Goal: Contribute content: Contribute content

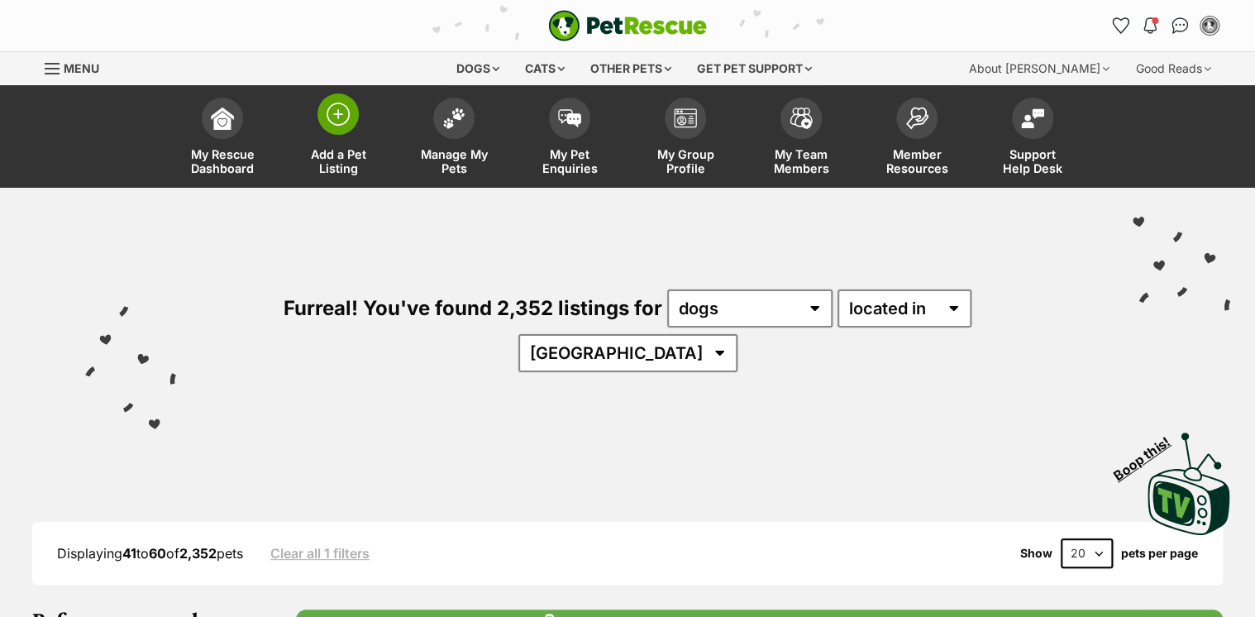
click at [341, 117] on img at bounding box center [338, 114] width 23 height 23
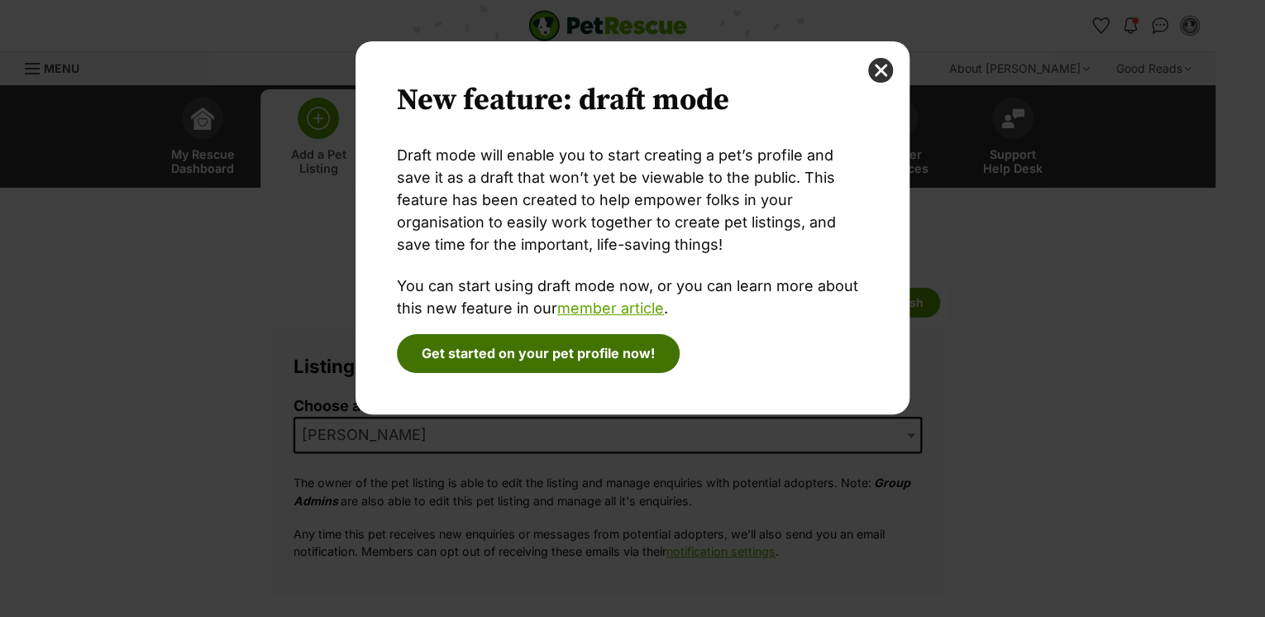
click at [514, 354] on button "Get started on your pet profile now!" at bounding box center [538, 353] width 283 height 38
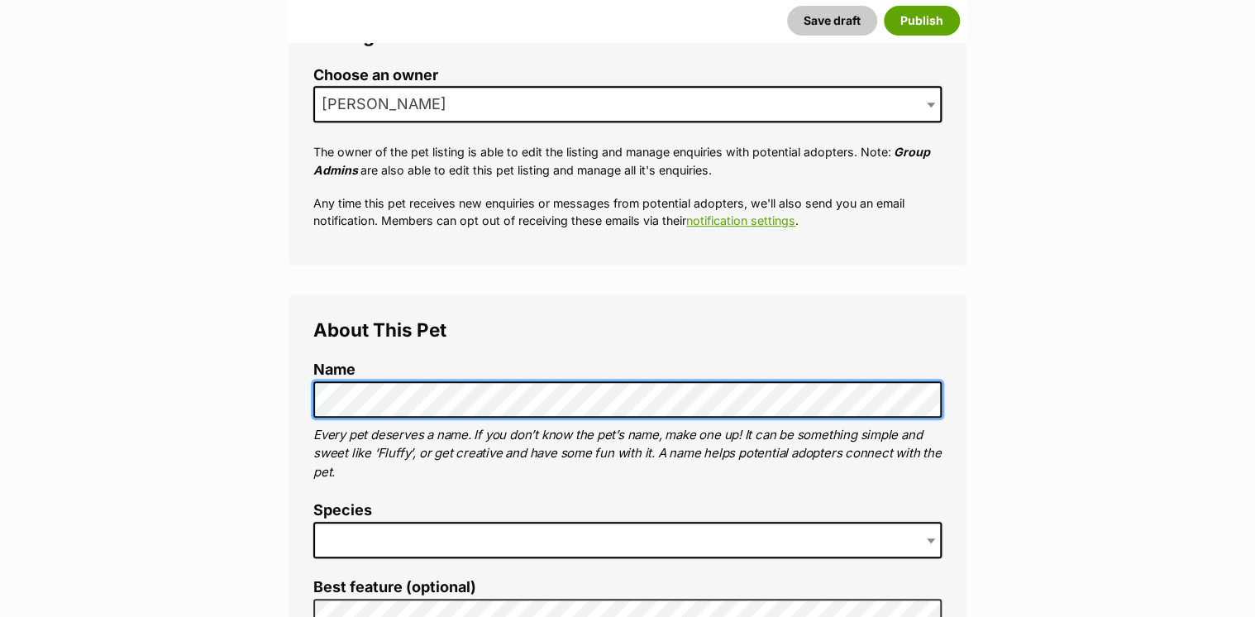
scroll to position [463, 0]
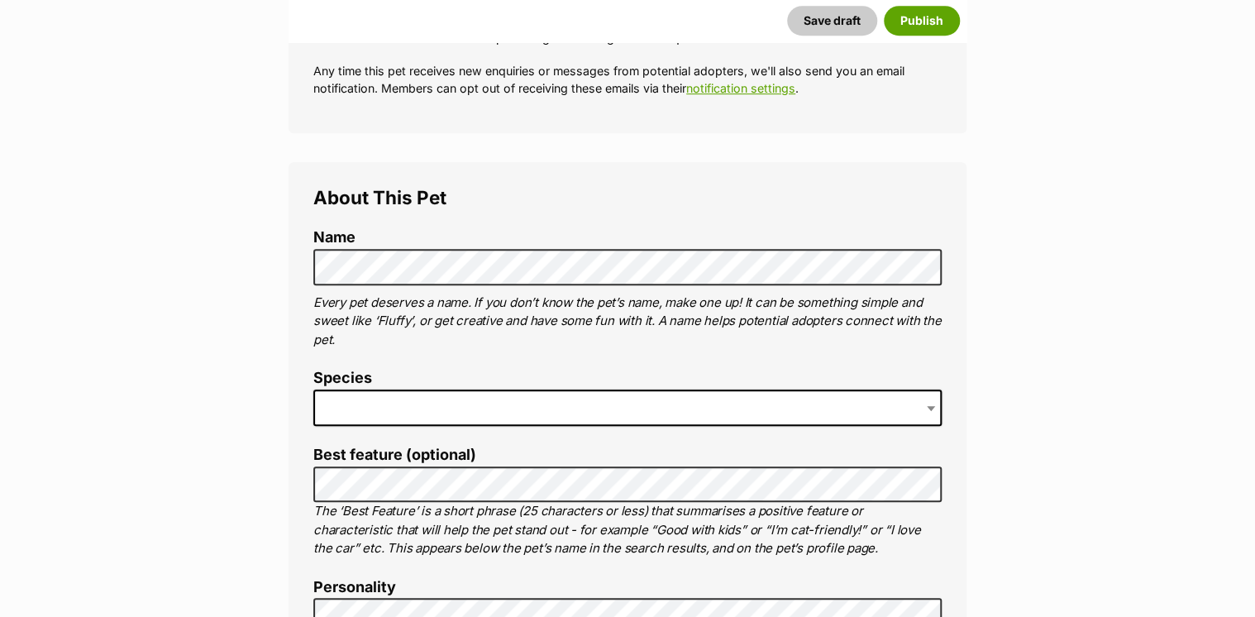
click at [356, 394] on span at bounding box center [627, 407] width 628 height 36
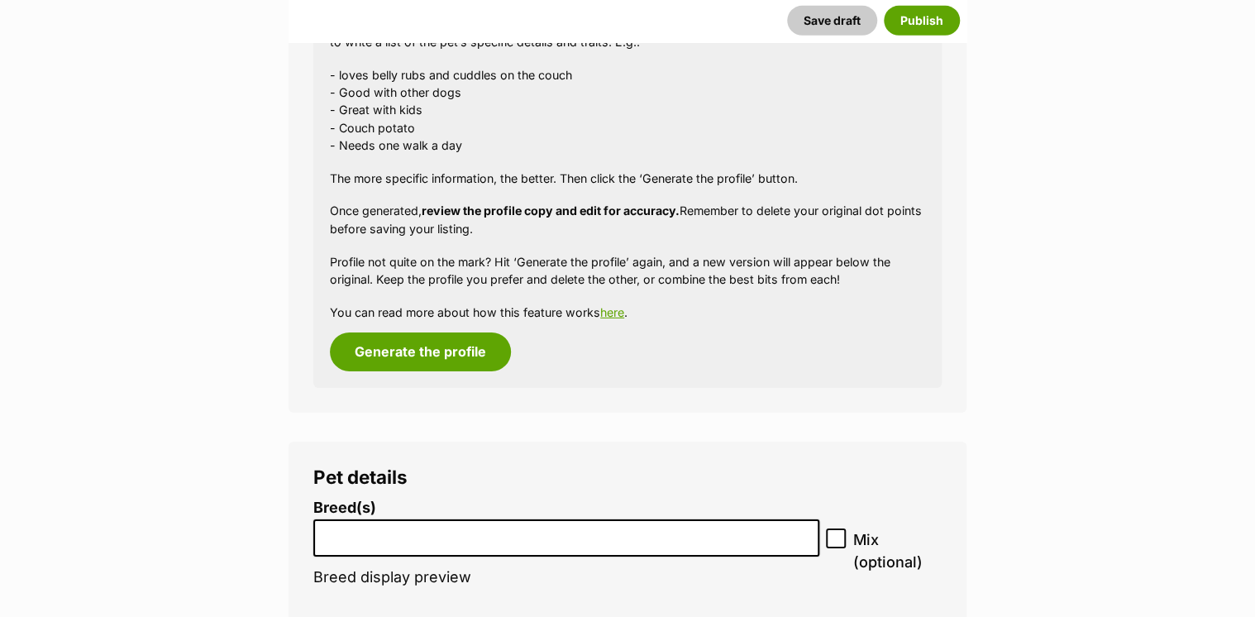
scroll to position [2686, 0]
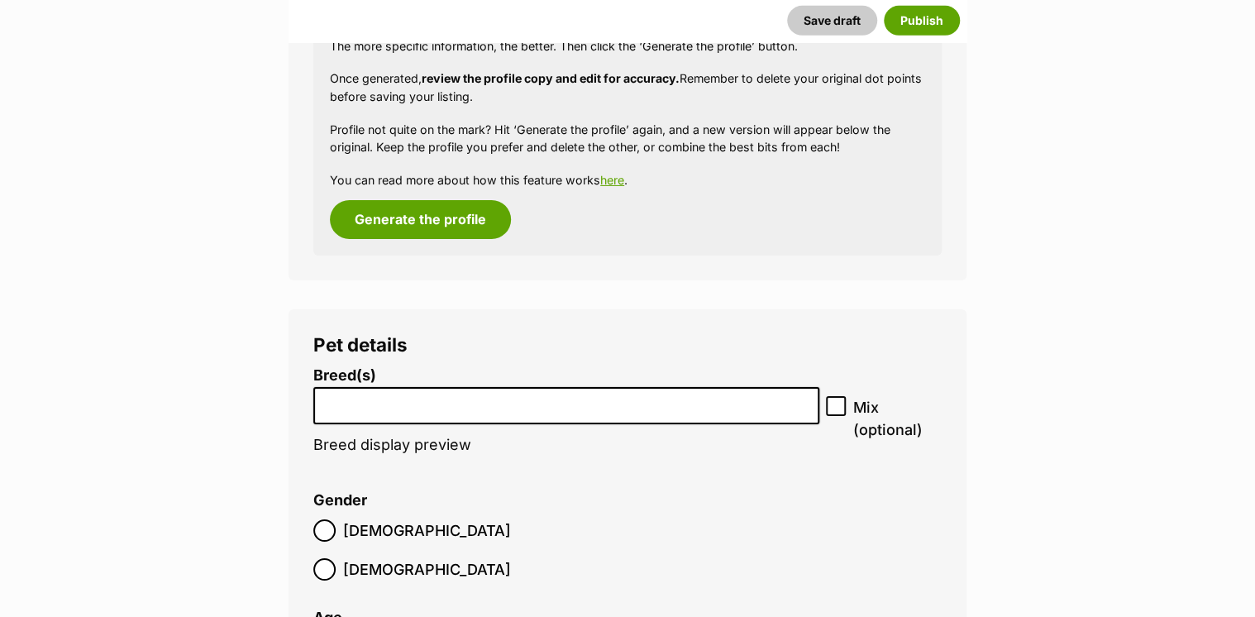
click at [384, 404] on input "search" at bounding box center [566, 401] width 494 height 17
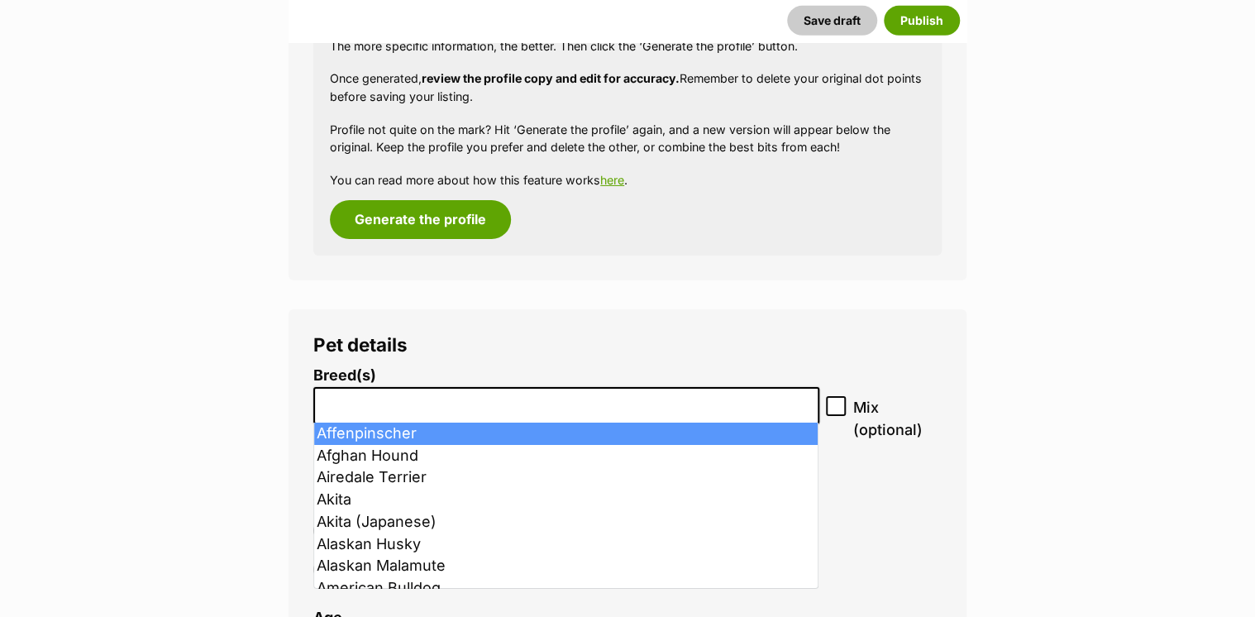
scroll to position [2752, 0]
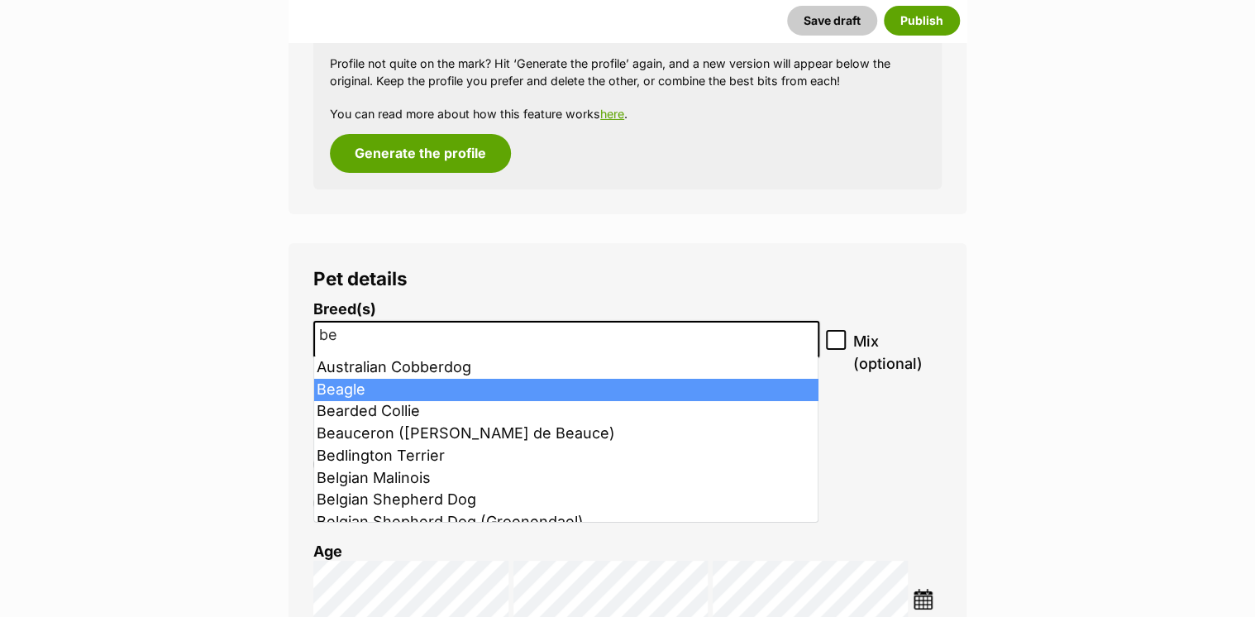
type input "be"
select select "23"
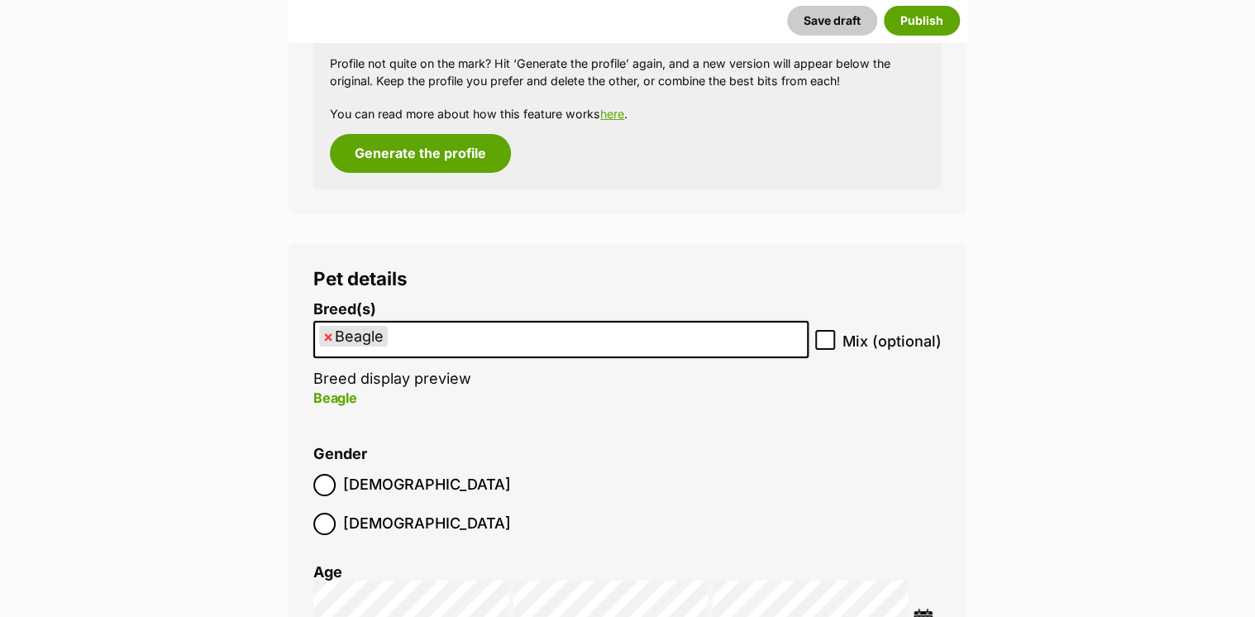
click at [824, 341] on icon at bounding box center [825, 340] width 10 height 7
click at [824, 341] on input "Mix (optional)" at bounding box center [825, 340] width 20 height 20
checkbox input "true"
click at [478, 348] on ul "× Beagle" at bounding box center [561, 339] width 492 height 34
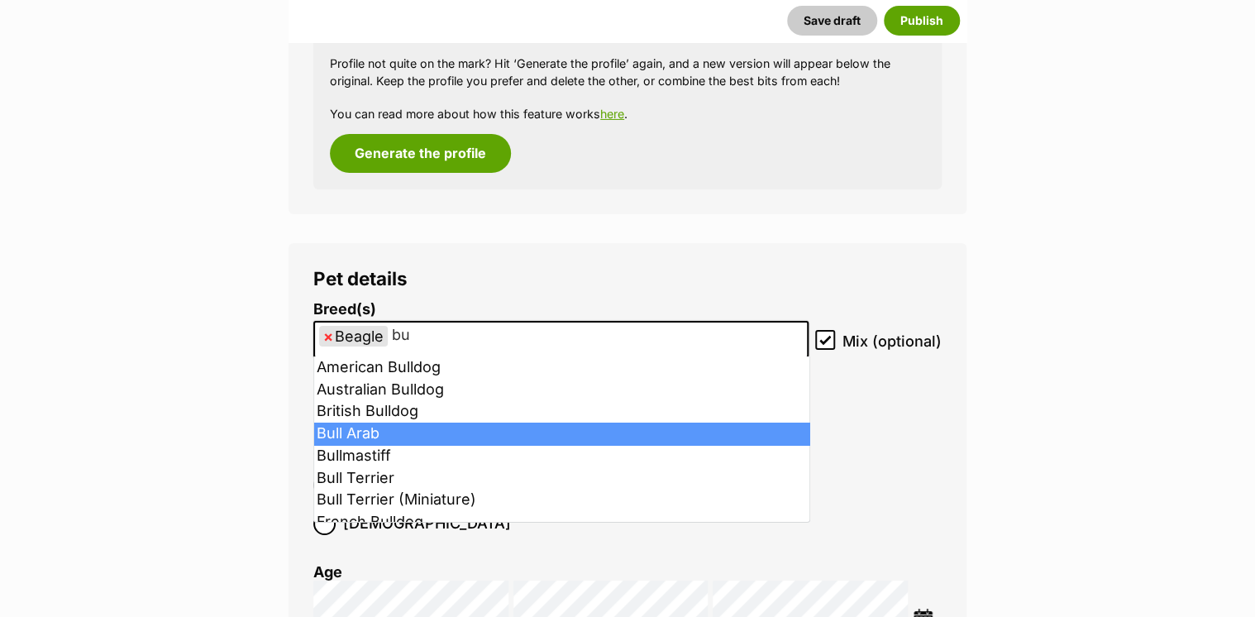
type input "bu"
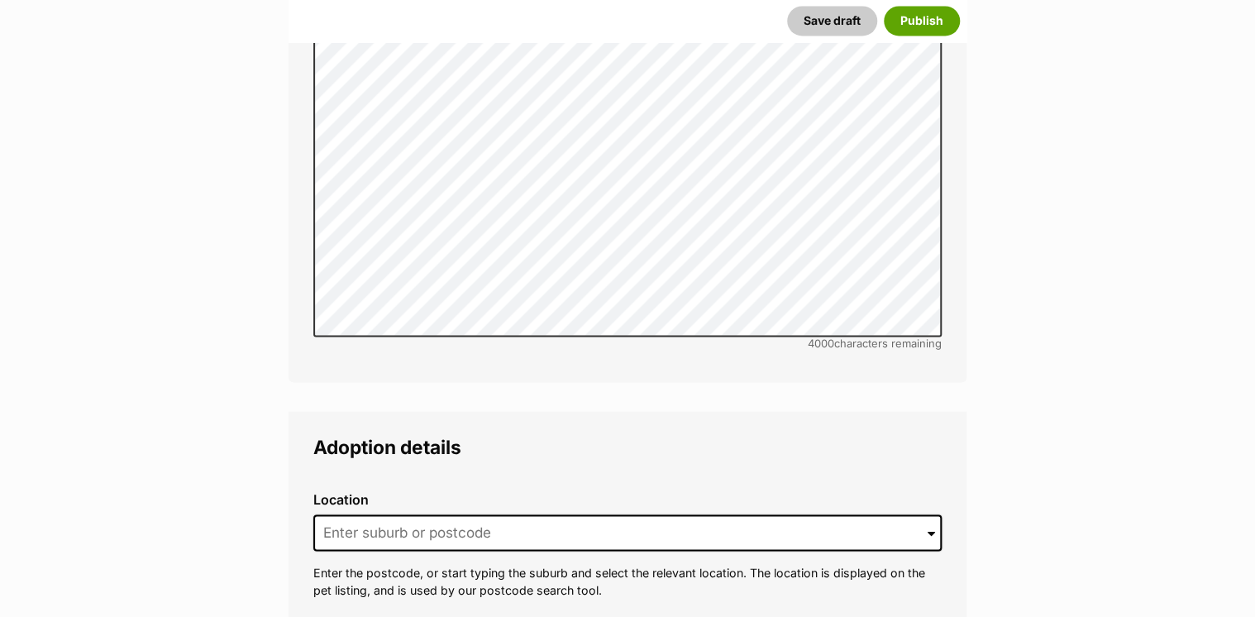
scroll to position [4604, 0]
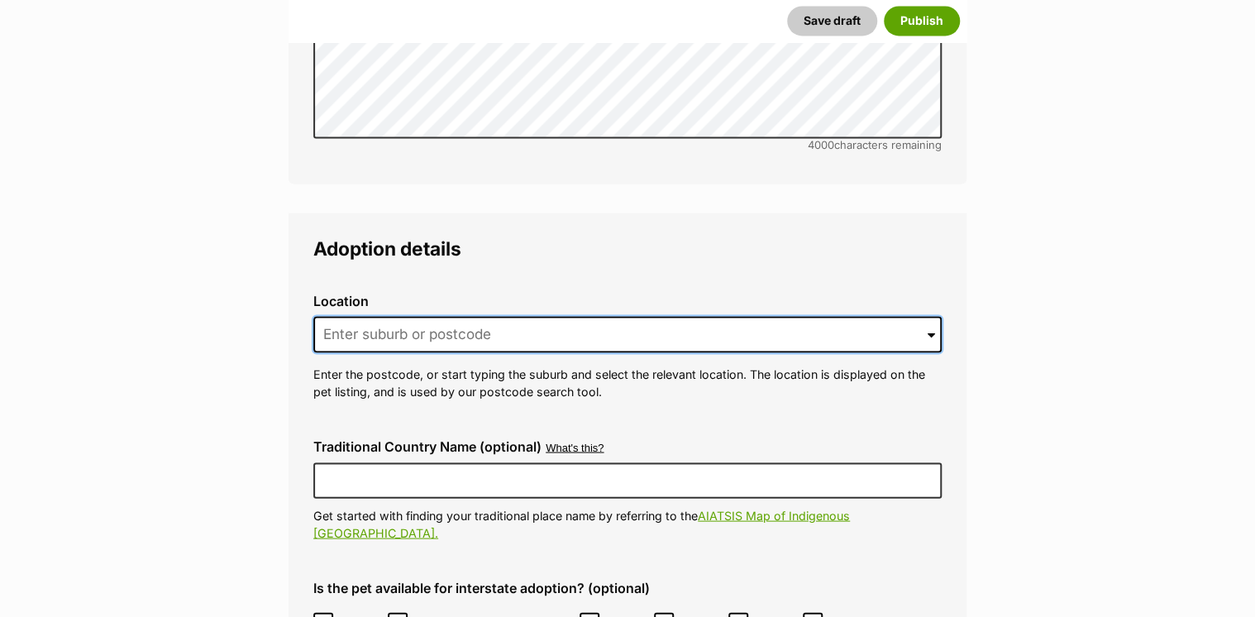
click at [407, 316] on input at bounding box center [627, 334] width 628 height 36
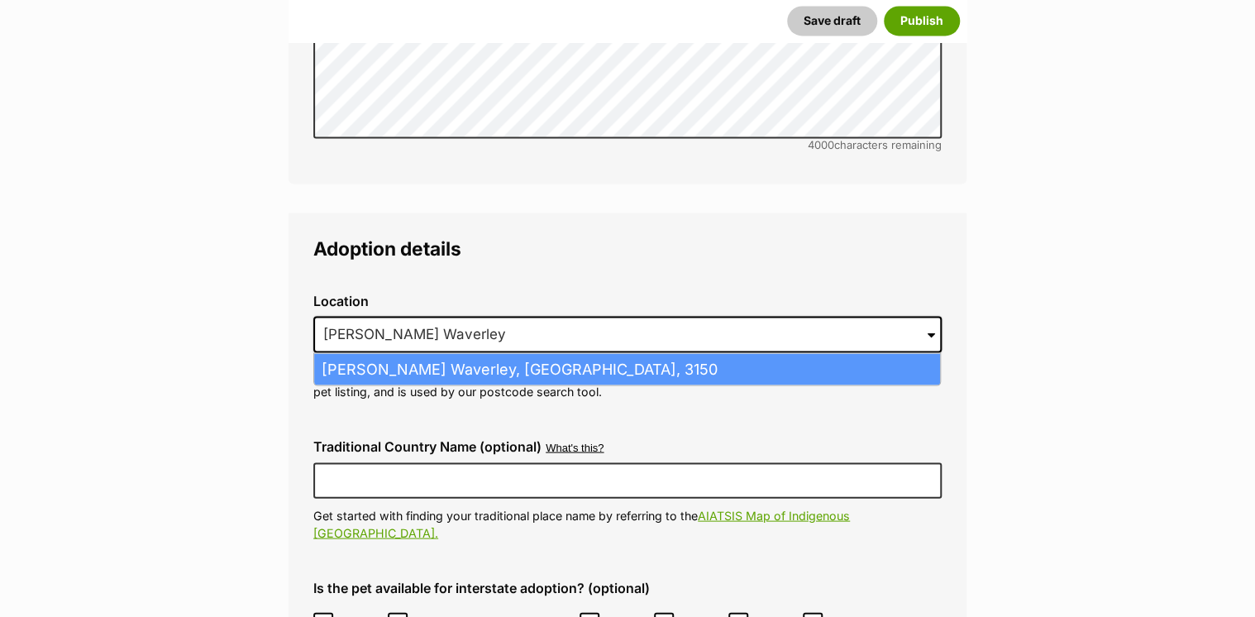
click at [460, 353] on li "Glen Waverley, Victoria, 3150" at bounding box center [627, 369] width 626 height 32
type input "Glen Waverley, Victoria, 3150"
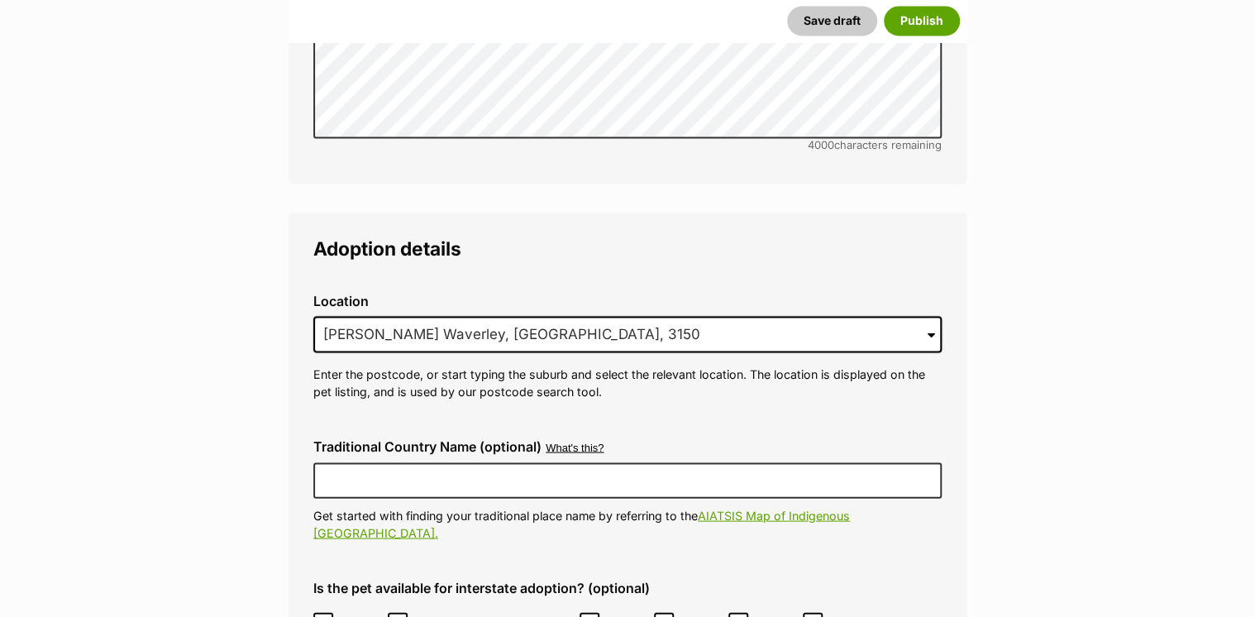
scroll to position [4737, 0]
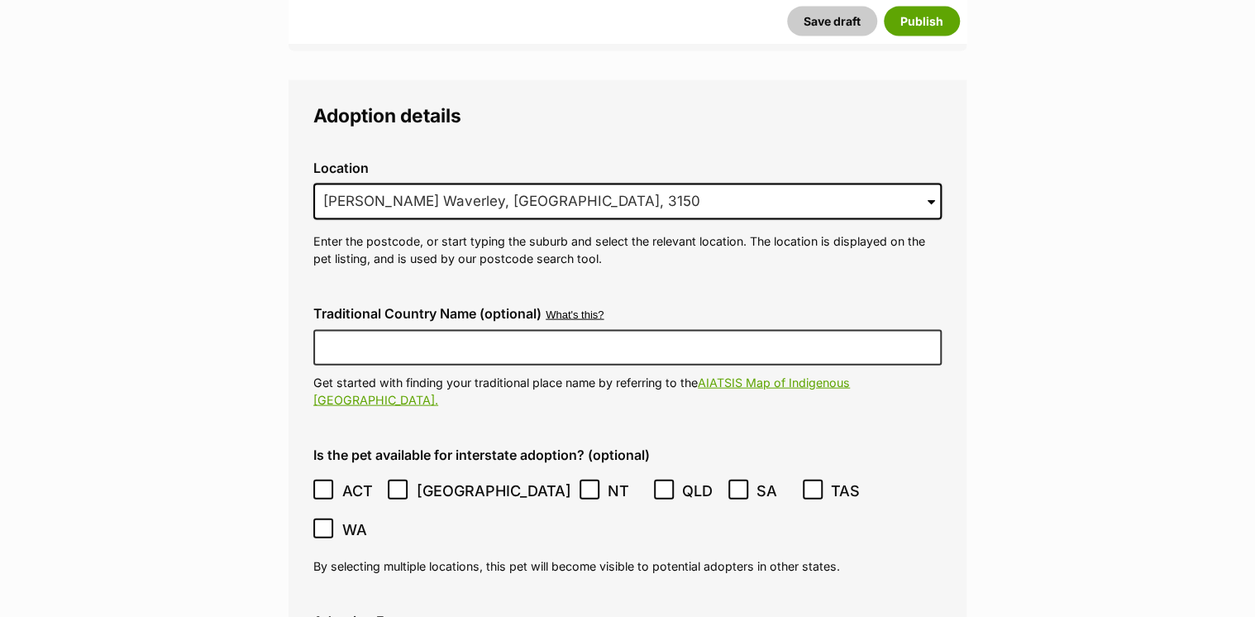
click at [564, 309] on button "What's this?" at bounding box center [575, 315] width 58 height 12
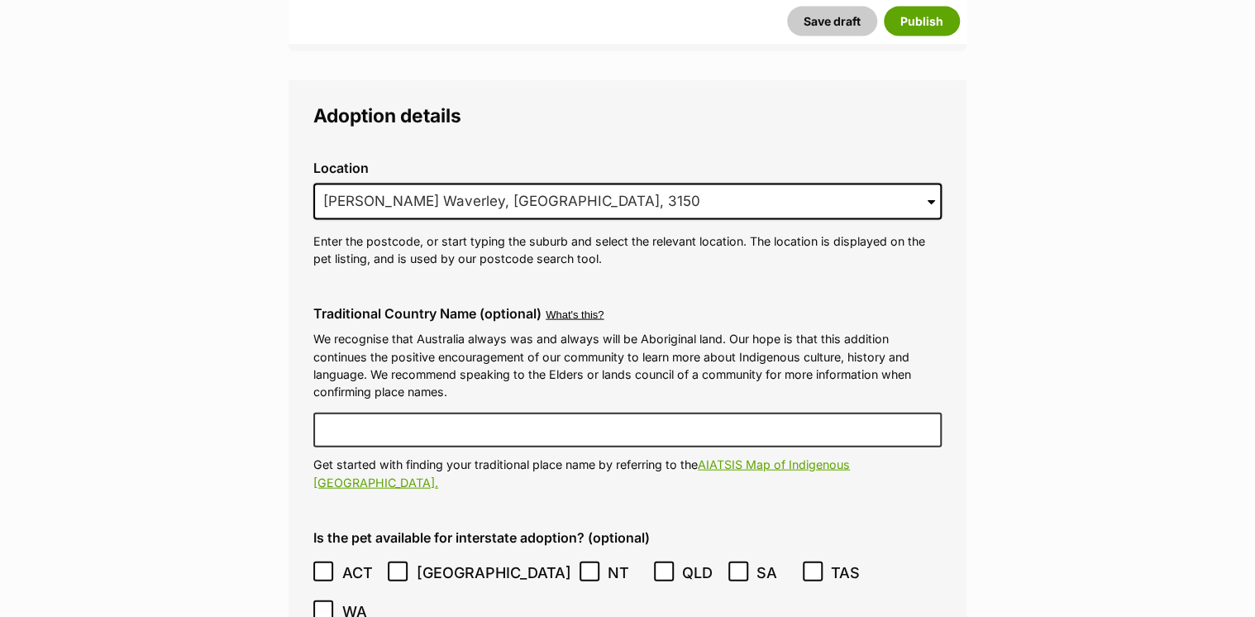
scroll to position [4935, 0]
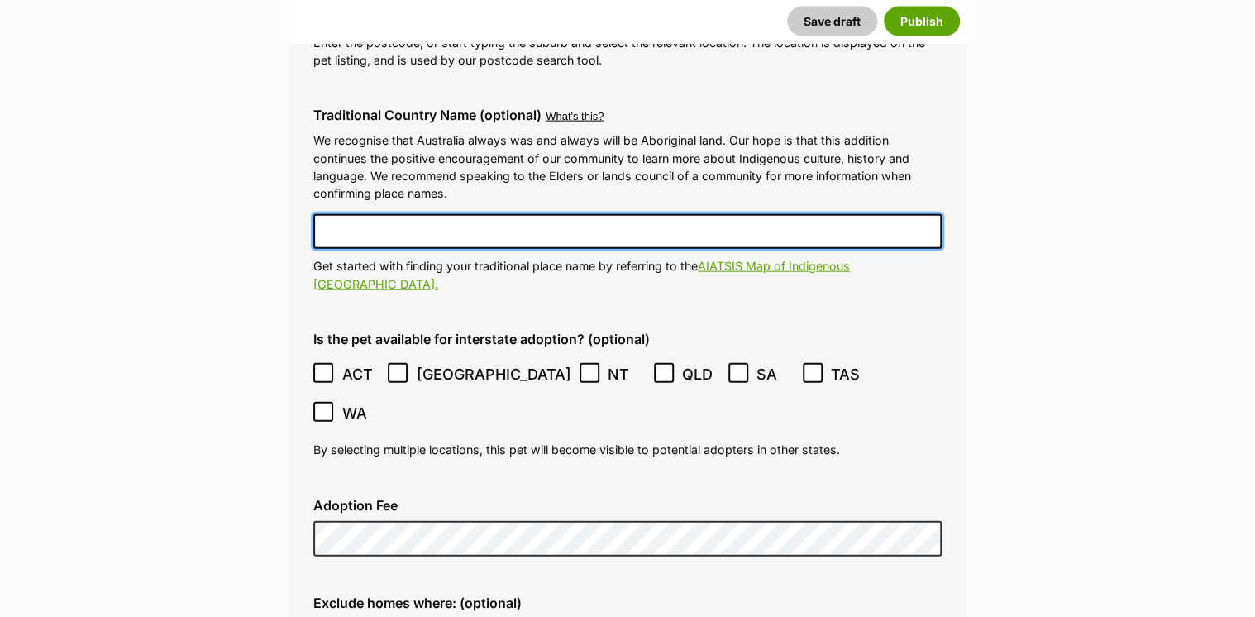
click at [432, 214] on input "Traditional Country Name (optional)" at bounding box center [627, 231] width 628 height 35
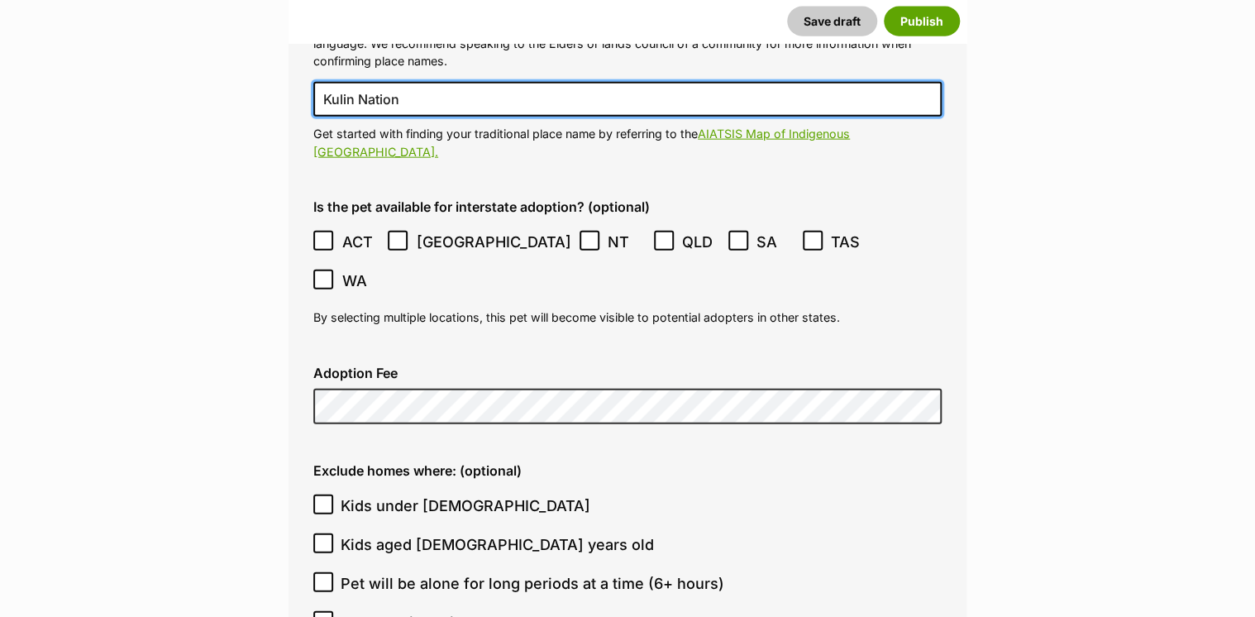
scroll to position [5134, 0]
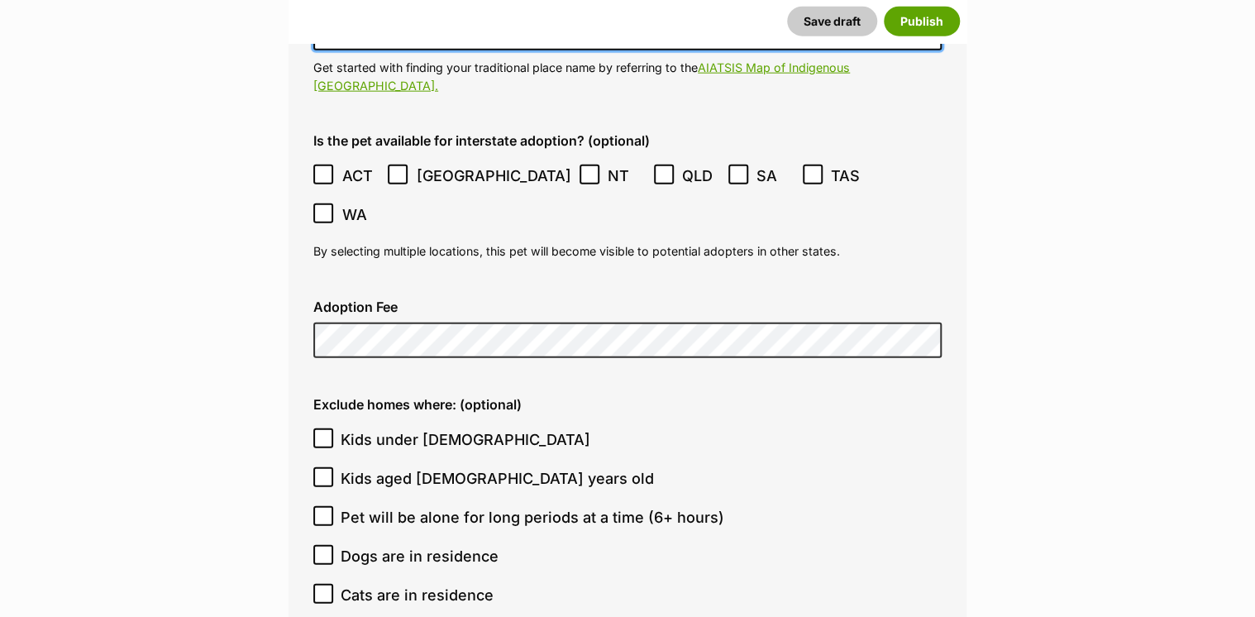
type input "Kulin Nation"
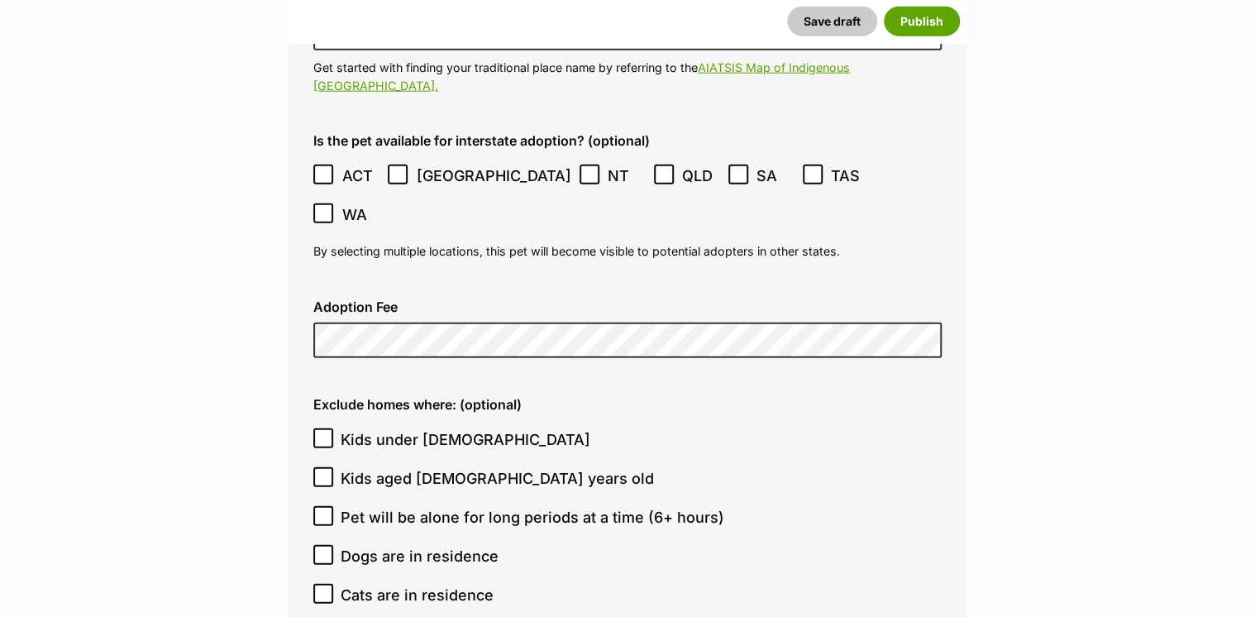
click at [807, 169] on icon at bounding box center [813, 175] width 12 height 12
click at [733, 171] on icon at bounding box center [738, 174] width 10 height 7
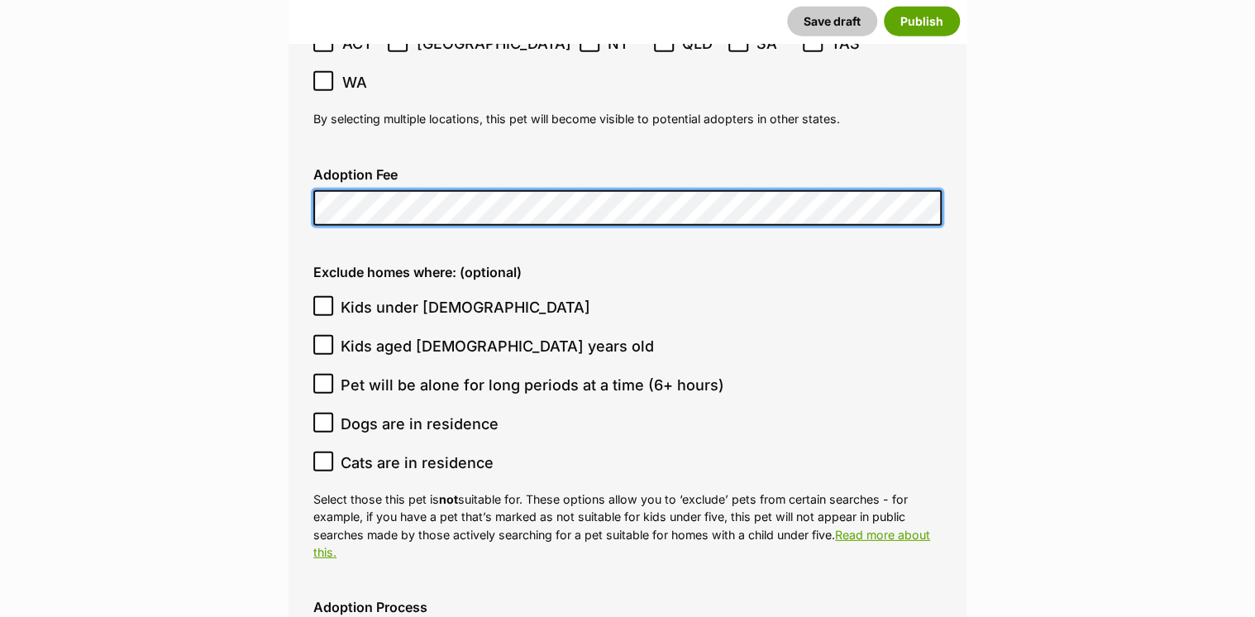
scroll to position [5332, 0]
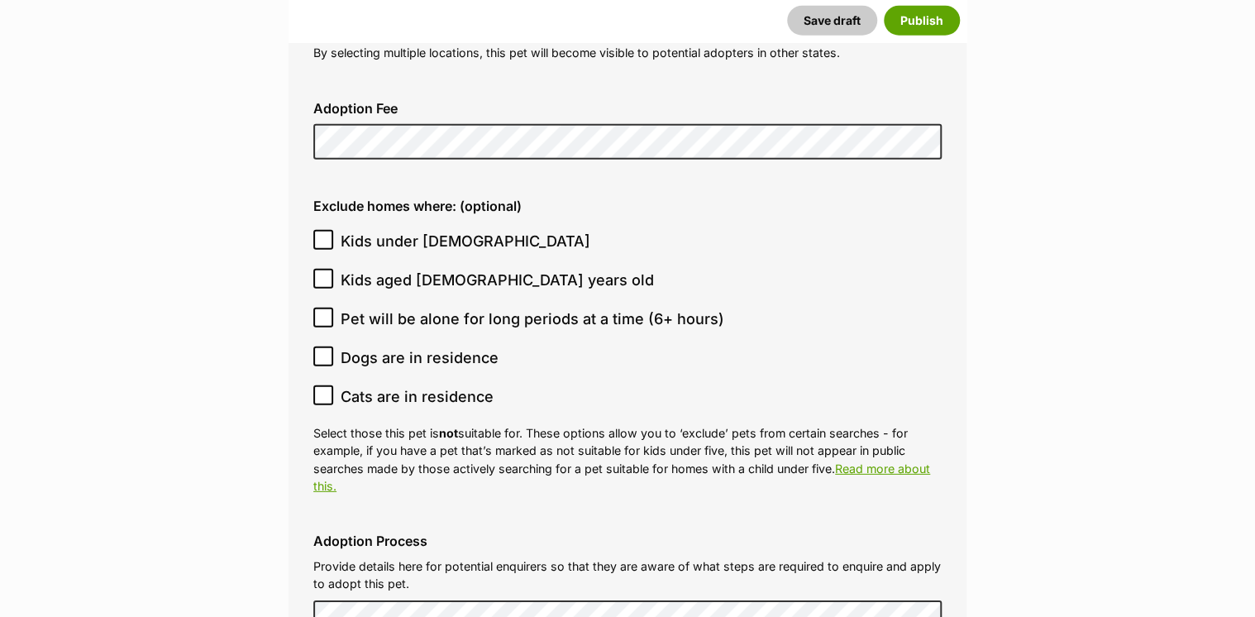
click at [327, 312] on icon at bounding box center [323, 318] width 12 height 12
click at [327, 308] on input "Pet will be alone for long periods at a time (6+ hours)" at bounding box center [323, 318] width 20 height 20
checkbox input "true"
click at [321, 389] on icon at bounding box center [323, 395] width 12 height 12
click at [321, 385] on input "Cats are in residence" at bounding box center [323, 395] width 20 height 20
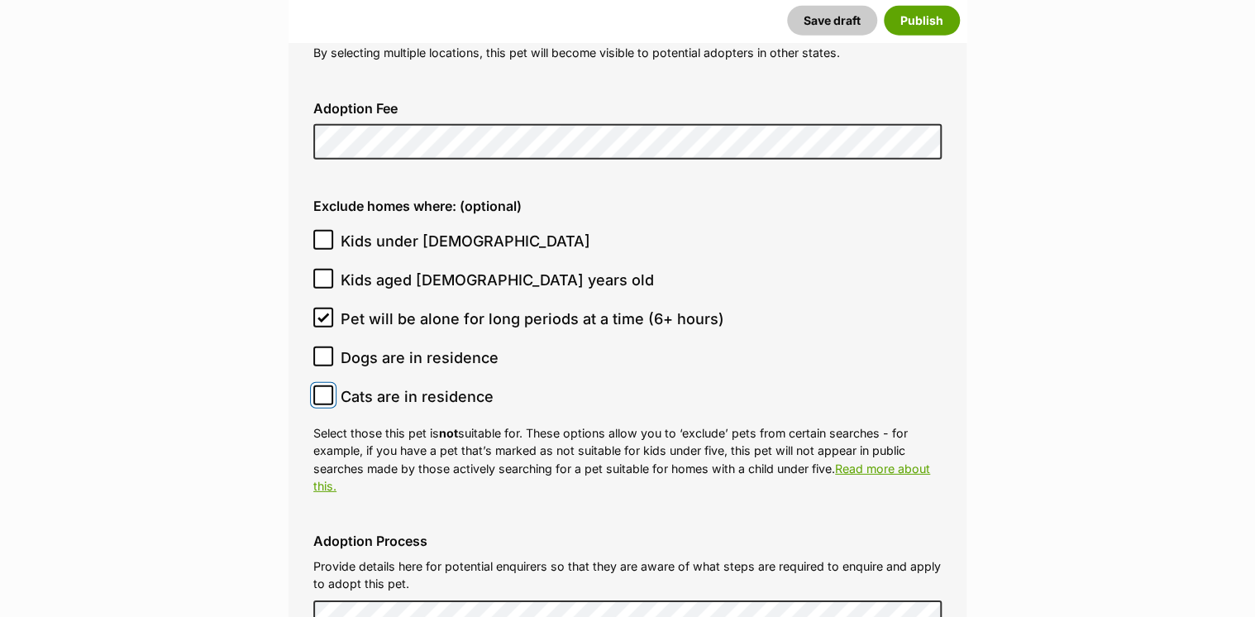
checkbox input "true"
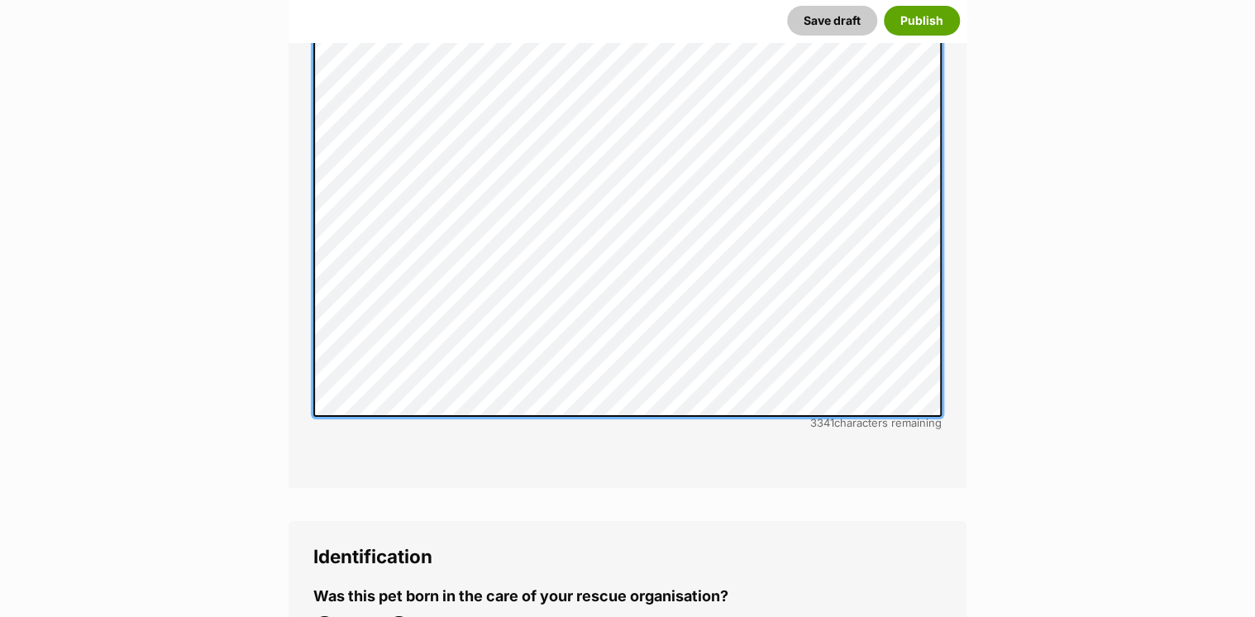
scroll to position [6126, 0]
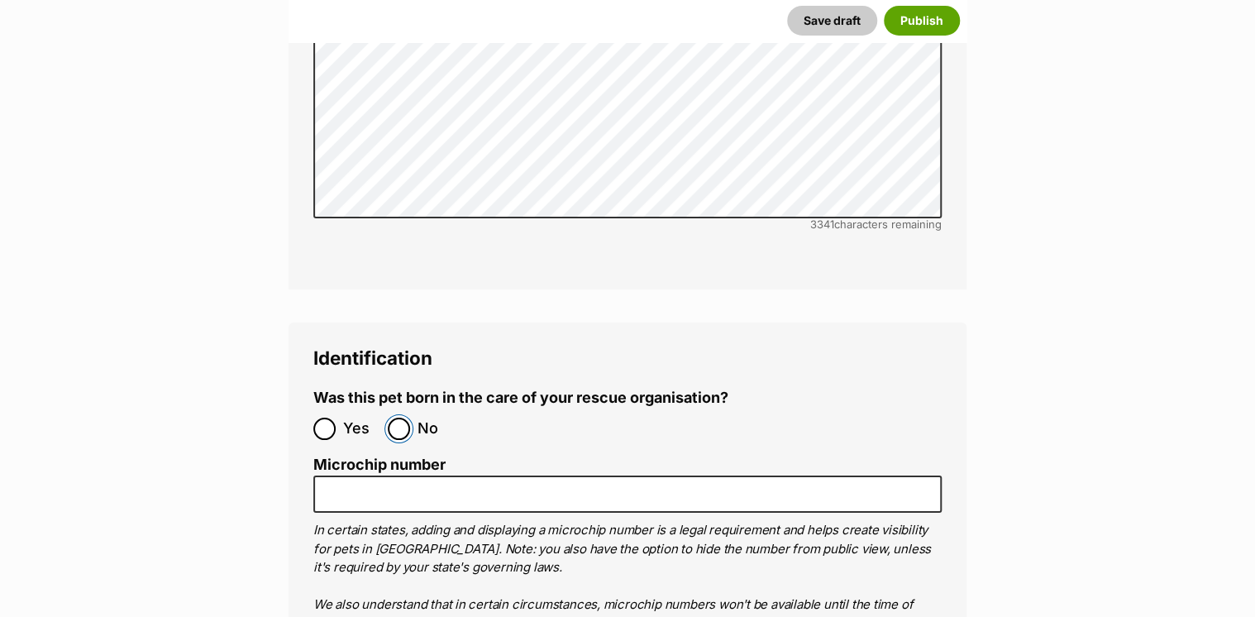
click at [403, 418] on input "No" at bounding box center [399, 429] width 22 height 22
radio input "true"
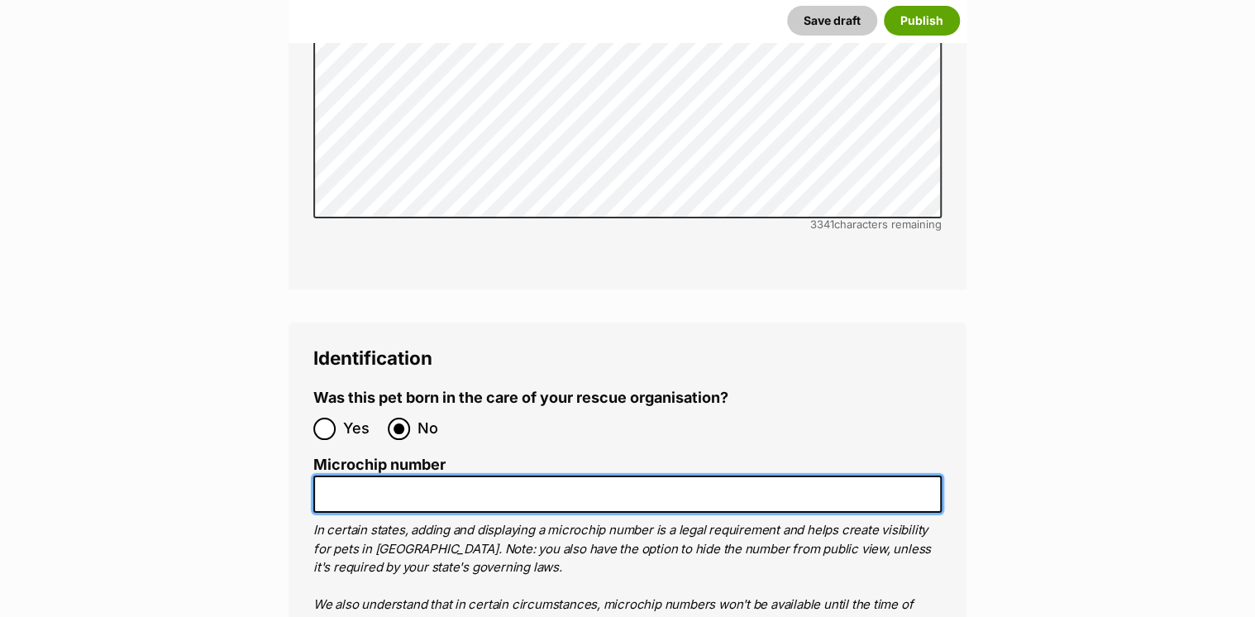
click at [393, 475] on input "Microchip number" at bounding box center [627, 493] width 628 height 37
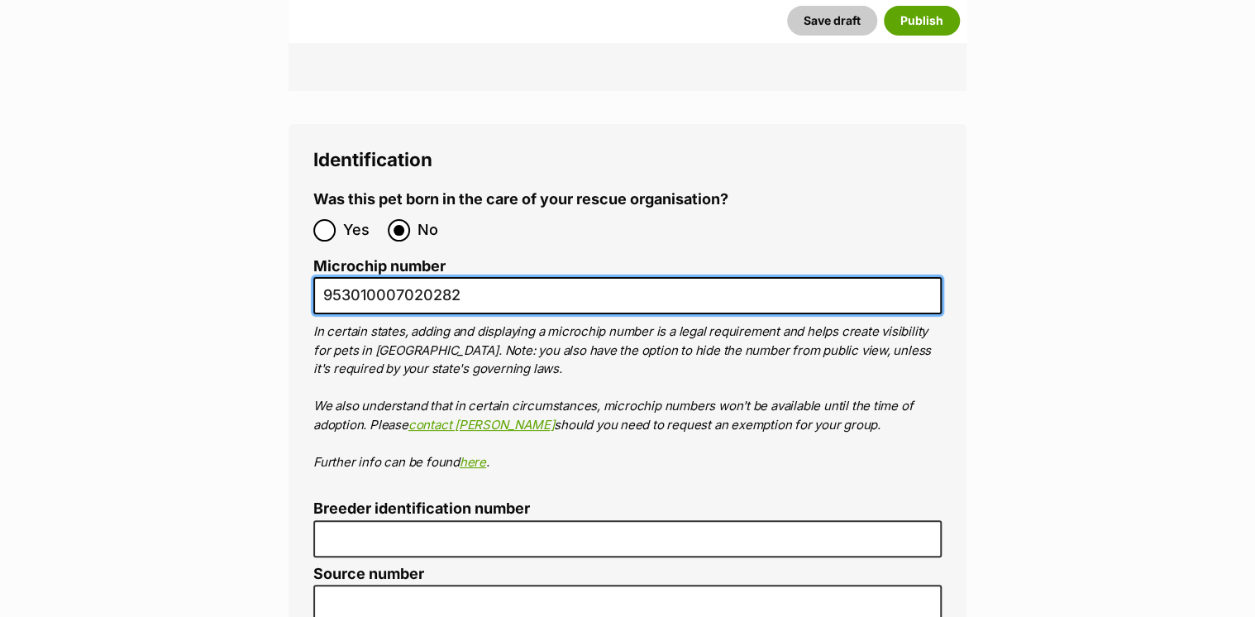
scroll to position [6390, 0]
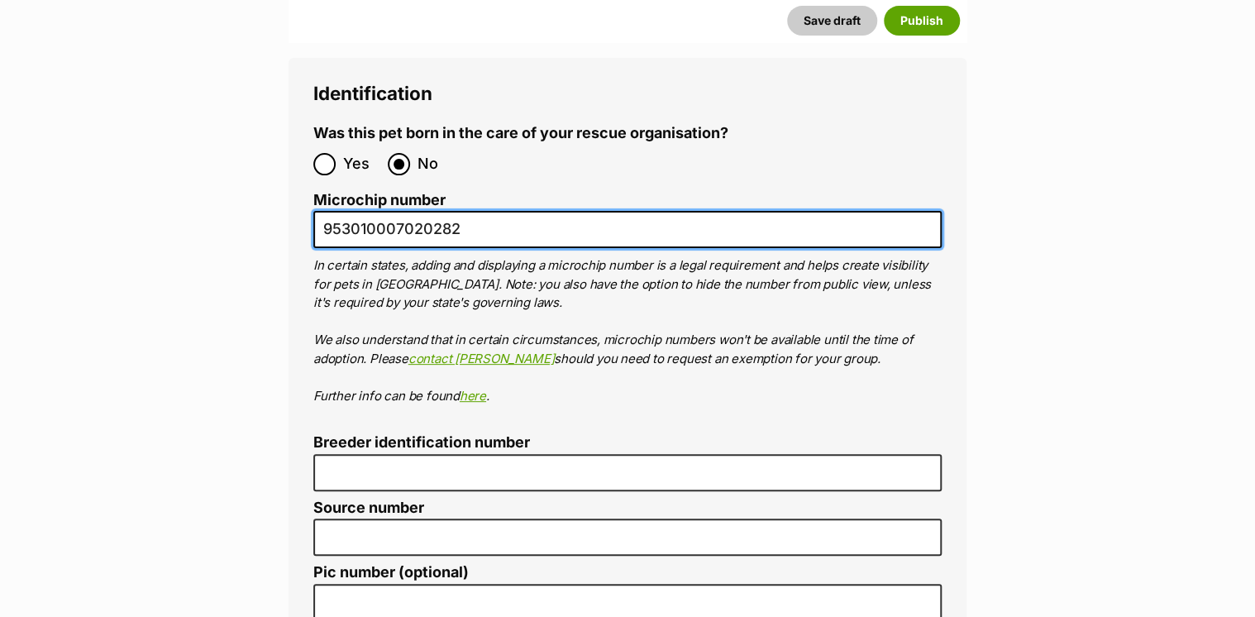
type input "953010007020282"
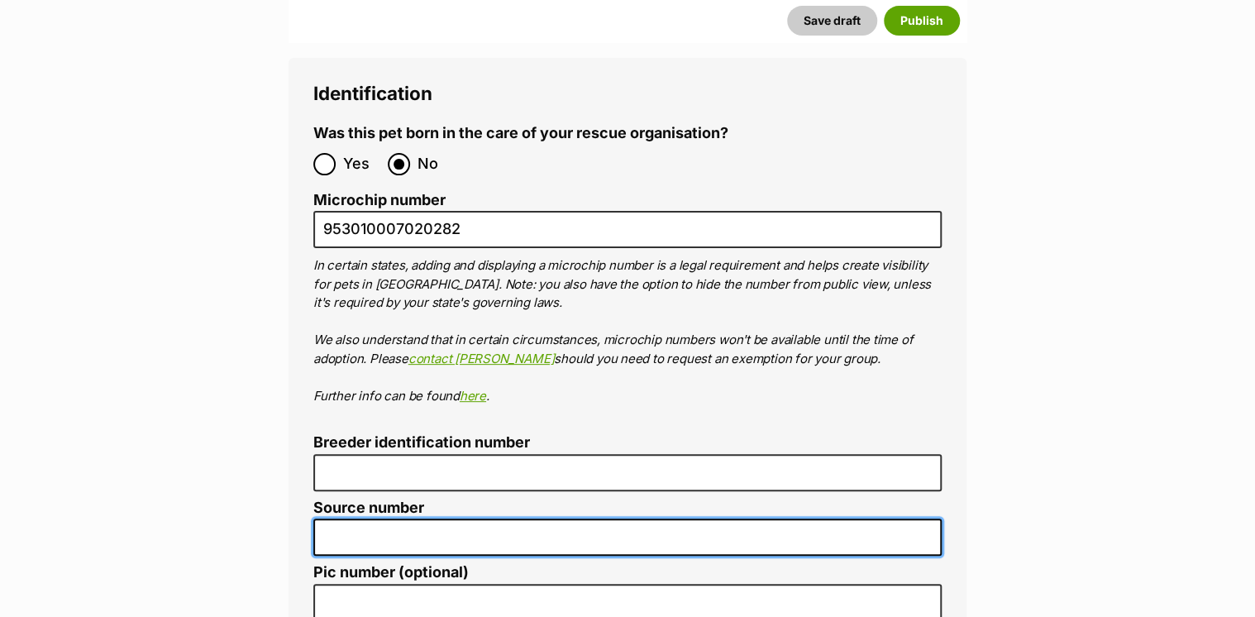
click at [381, 518] on input "Source number" at bounding box center [627, 536] width 628 height 37
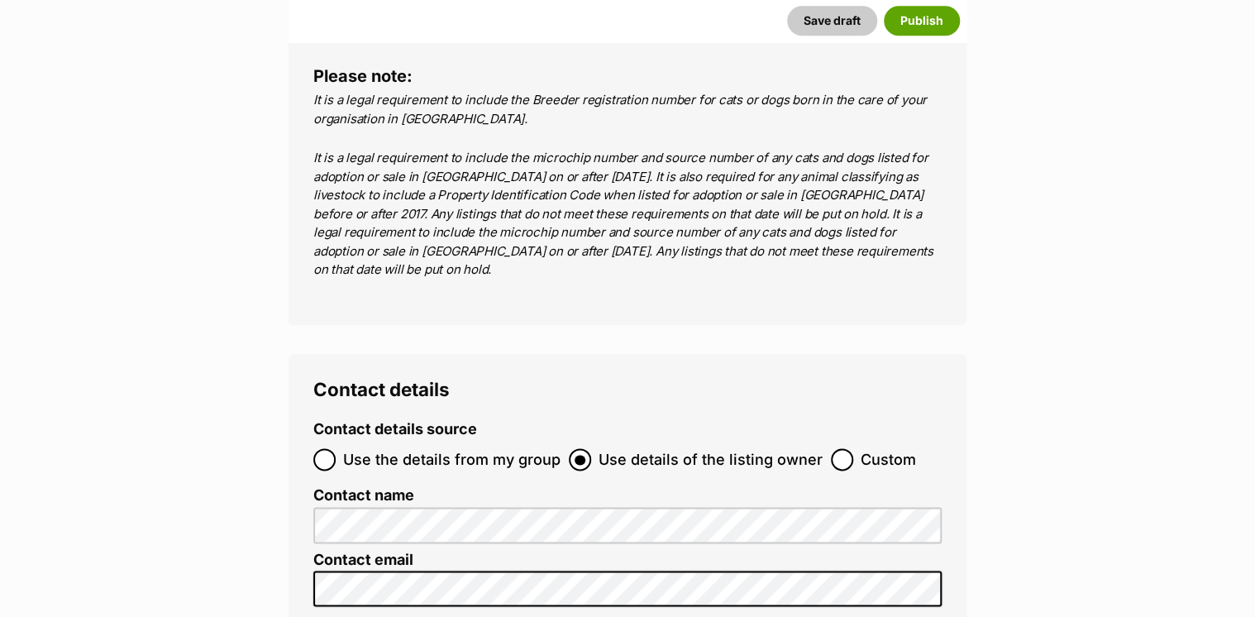
scroll to position [7118, 0]
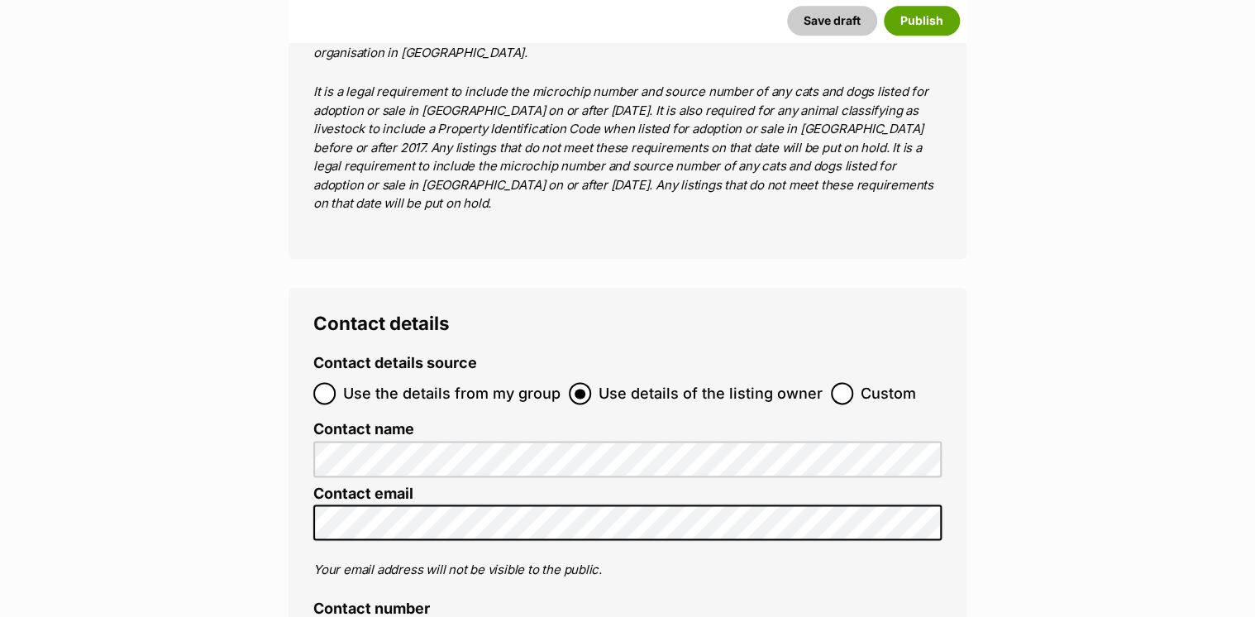
type input "RE210149"
click at [330, 382] on input "Use the details from my group" at bounding box center [324, 393] width 22 height 22
radio input "true"
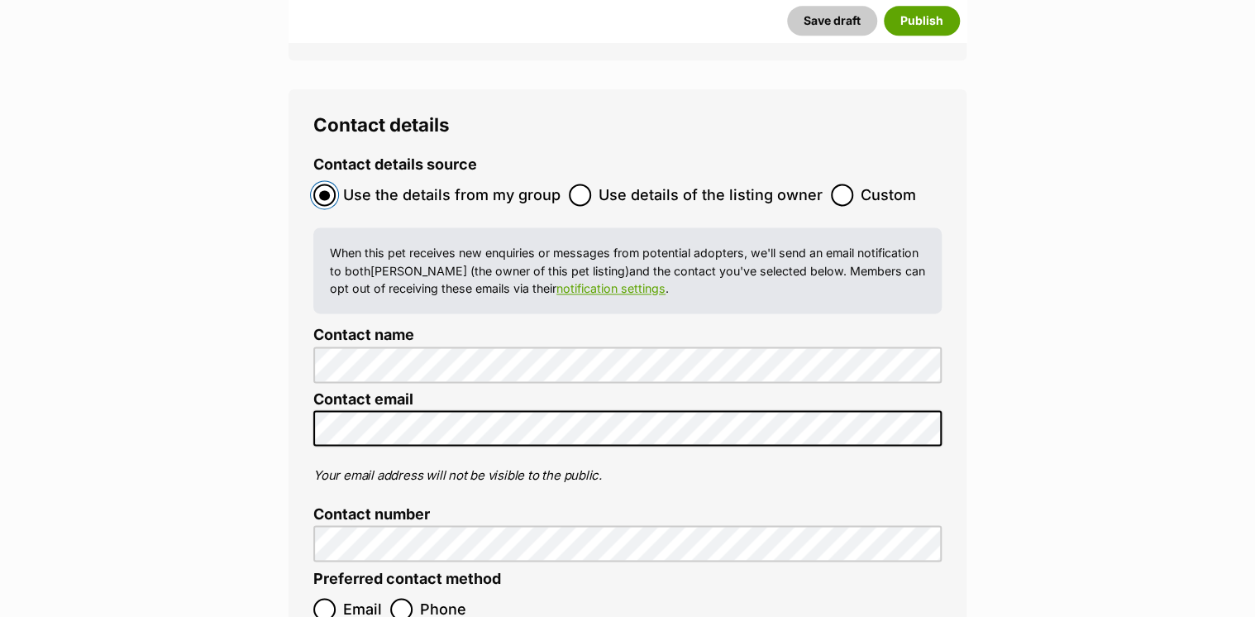
scroll to position [7382, 0]
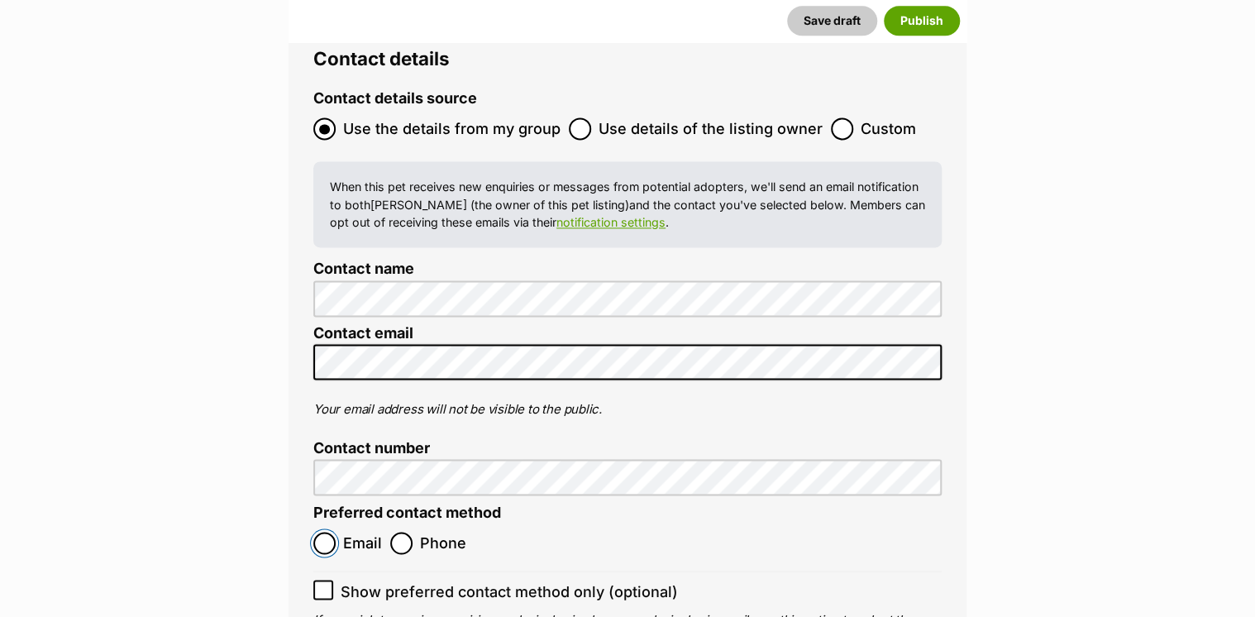
click at [329, 532] on input "Email" at bounding box center [324, 543] width 22 height 22
radio input "true"
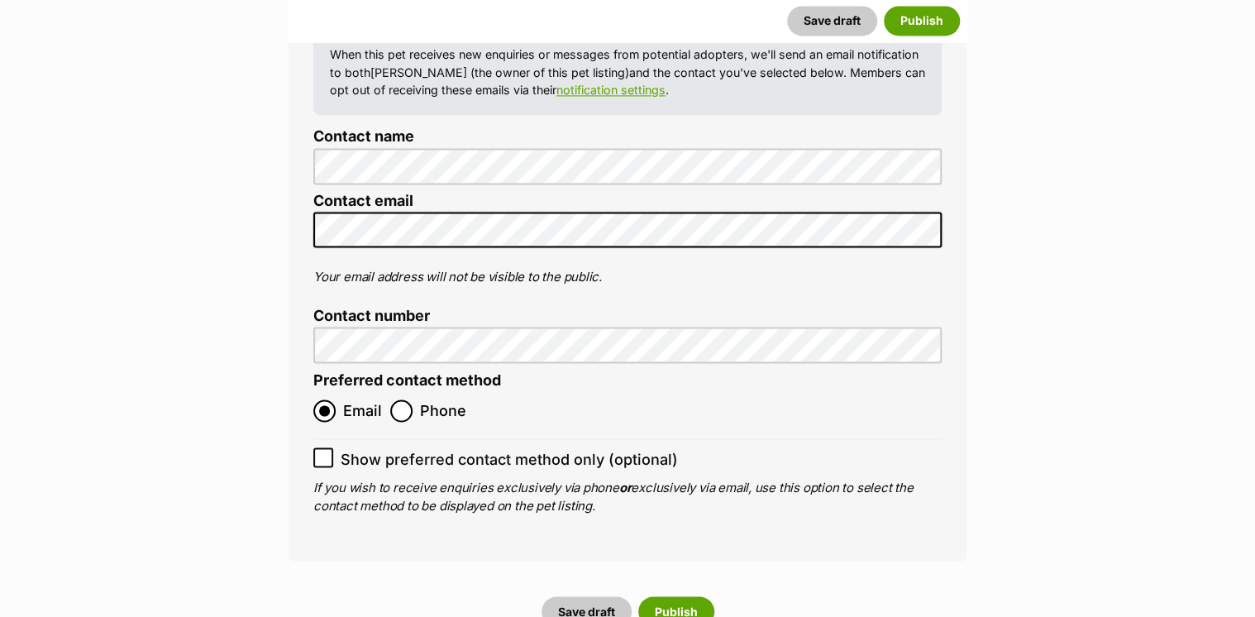
click at [327, 451] on icon at bounding box center [323, 457] width 12 height 12
click at [327, 447] on input "Show preferred contact method only (optional)" at bounding box center [323, 457] width 20 height 20
checkbox input "true"
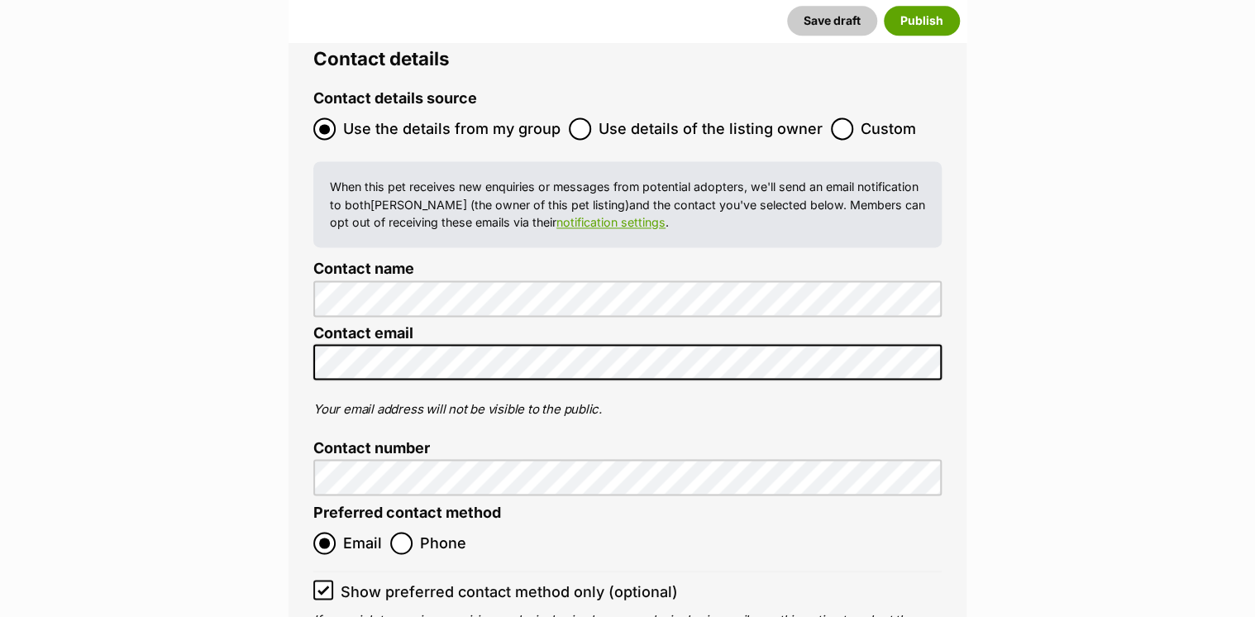
scroll to position [7449, 0]
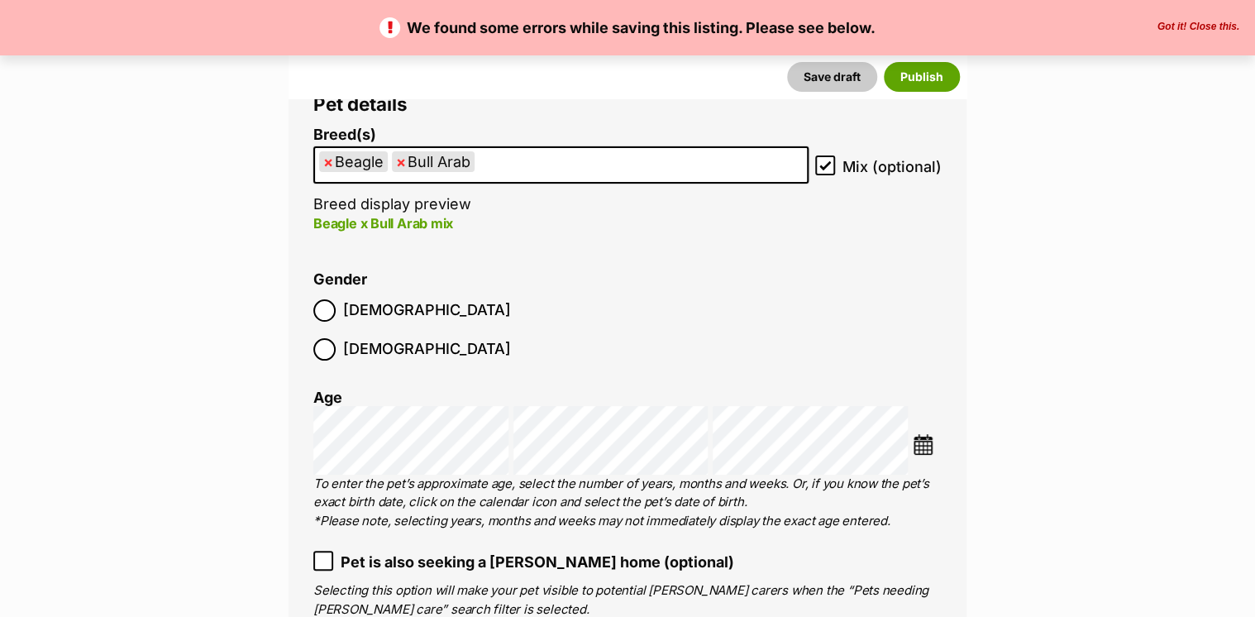
scroll to position [3241, 0]
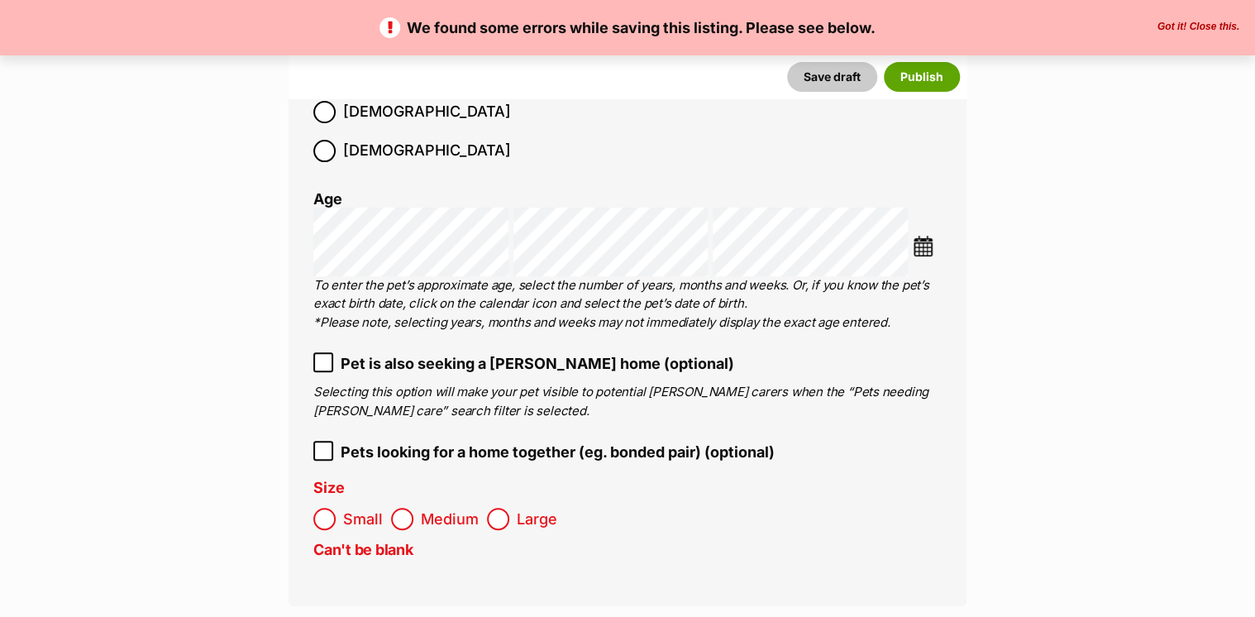
click at [398, 499] on ol "Small Medium Large" at bounding box center [627, 518] width 628 height 39
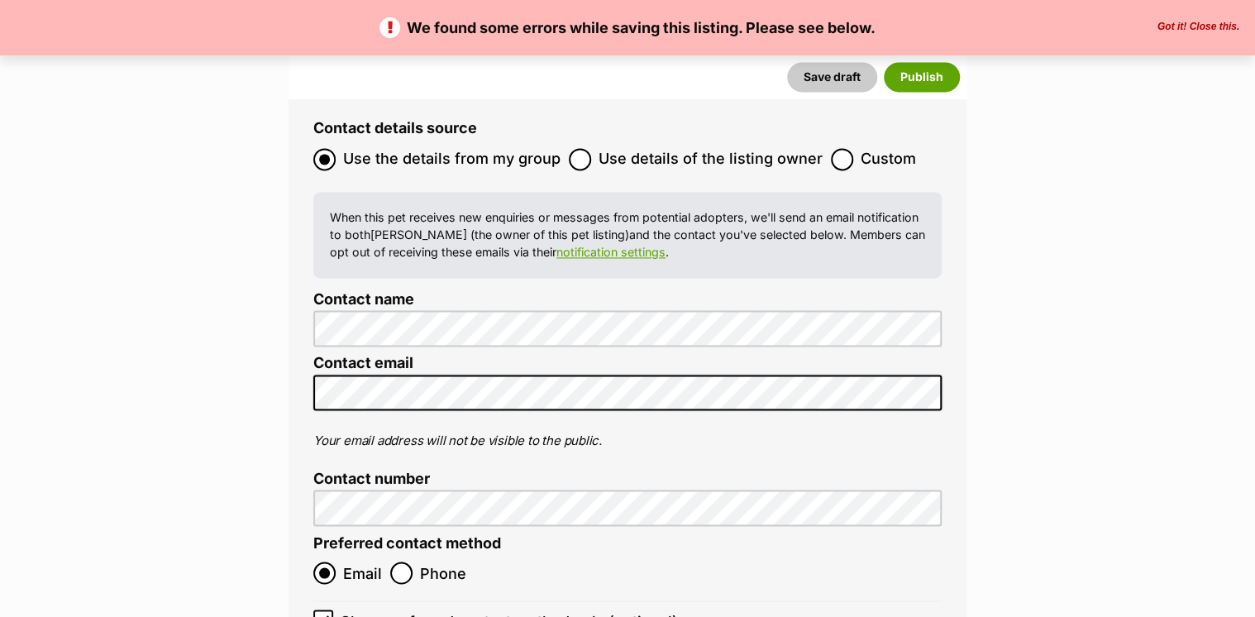
scroll to position [7673, 0]
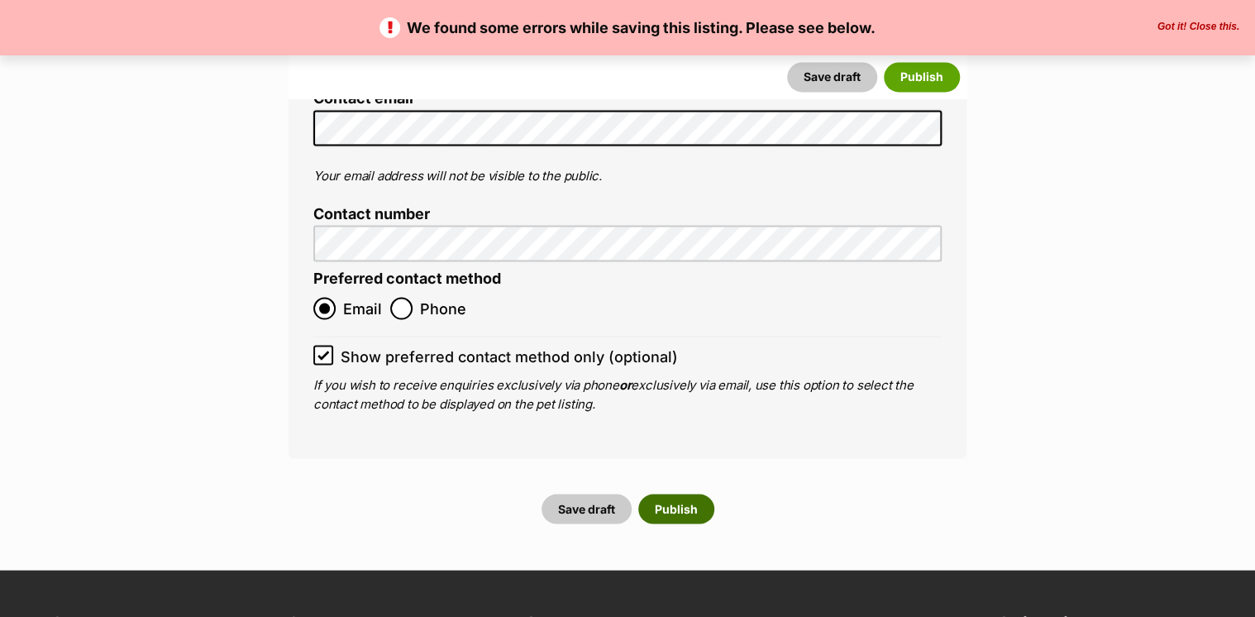
click at [679, 494] on button "Publish" at bounding box center [676, 509] width 76 height 30
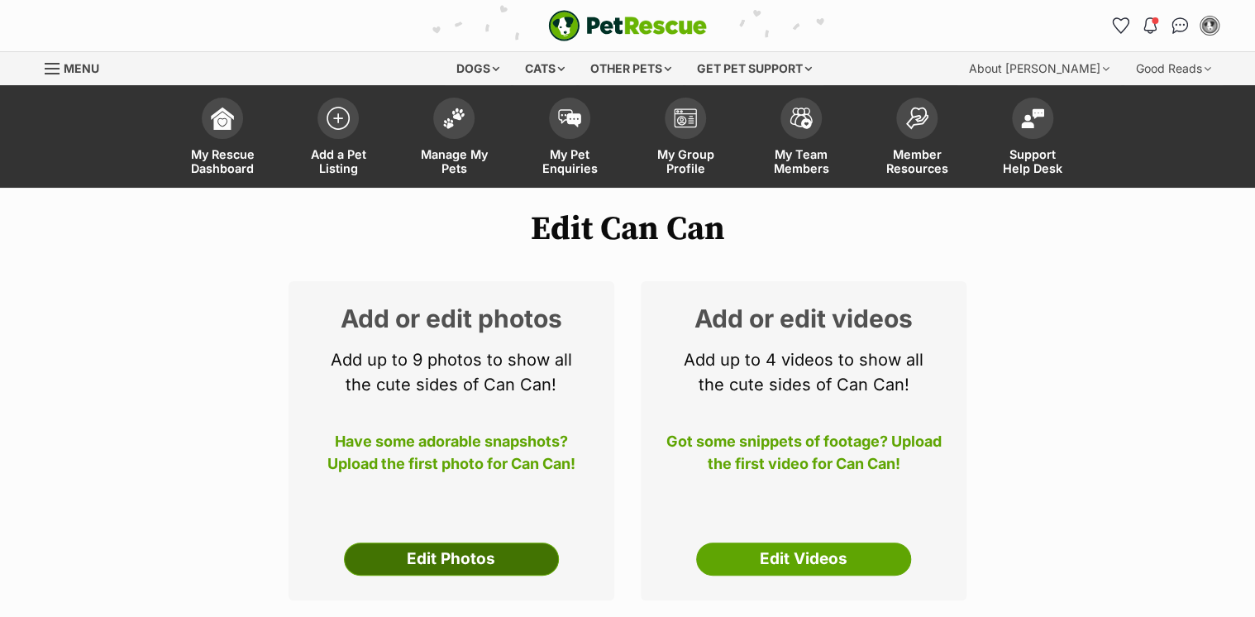
click at [437, 562] on link "Edit Photos" at bounding box center [451, 558] width 215 height 33
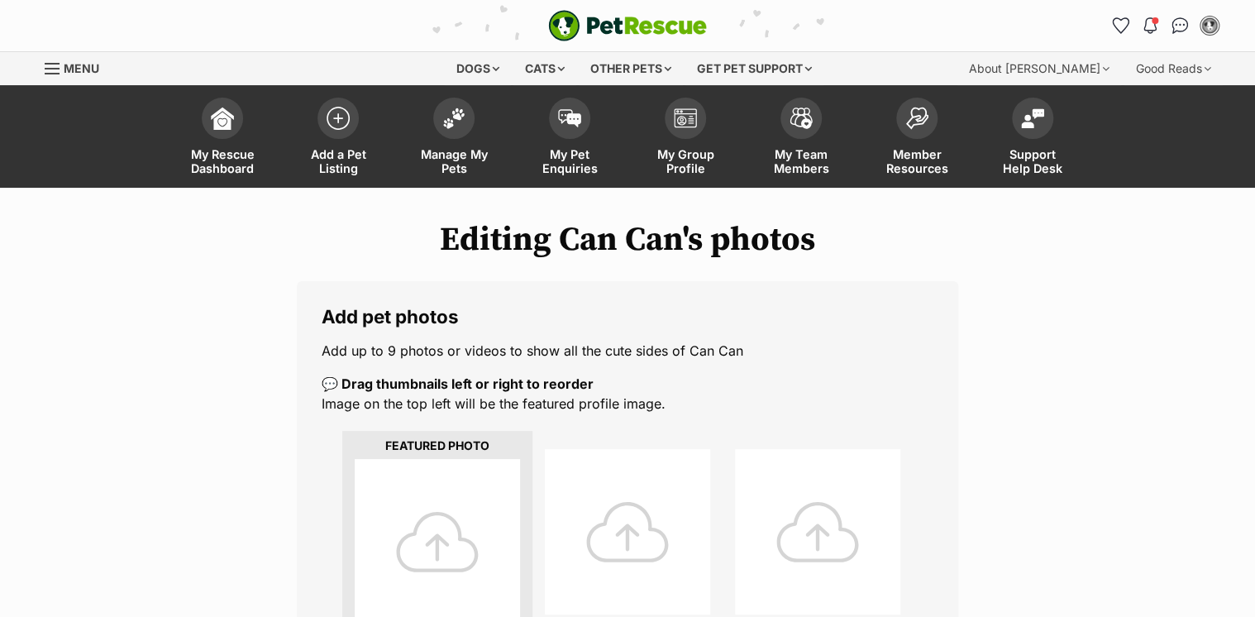
click at [430, 529] on div at bounding box center [437, 541] width 165 height 165
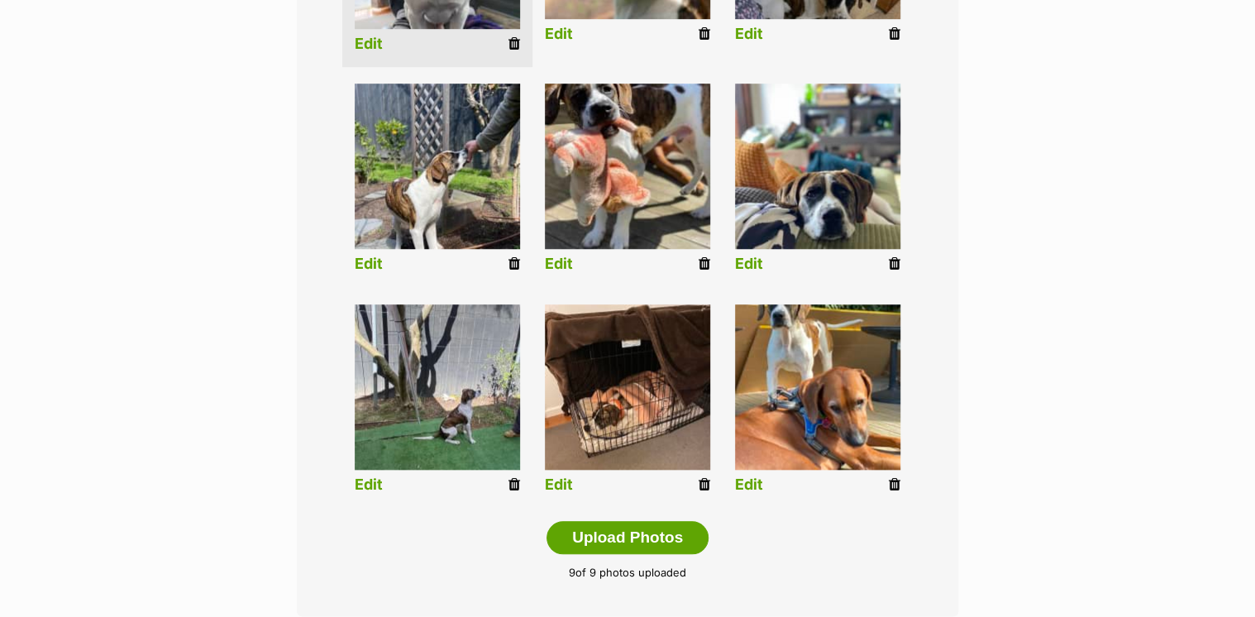
scroll to position [529, 0]
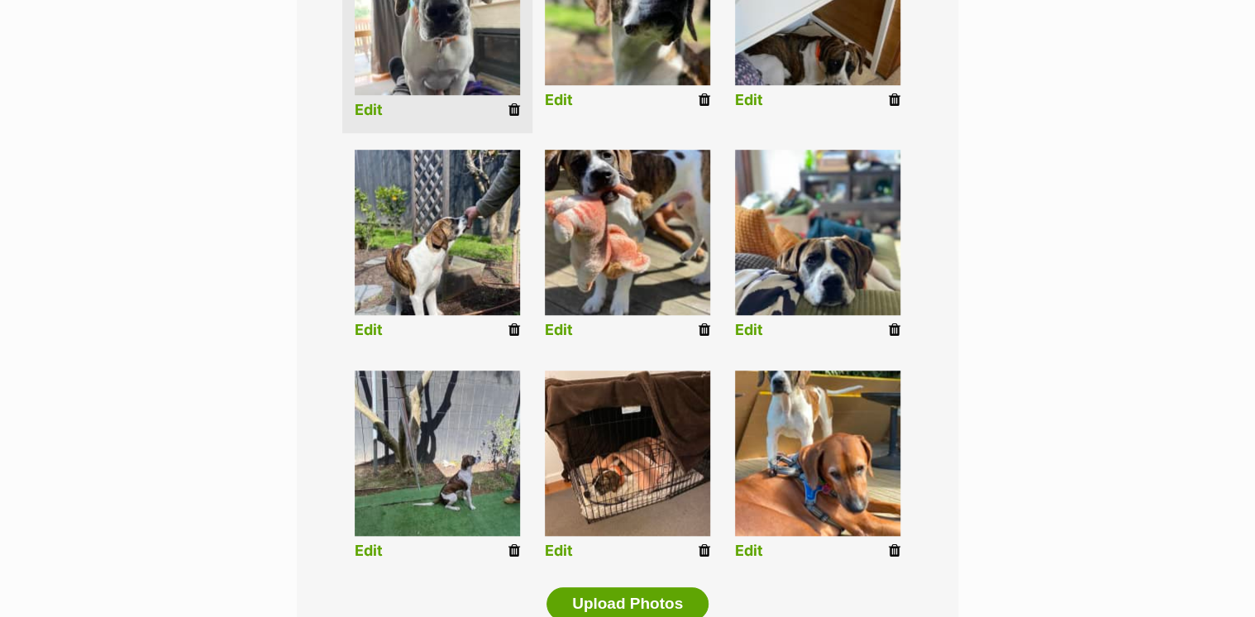
click at [513, 328] on icon at bounding box center [514, 329] width 12 height 15
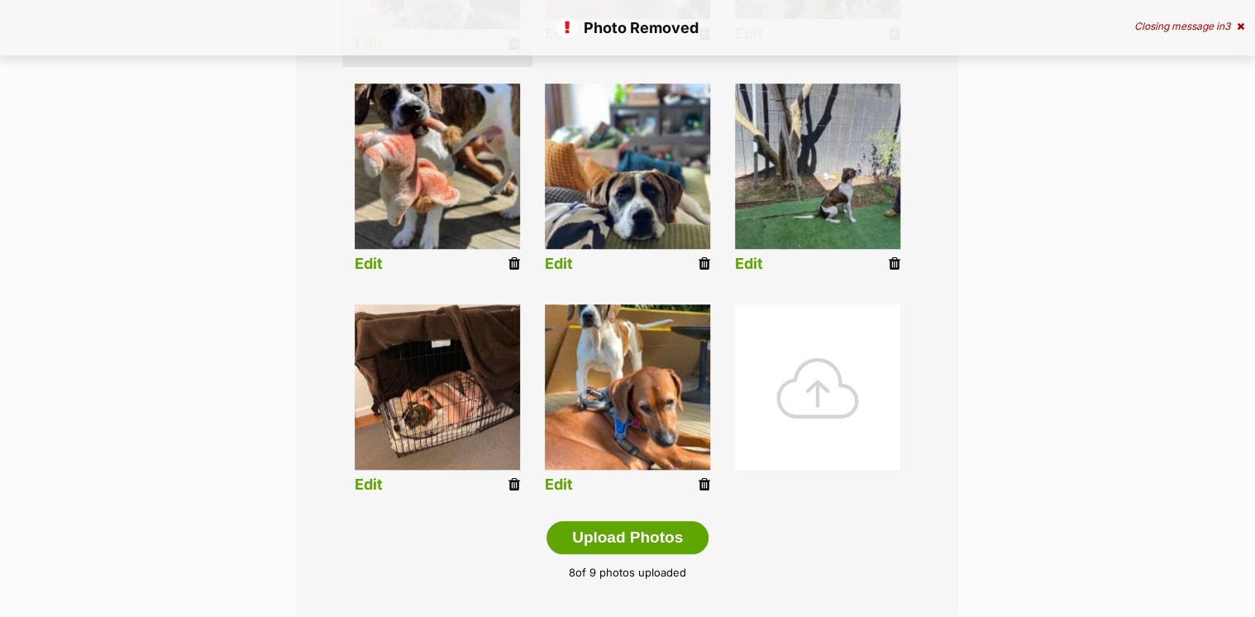
scroll to position [728, 0]
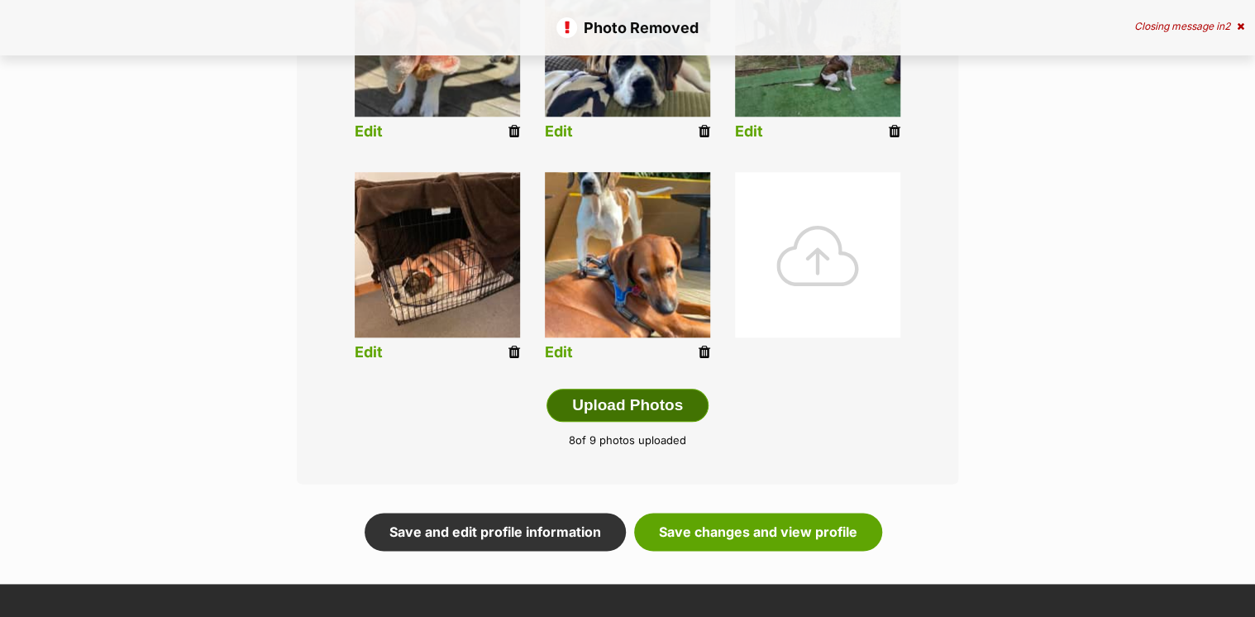
click at [625, 391] on button "Upload Photos" at bounding box center [628, 405] width 162 height 33
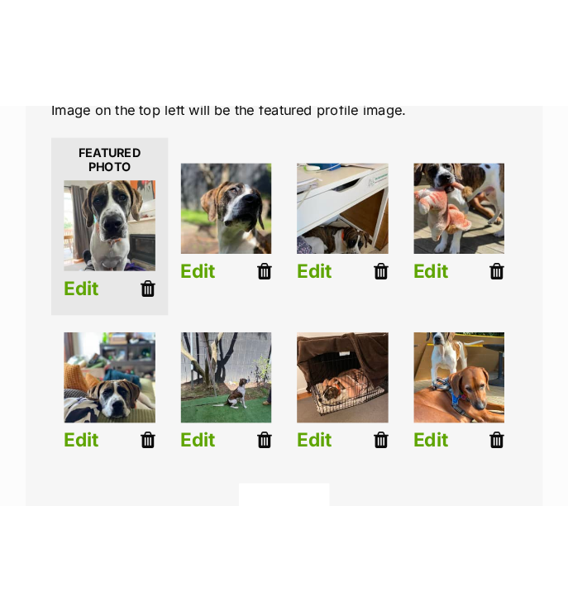
scroll to position [529, 0]
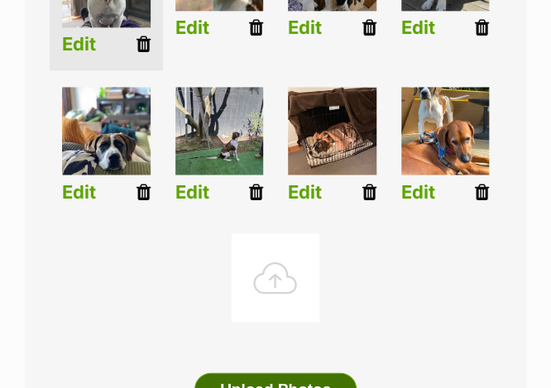
click at [301, 375] on button "Upload Photos" at bounding box center [275, 388] width 162 height 33
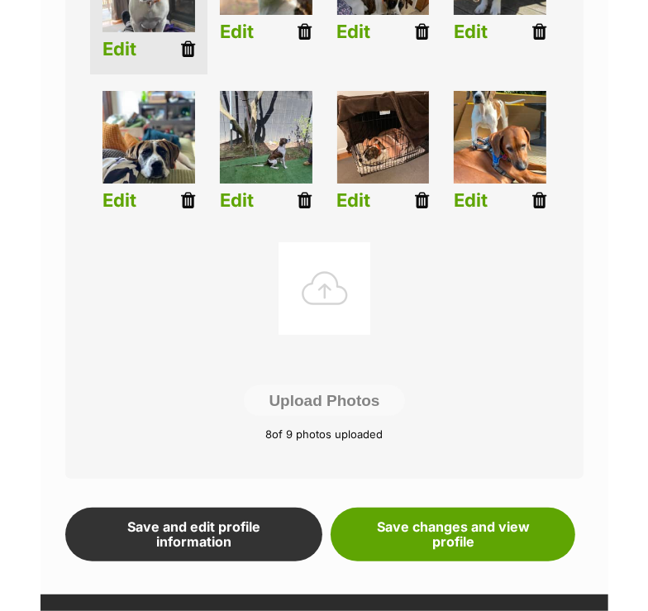
scroll to position [516, 0]
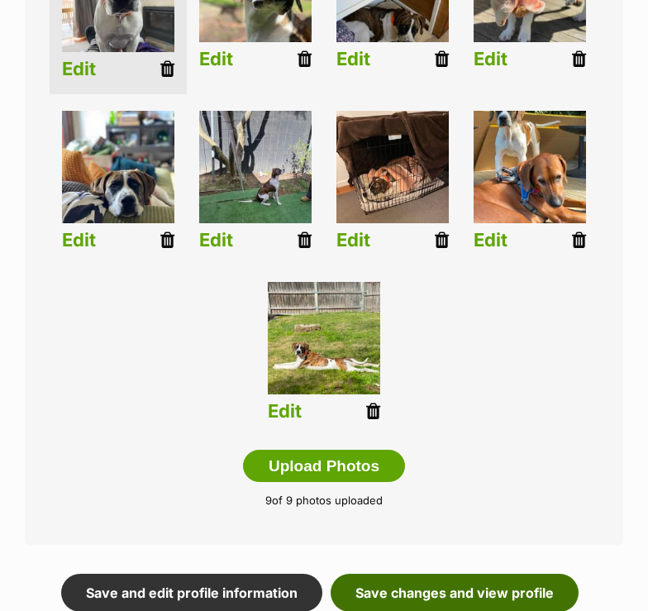
click at [432, 599] on link "Save changes and view profile" at bounding box center [455, 593] width 248 height 38
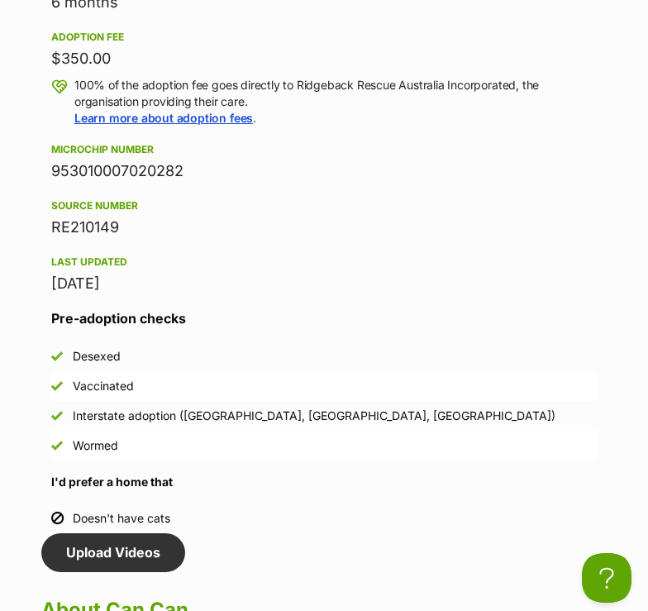
scroll to position [1720, 0]
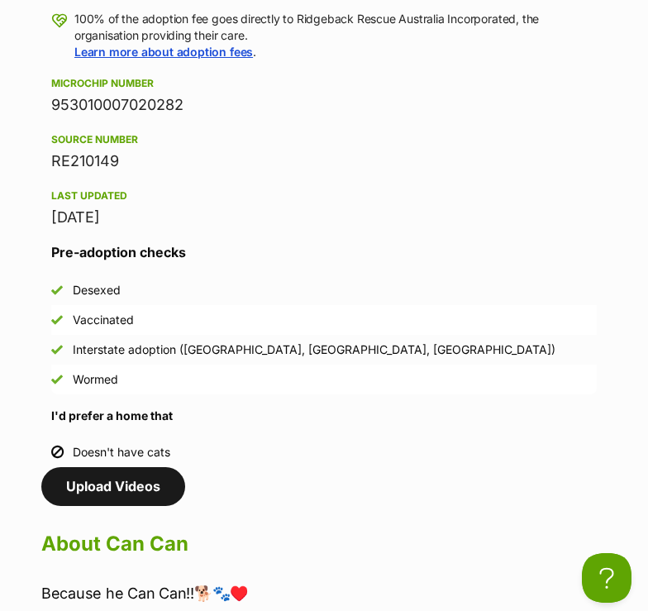
click at [103, 489] on link "Upload Videos" at bounding box center [113, 486] width 144 height 38
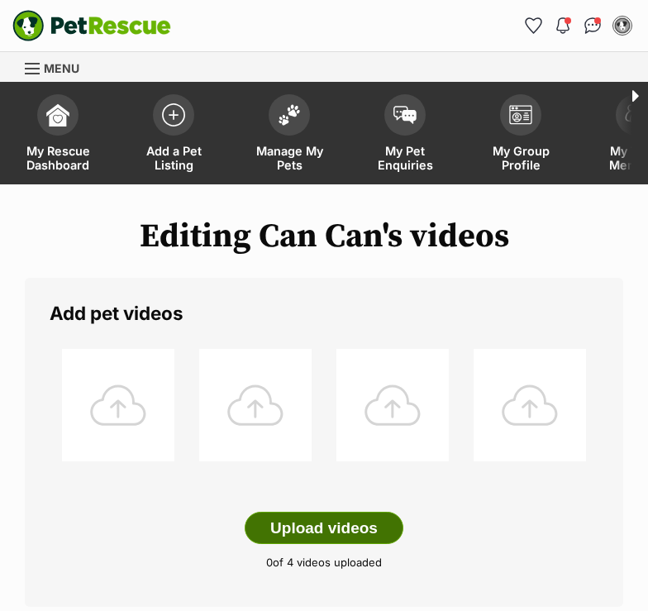
click at [340, 532] on button "Upload videos" at bounding box center [324, 528] width 159 height 33
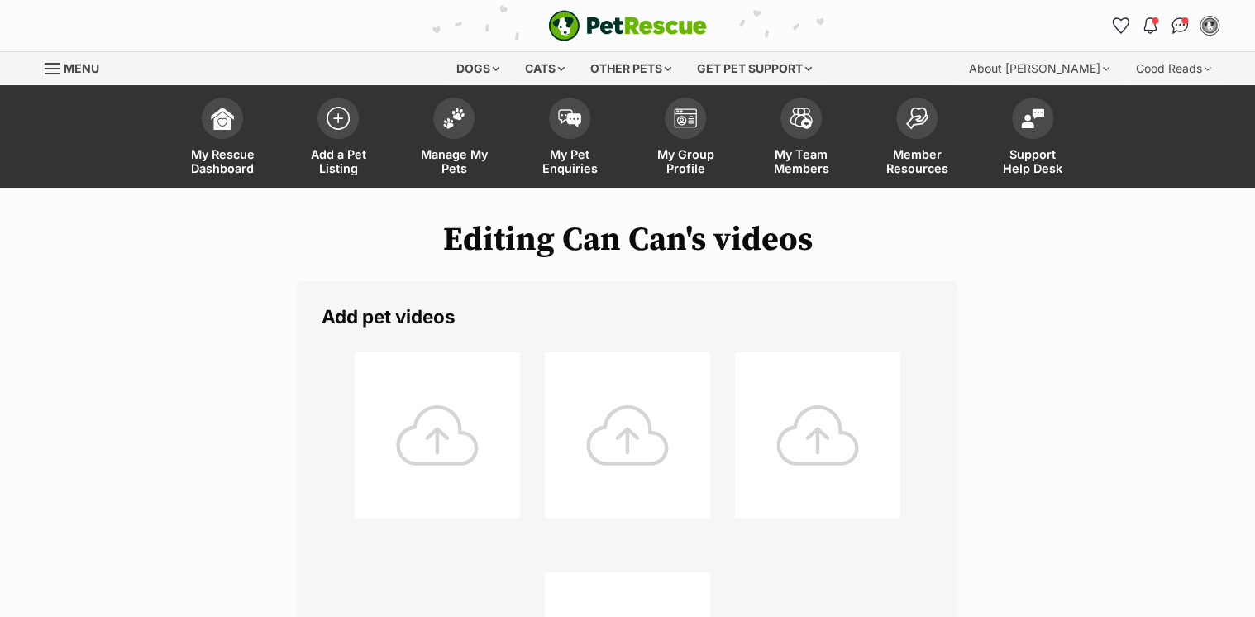
scroll to position [397, 0]
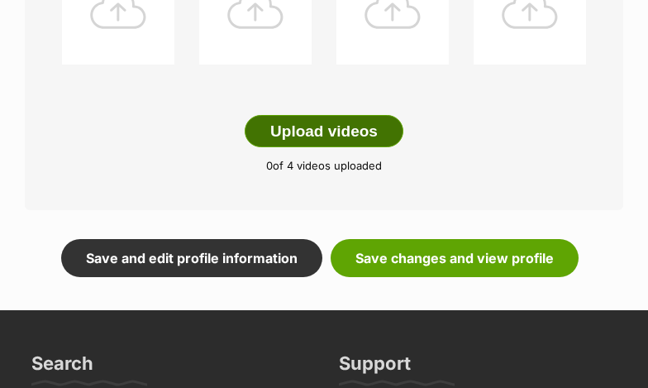
click at [369, 131] on button "Upload videos" at bounding box center [324, 131] width 159 height 33
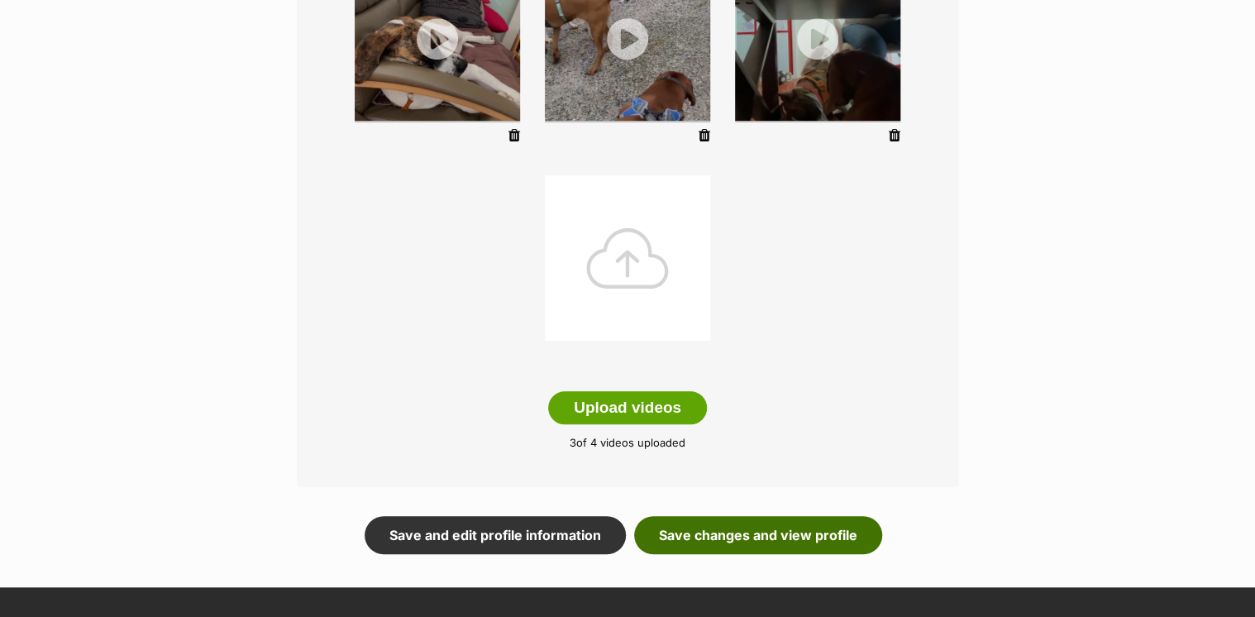
click at [647, 532] on link "Save changes and view profile" at bounding box center [758, 535] width 248 height 38
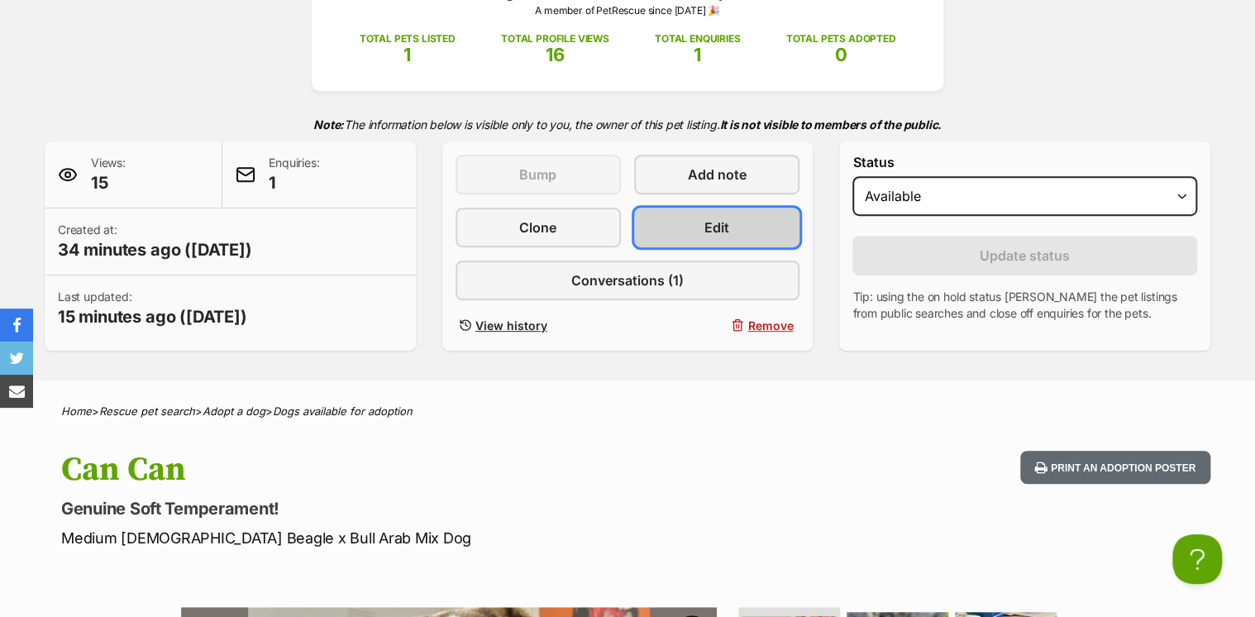
click at [704, 218] on link "Edit" at bounding box center [716, 228] width 165 height 40
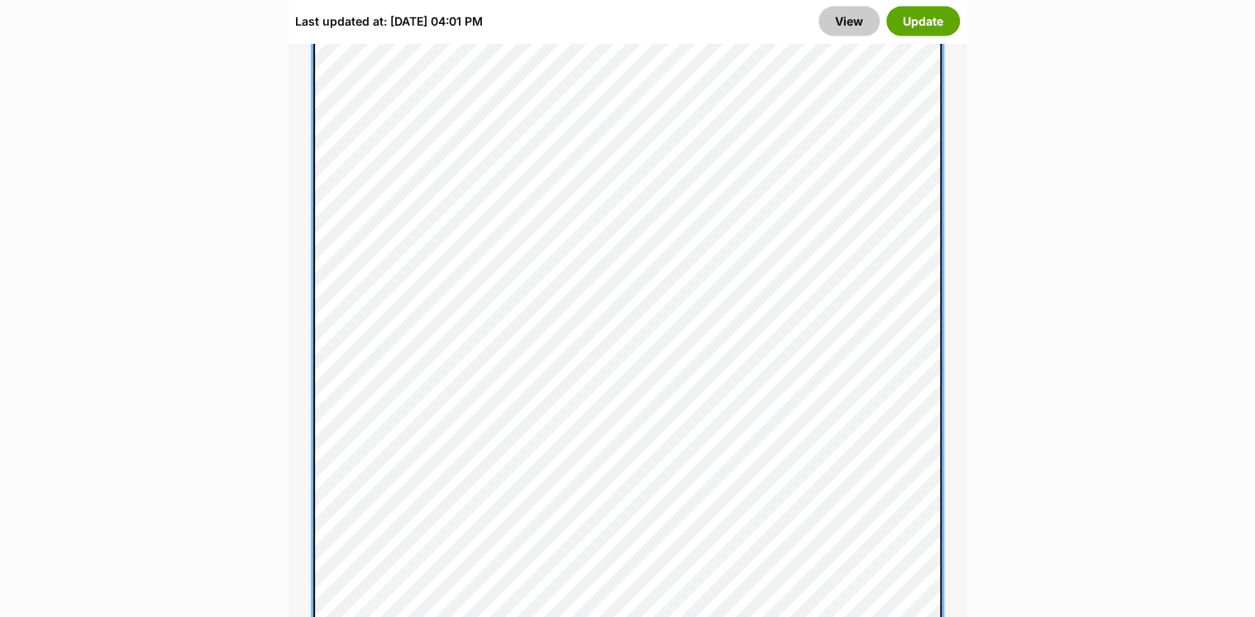
scroll to position [2183, 0]
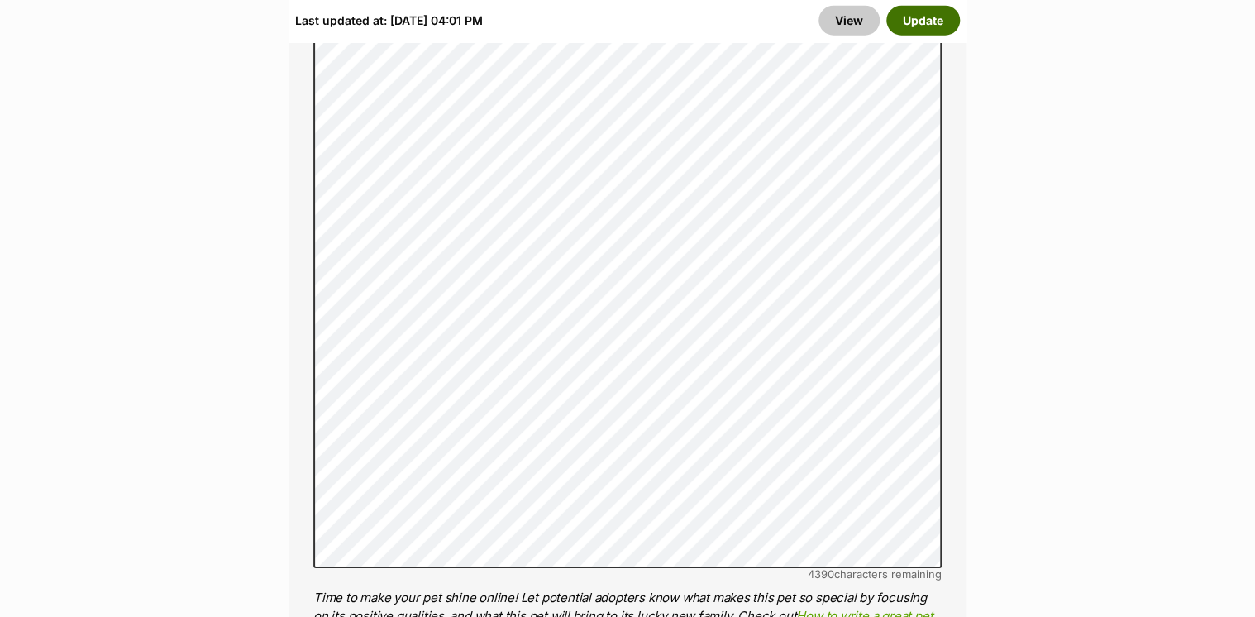
click at [924, 22] on button "Update" at bounding box center [923, 21] width 74 height 30
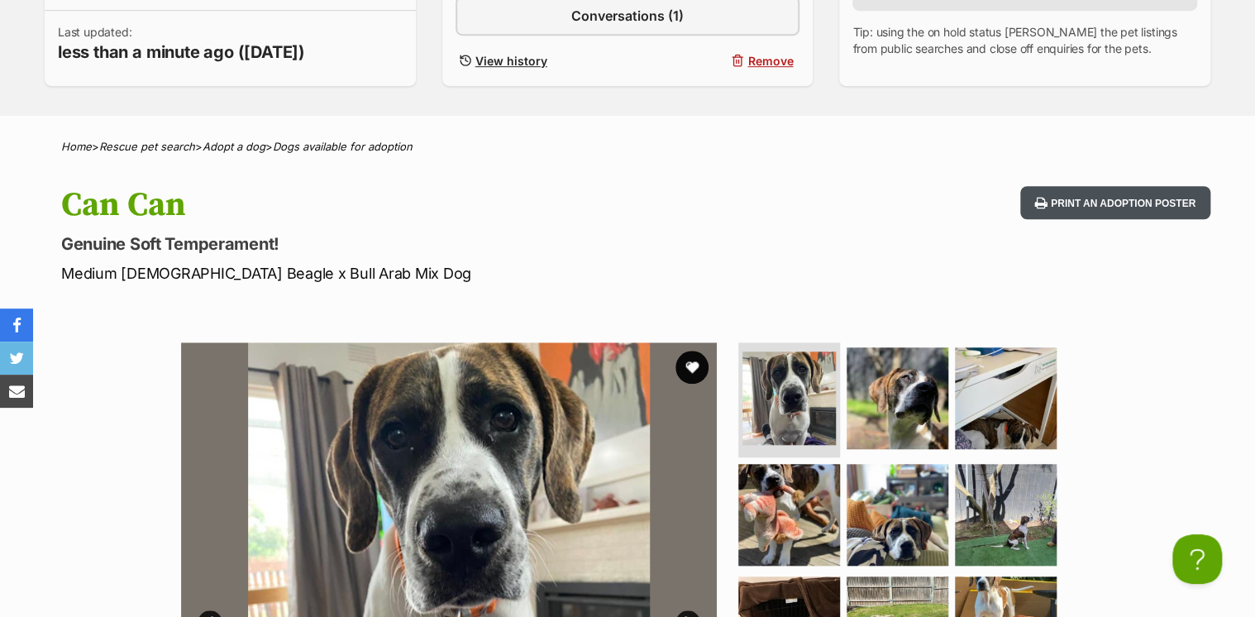
click at [1144, 198] on button "Print an adoption poster" at bounding box center [1115, 203] width 190 height 34
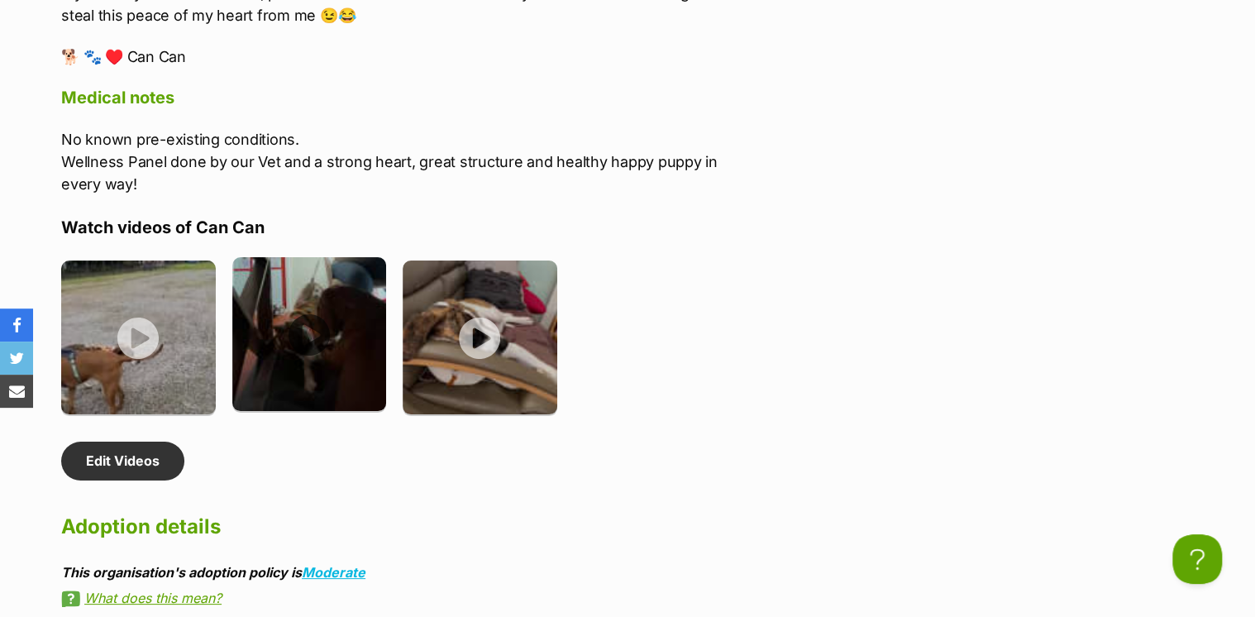
click at [344, 318] on img at bounding box center [309, 334] width 155 height 155
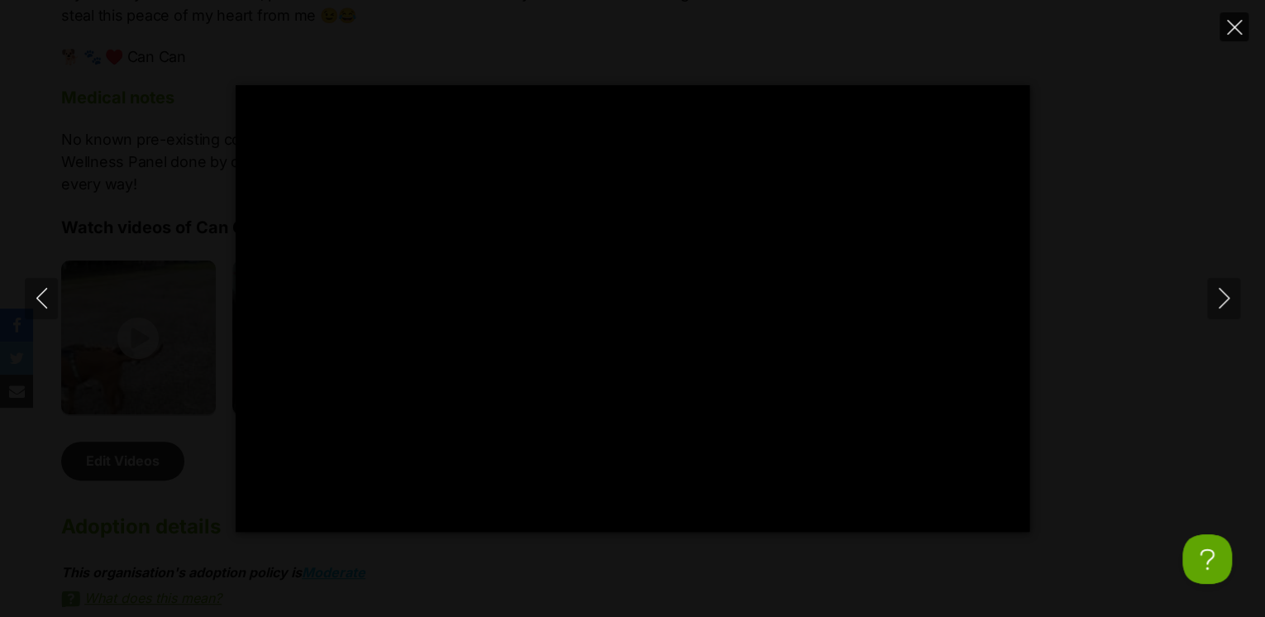
click at [1227, 20] on icon "Close" at bounding box center [1234, 27] width 15 height 15
type input "59.38"
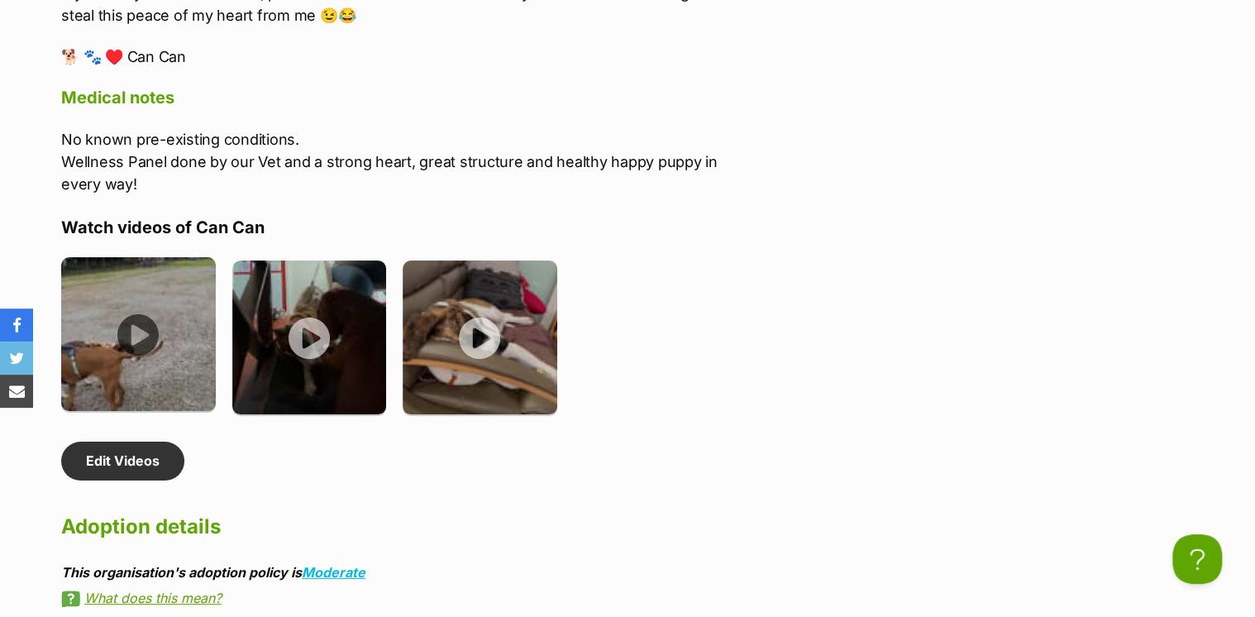
click at [196, 321] on img at bounding box center [138, 334] width 155 height 155
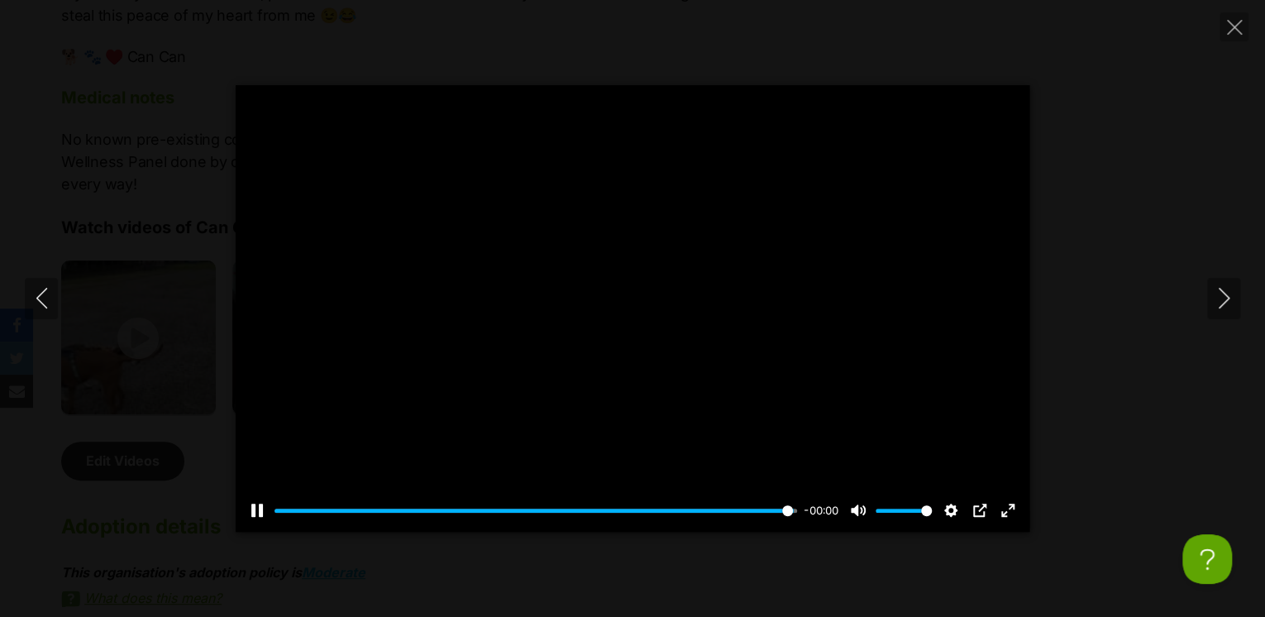
type input "100"
click at [1239, 24] on icon "Close" at bounding box center [1234, 27] width 15 height 15
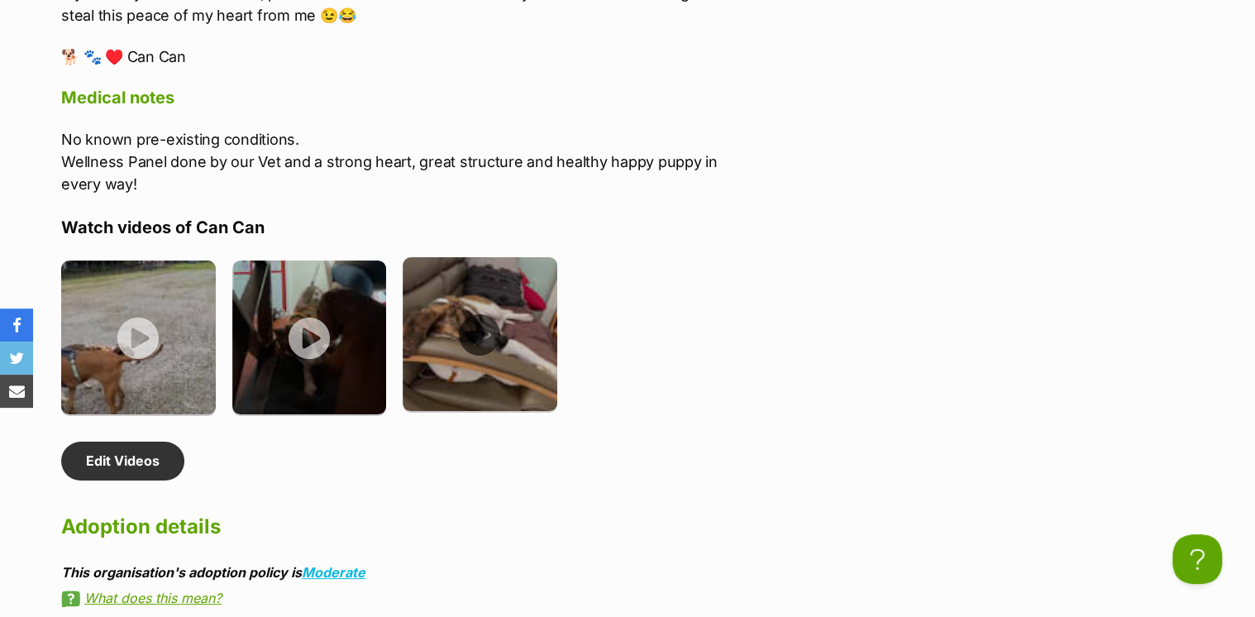
click at [513, 308] on img at bounding box center [480, 334] width 155 height 155
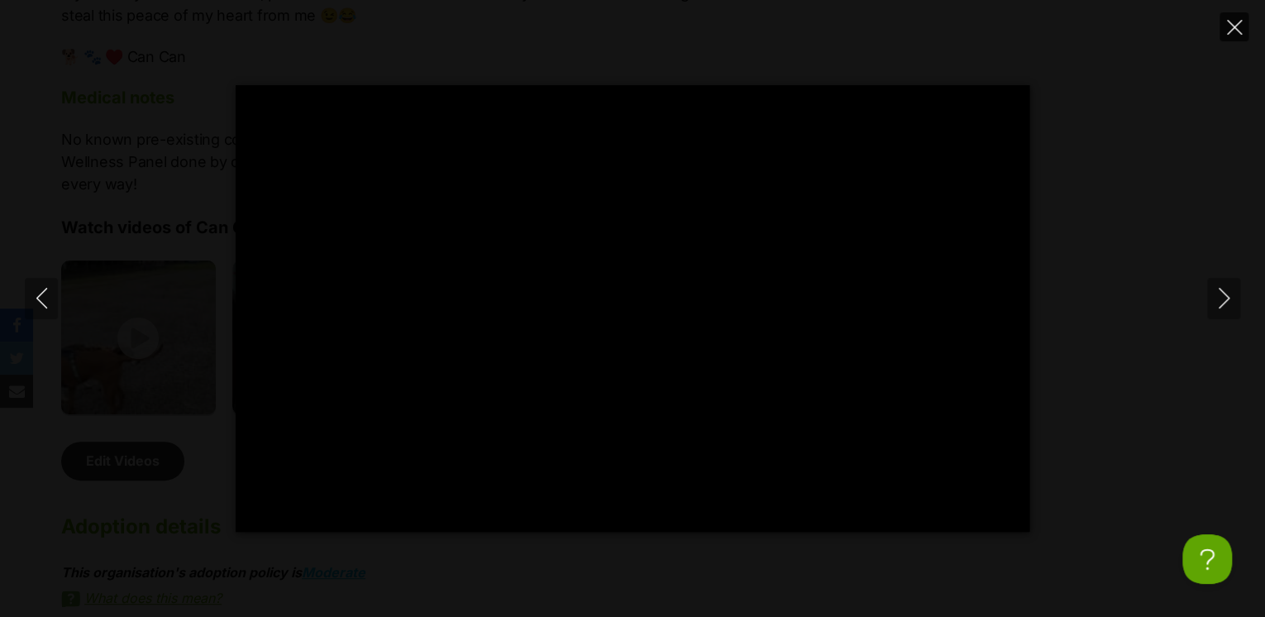
click at [1237, 28] on icon "Close" at bounding box center [1234, 27] width 15 height 15
type input "29.78"
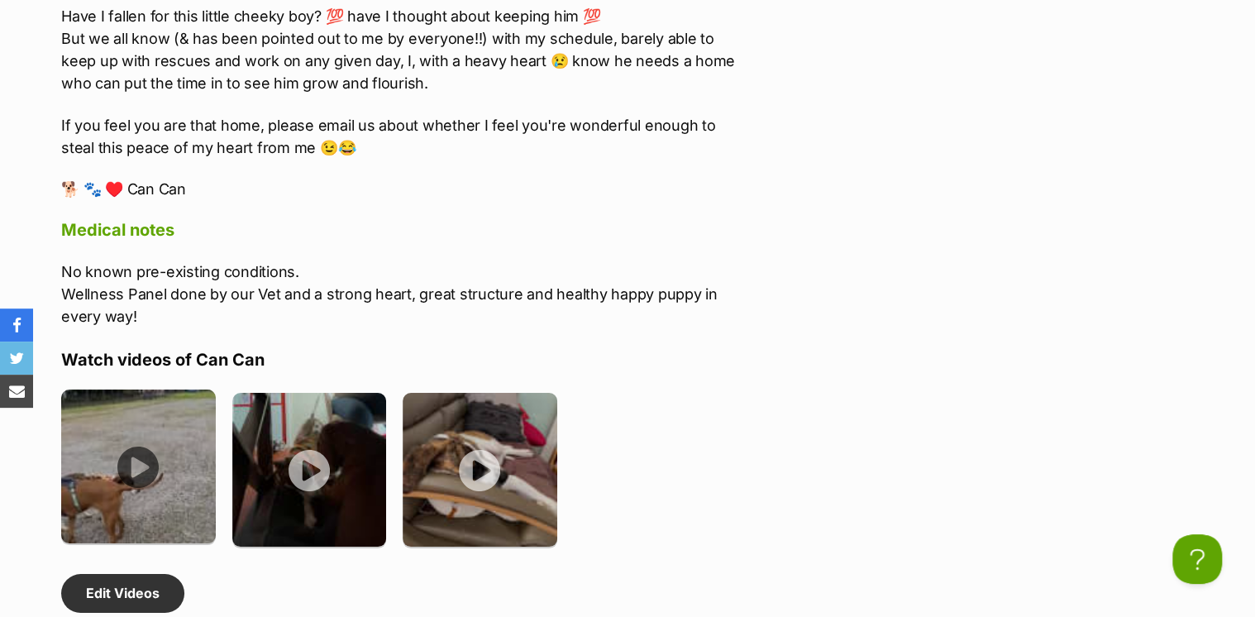
click at [119, 419] on img at bounding box center [138, 466] width 155 height 155
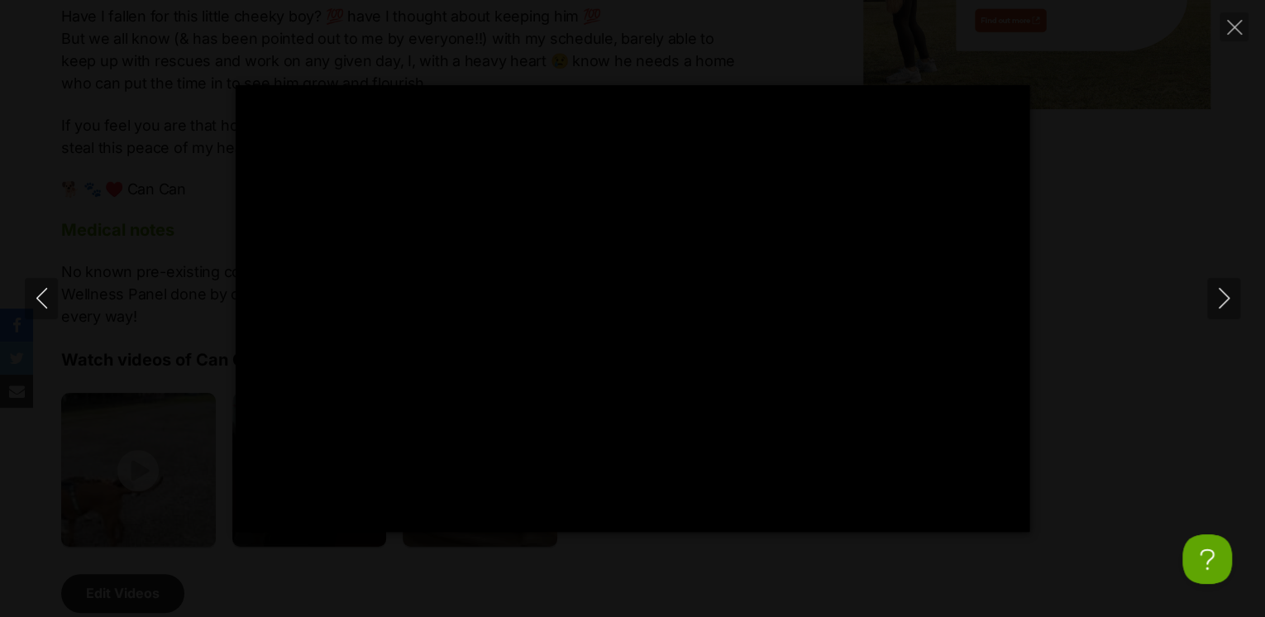
type input "100"
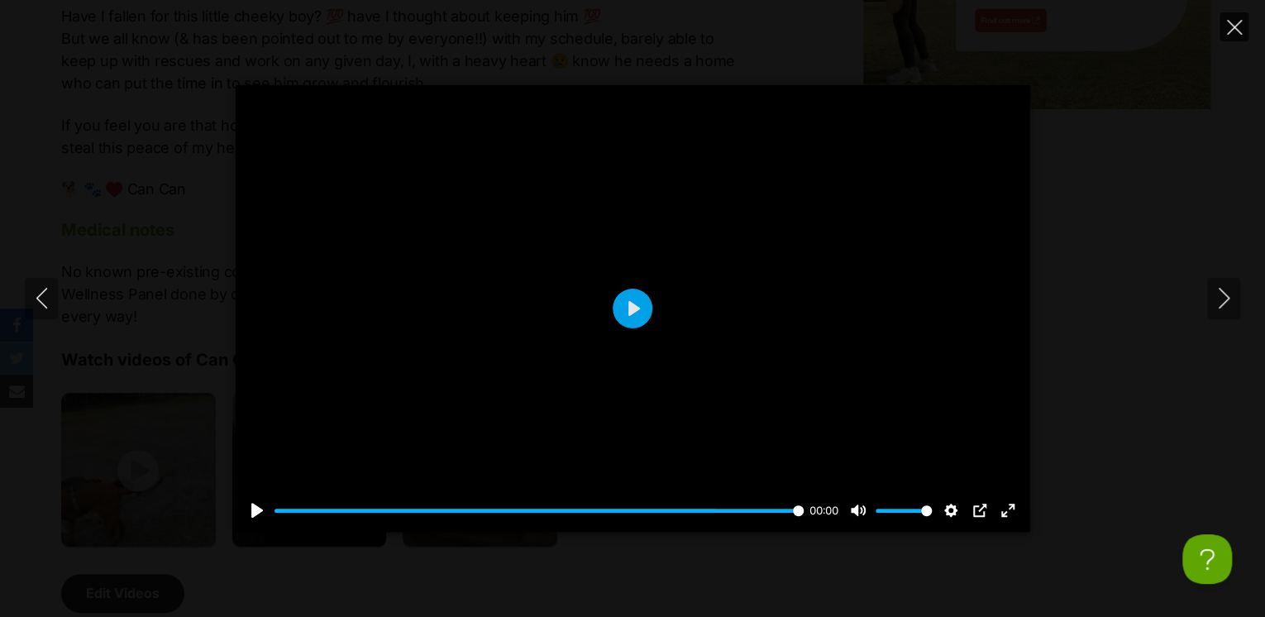
click at [1240, 28] on icon "Close" at bounding box center [1234, 27] width 15 height 15
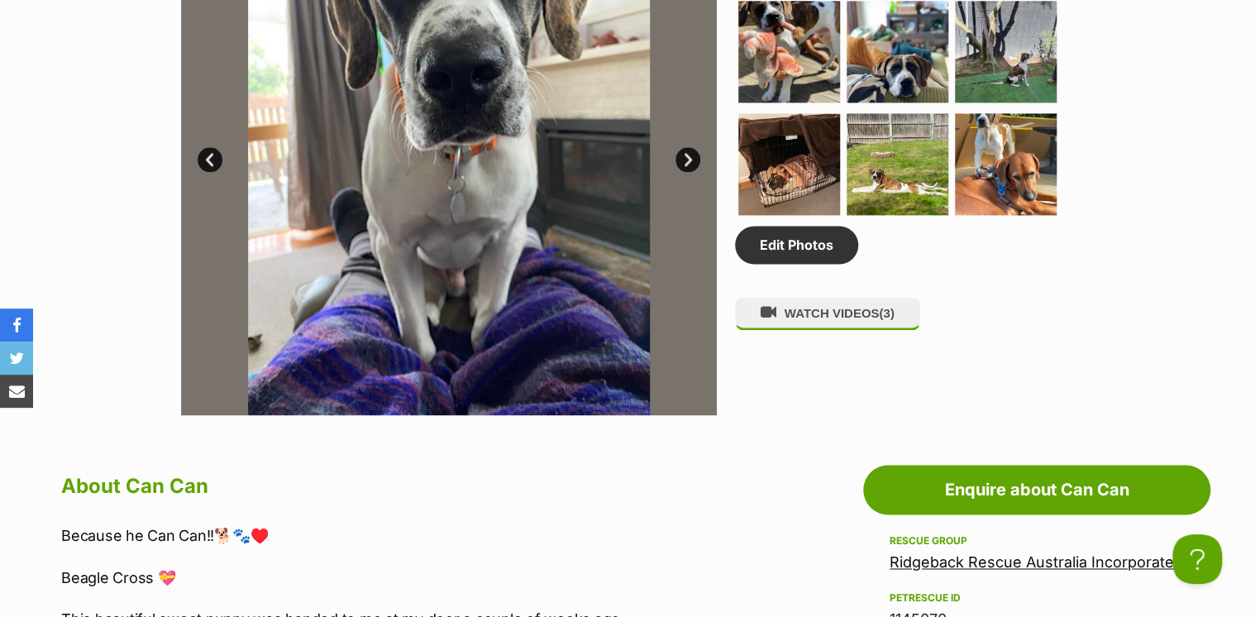
scroll to position [1124, 0]
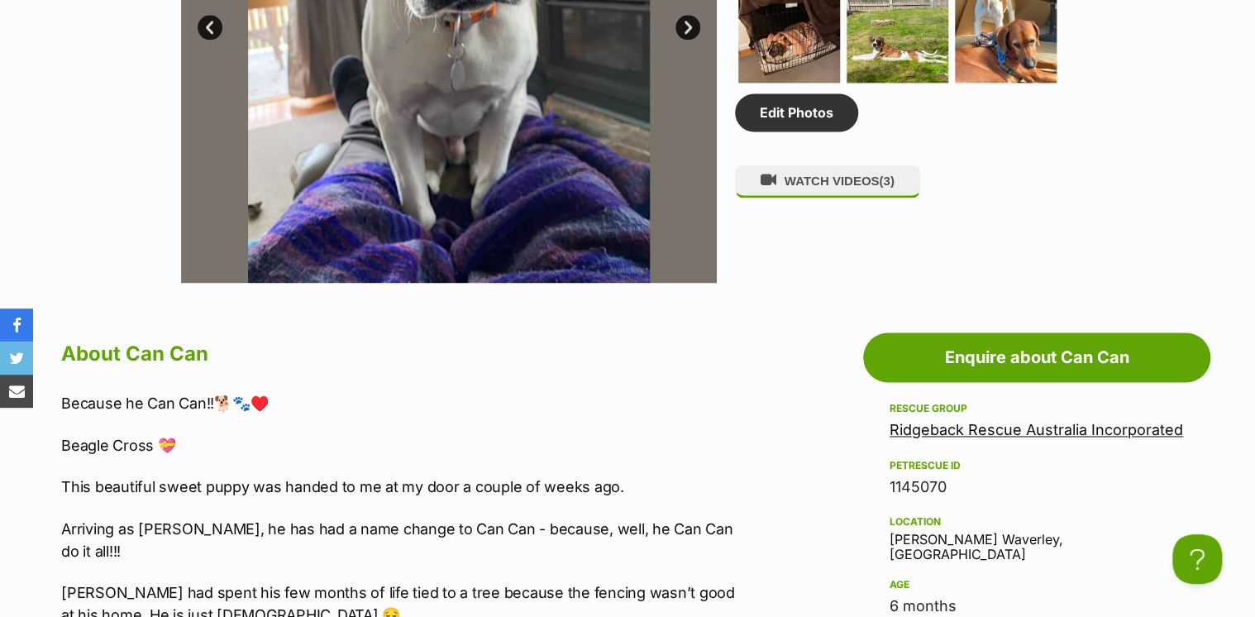
click at [833, 155] on div "Edit Photos WATCH VIDEOS (3)" at bounding box center [904, 15] width 339 height 536
click at [827, 180] on button "WATCH VIDEOS (3)" at bounding box center [827, 181] width 185 height 32
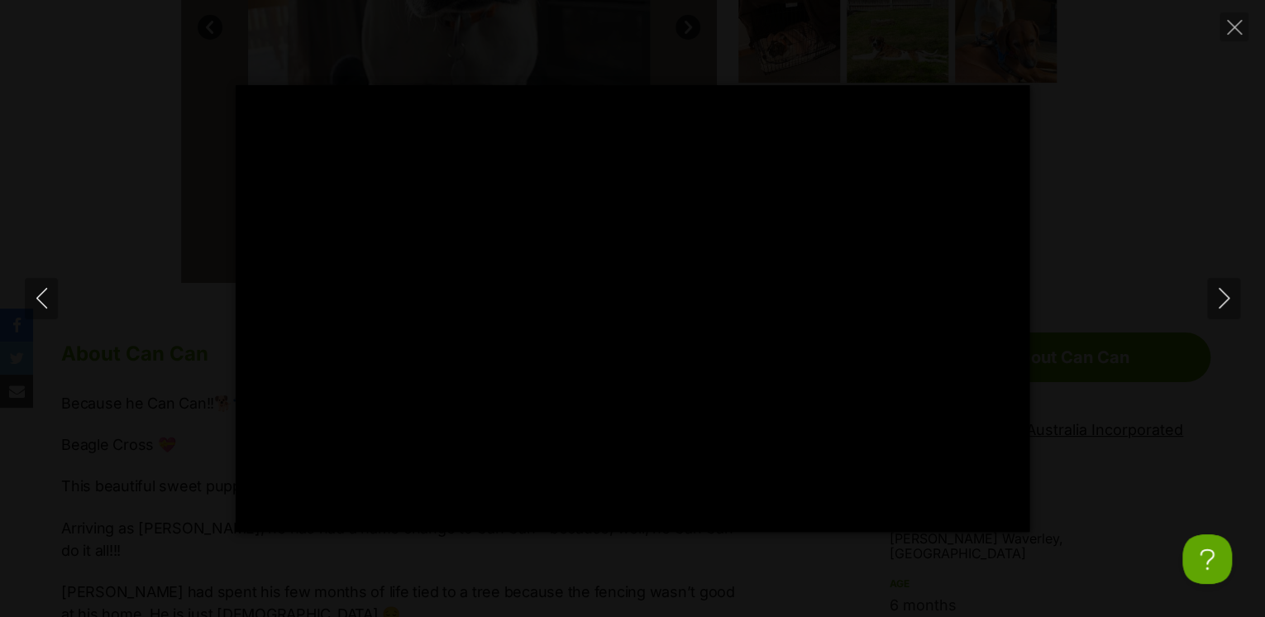
type input "100"
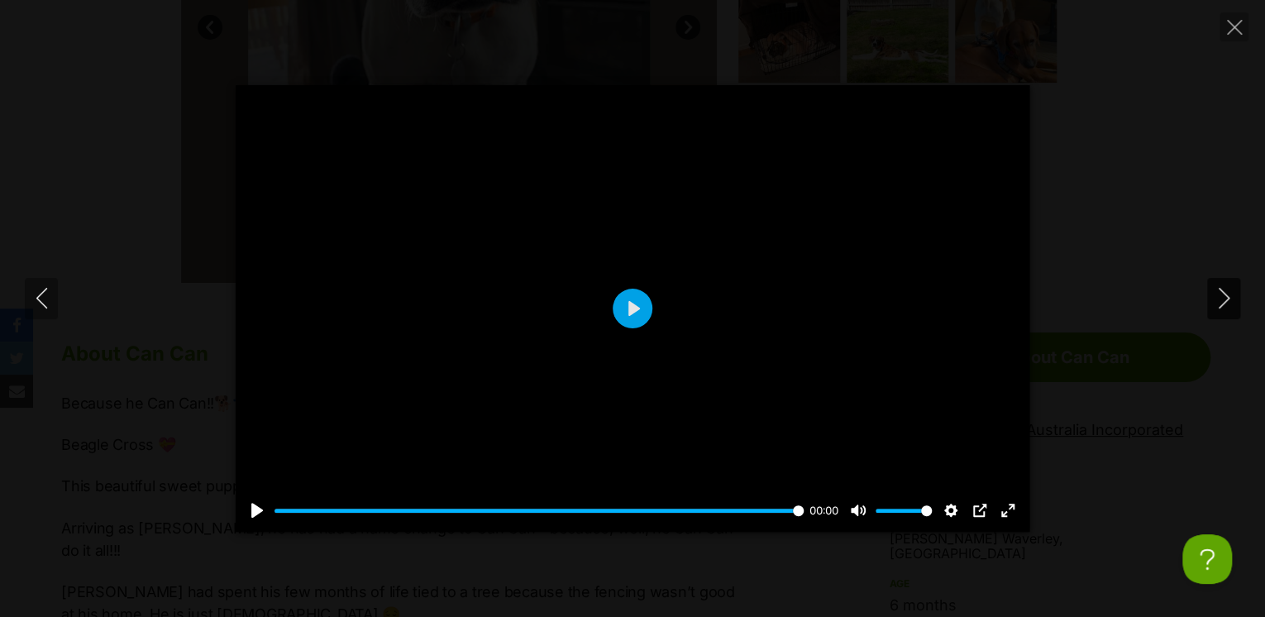
click at [1214, 289] on icon "Next" at bounding box center [1224, 298] width 21 height 21
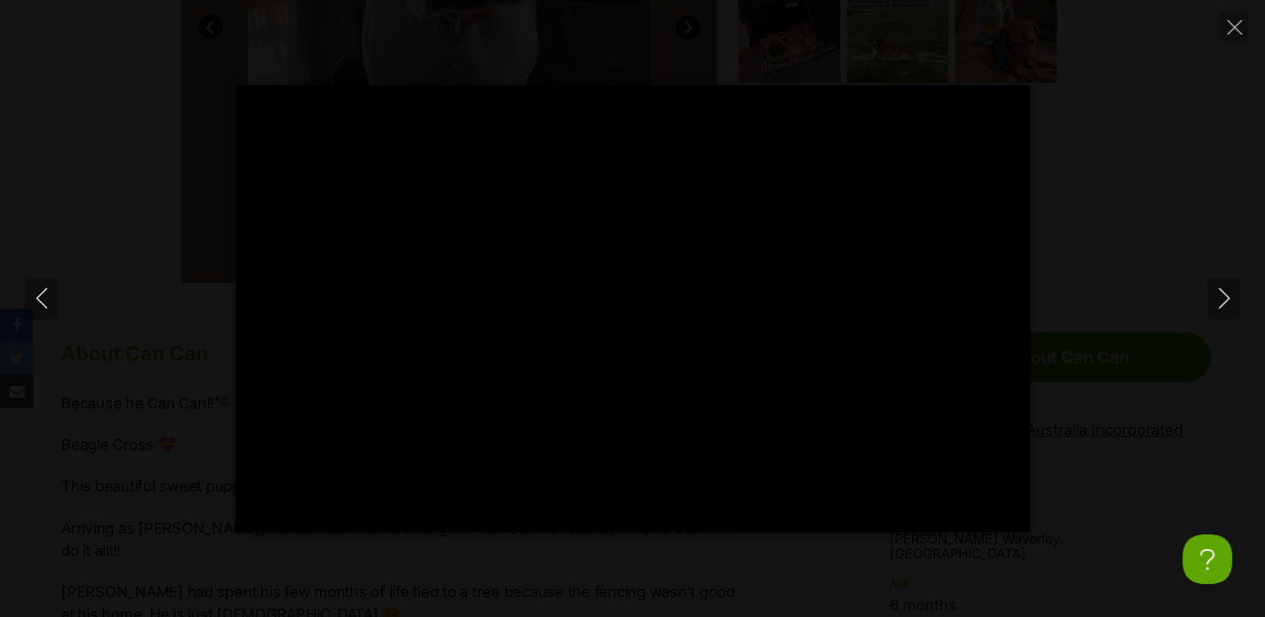
type input "100"
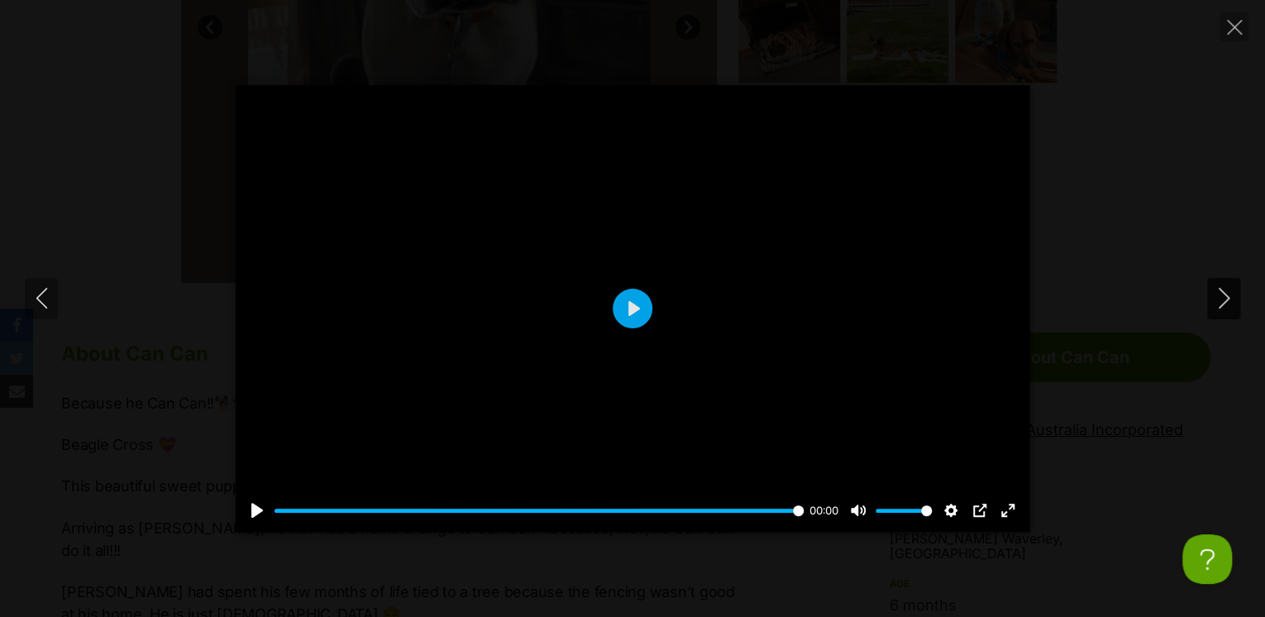
click at [1217, 298] on icon "Next" at bounding box center [1224, 298] width 21 height 21
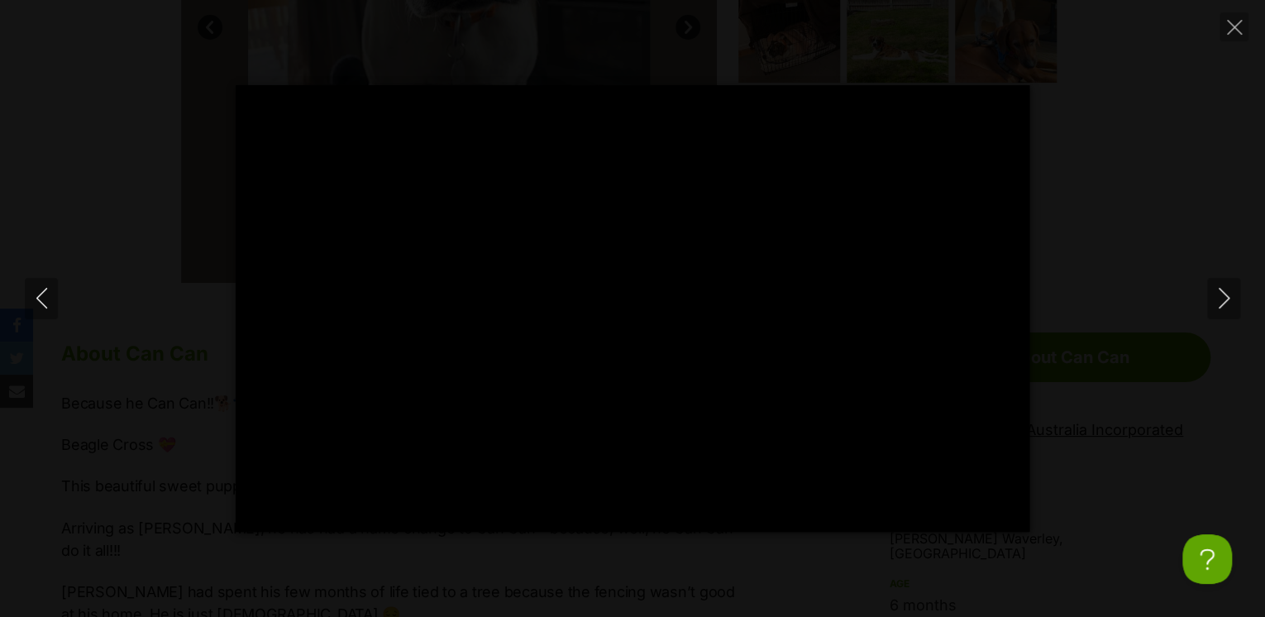
type input "100"
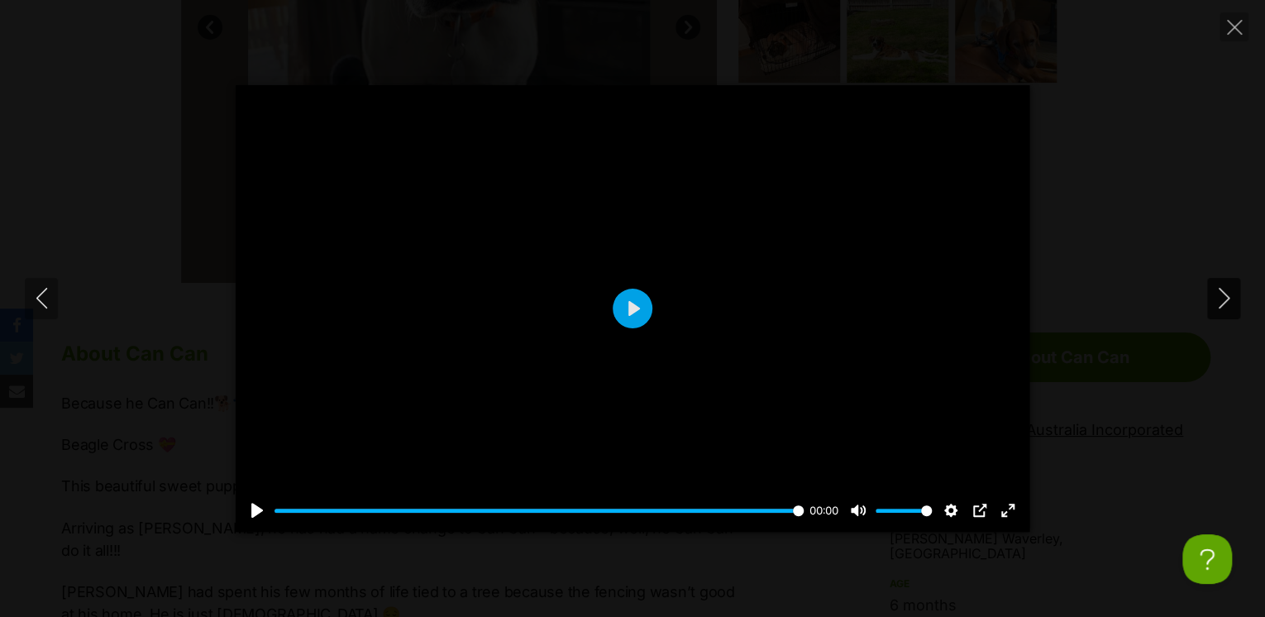
click at [1220, 296] on icon "Next" at bounding box center [1224, 298] width 21 height 21
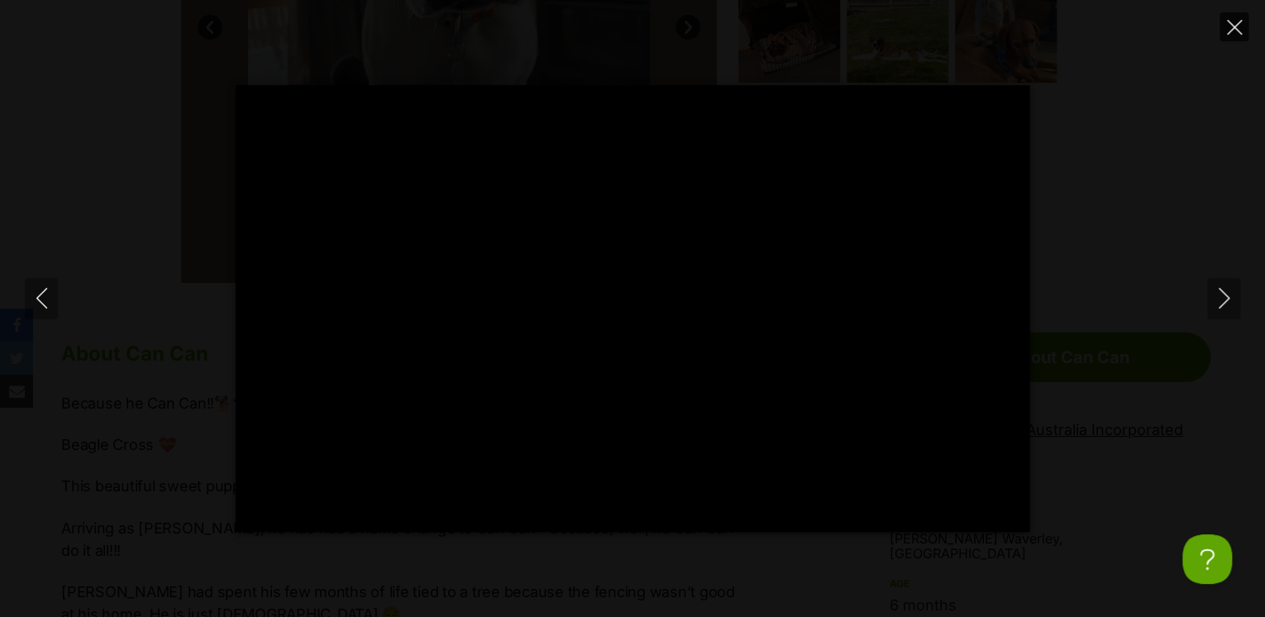
click at [1238, 28] on icon "Close" at bounding box center [1234, 27] width 15 height 15
type input "13.44"
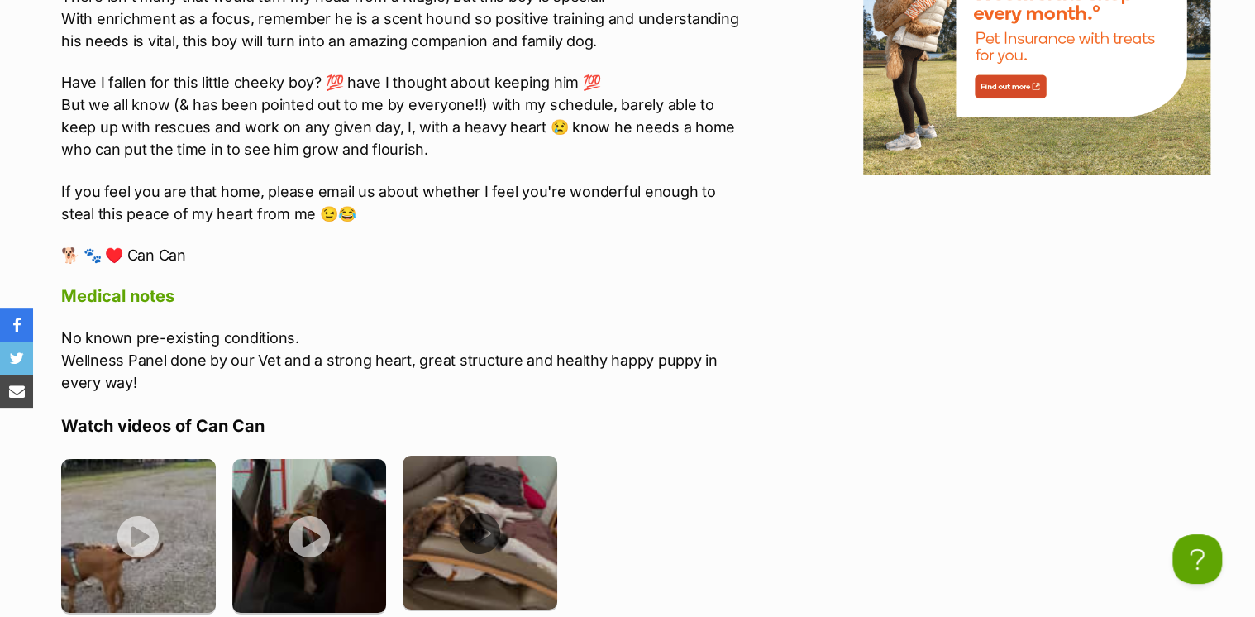
scroll to position [3043, 0]
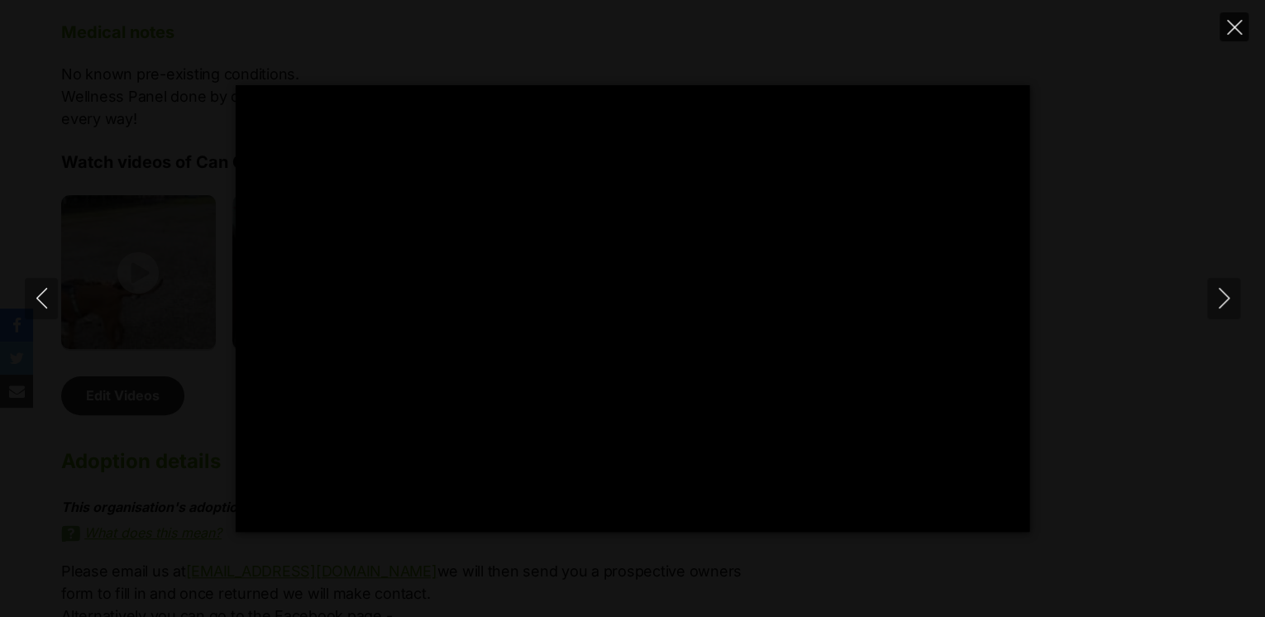
type input "16.31"
click at [1232, 31] on icon "Close" at bounding box center [1234, 27] width 15 height 15
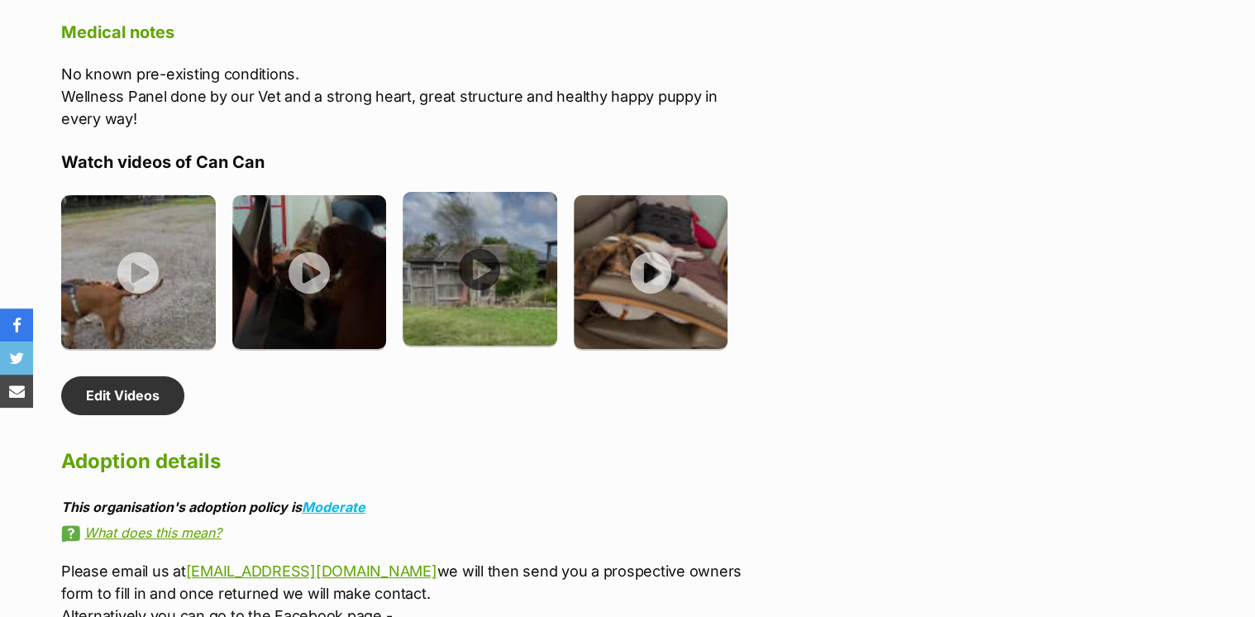
click at [483, 245] on img at bounding box center [480, 269] width 155 height 155
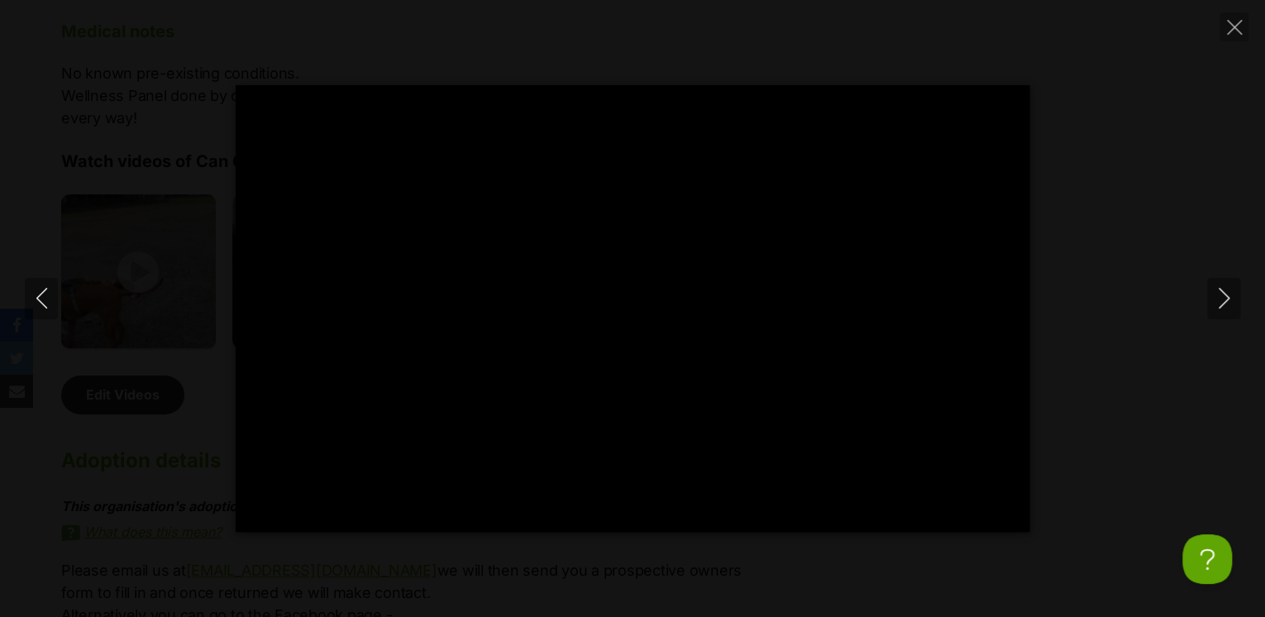
type input "100"
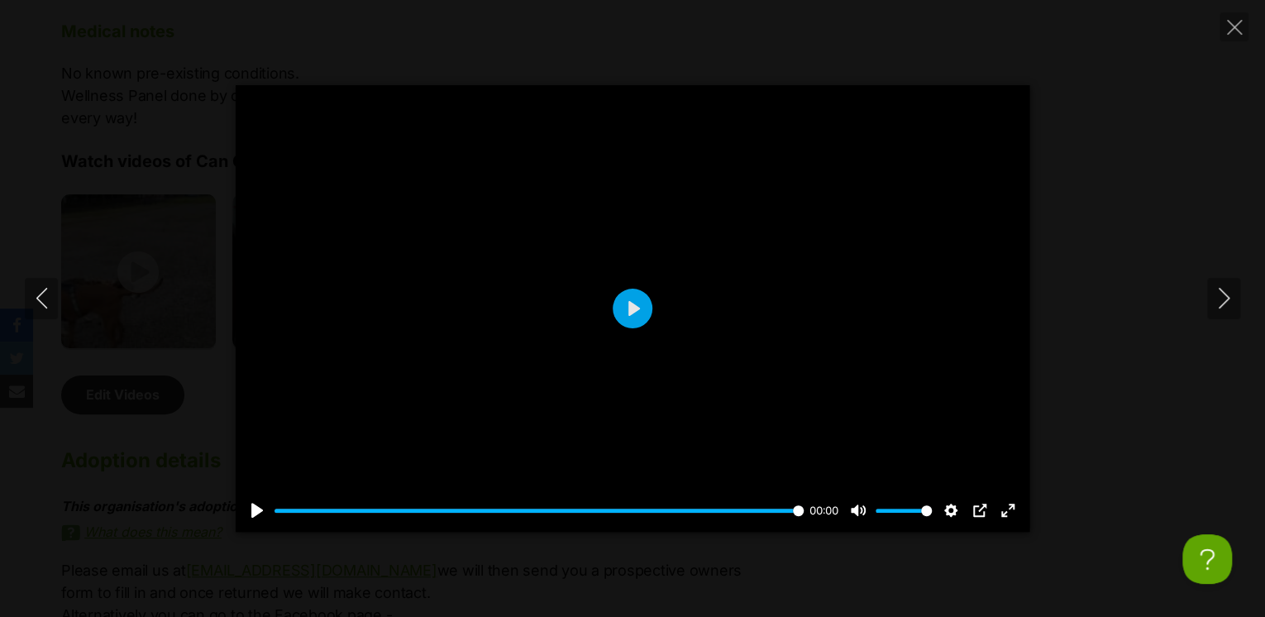
click at [1077, 193] on div "Pause Play % buffered 00:00 00:00 Unmute Mute Disable captions Enable captions …" at bounding box center [632, 308] width 1265 height 446
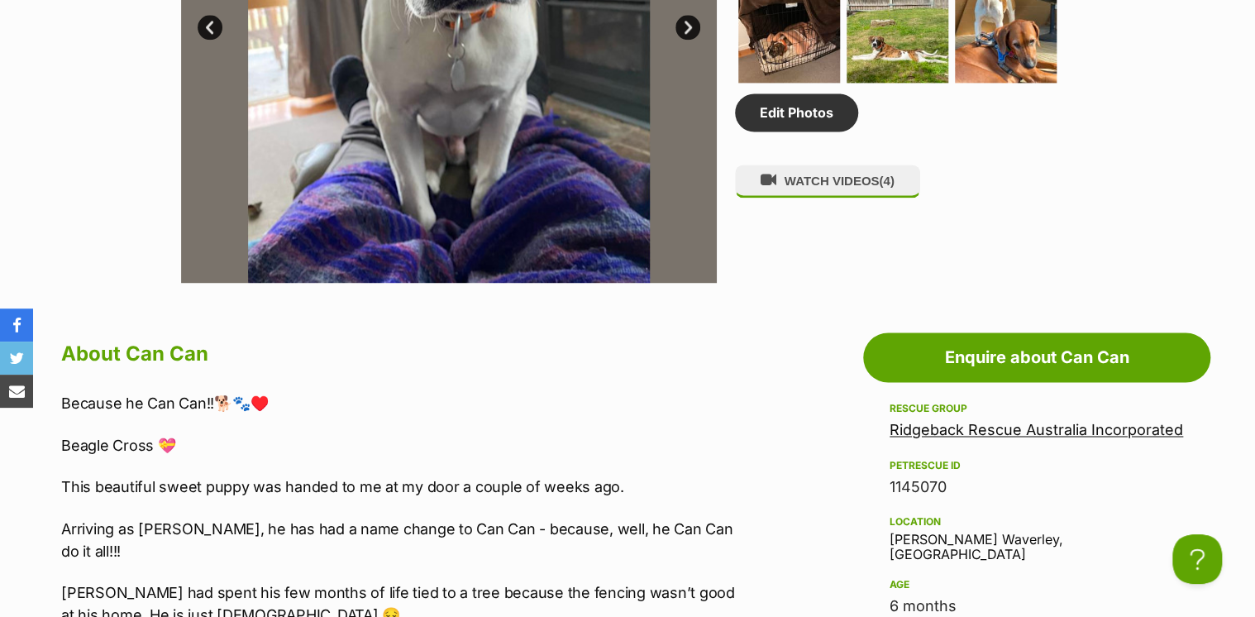
scroll to position [728, 0]
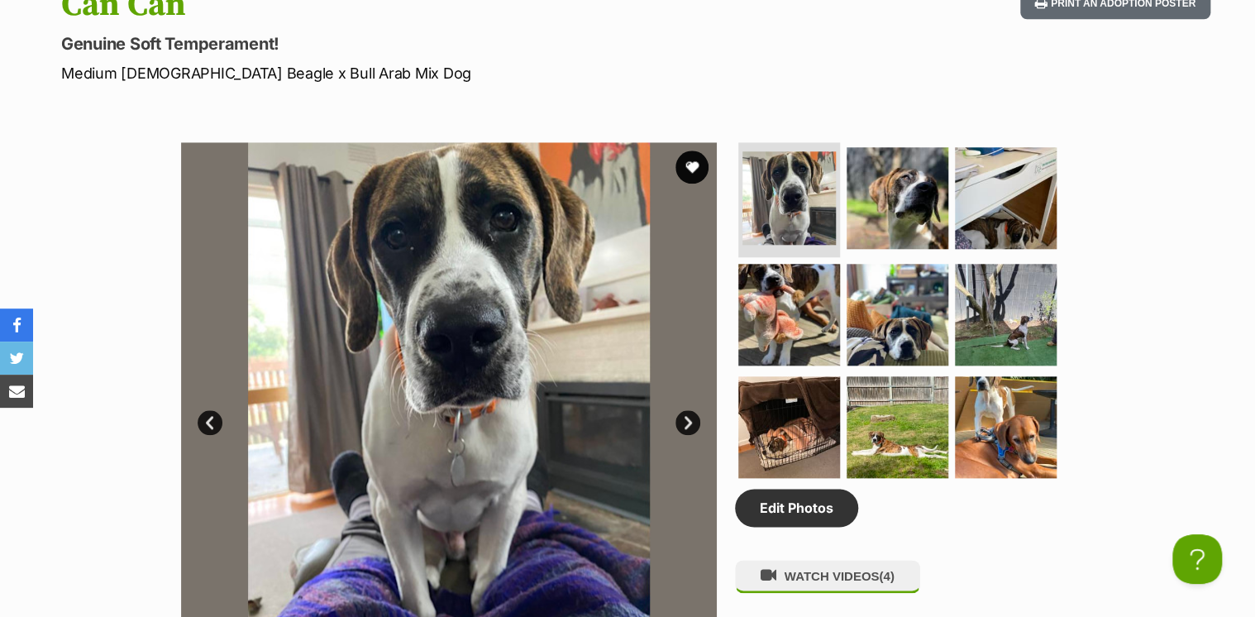
click at [688, 413] on link "Next" at bounding box center [687, 422] width 25 height 25
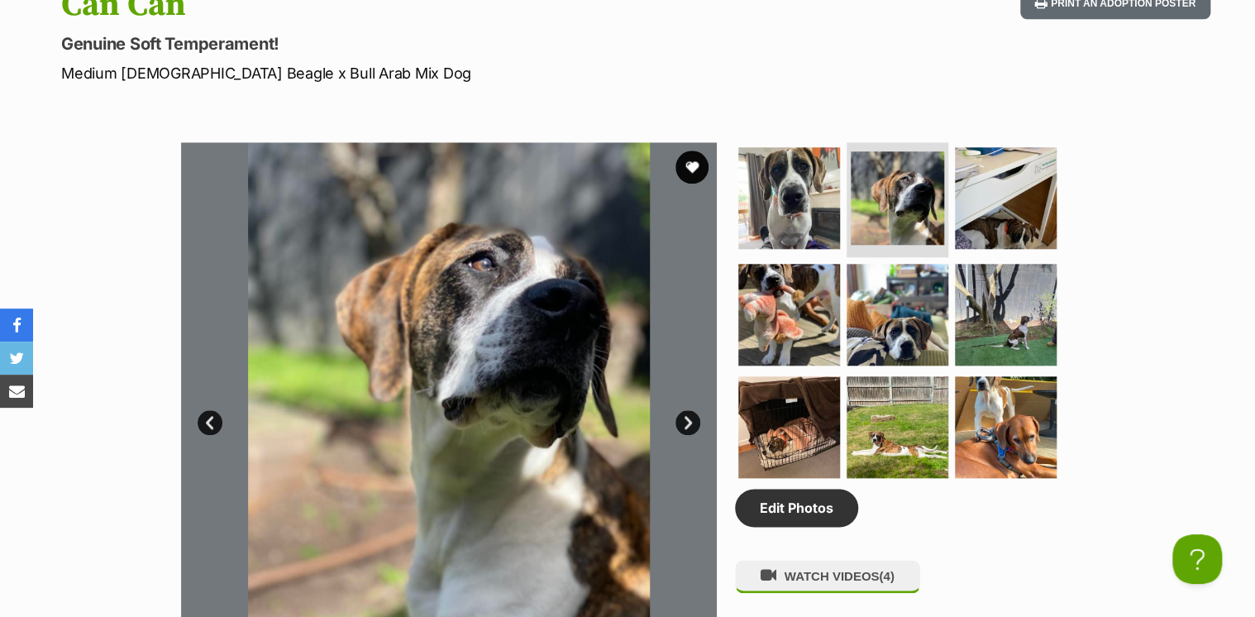
click at [691, 416] on link "Next" at bounding box center [687, 422] width 25 height 25
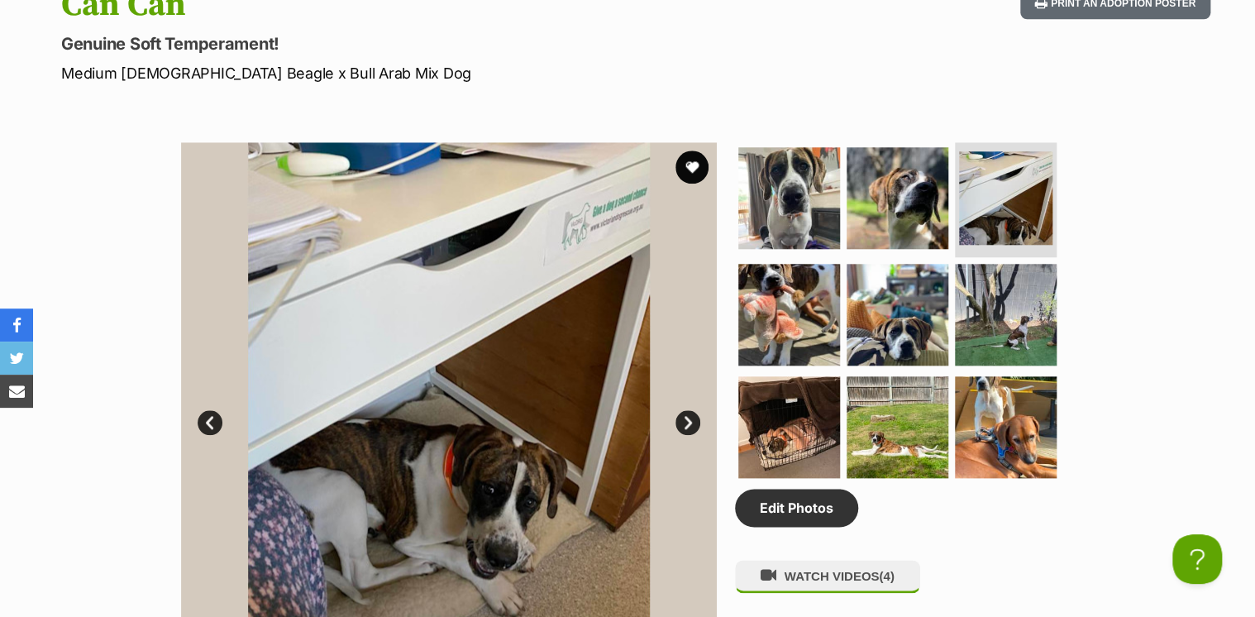
click at [691, 416] on link "Next" at bounding box center [687, 422] width 25 height 25
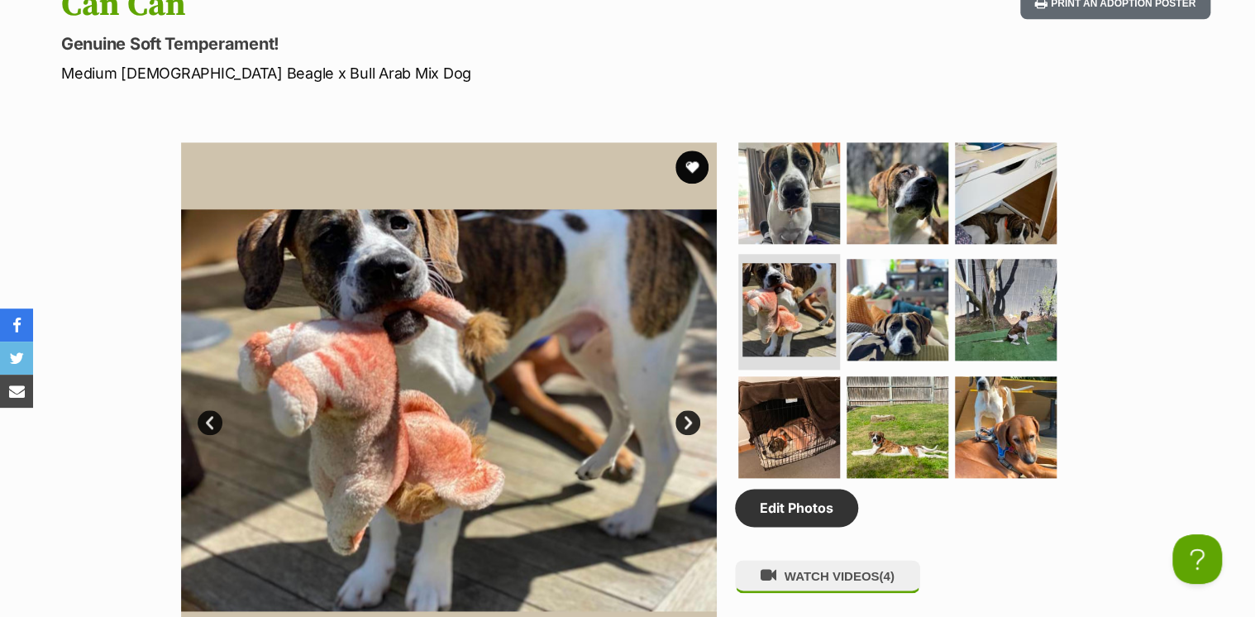
click at [691, 416] on link "Next" at bounding box center [687, 422] width 25 height 25
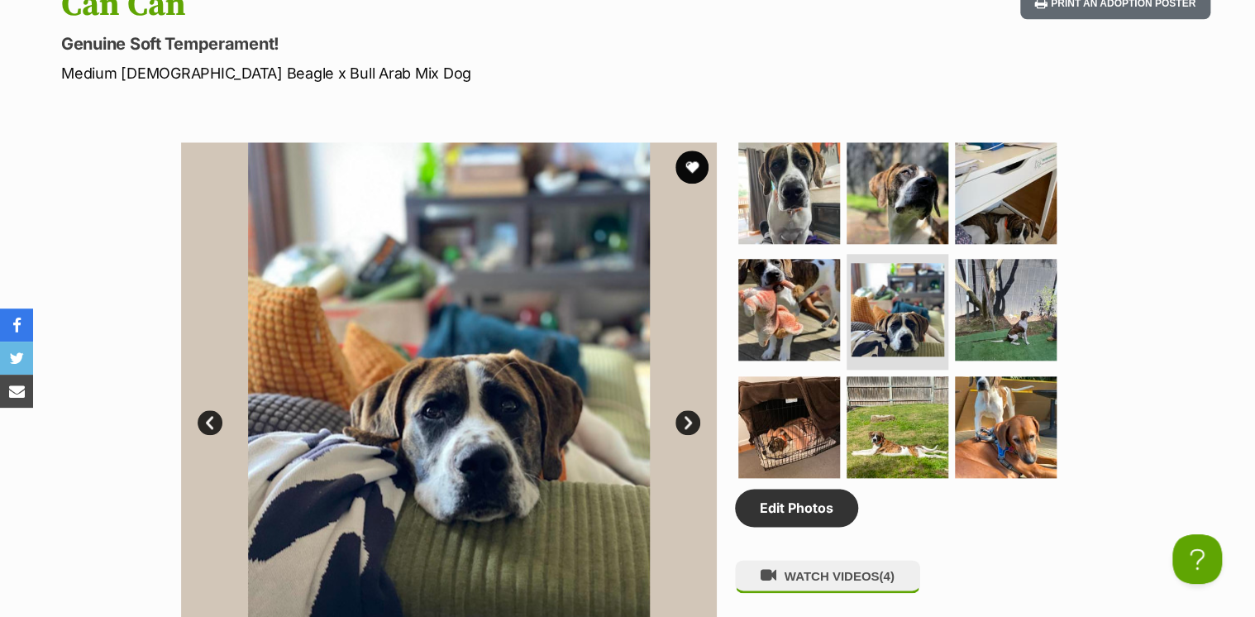
click at [691, 417] on link "Next" at bounding box center [687, 422] width 25 height 25
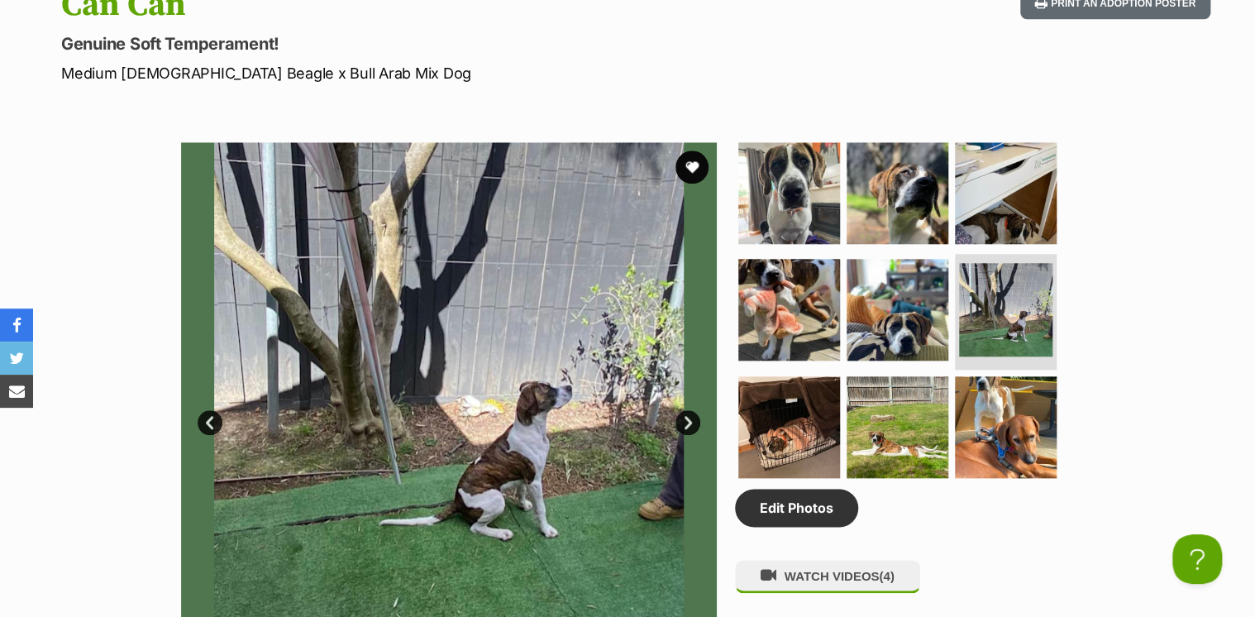
click at [691, 417] on link "Next" at bounding box center [687, 422] width 25 height 25
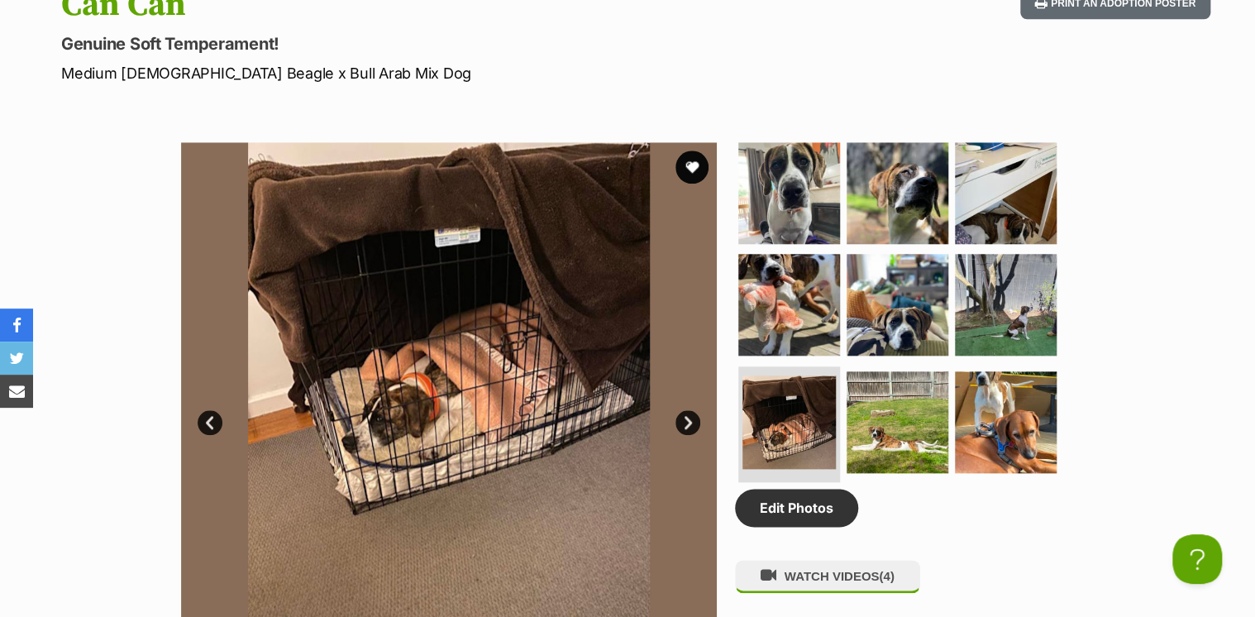
click at [680, 425] on link "Next" at bounding box center [687, 422] width 25 height 25
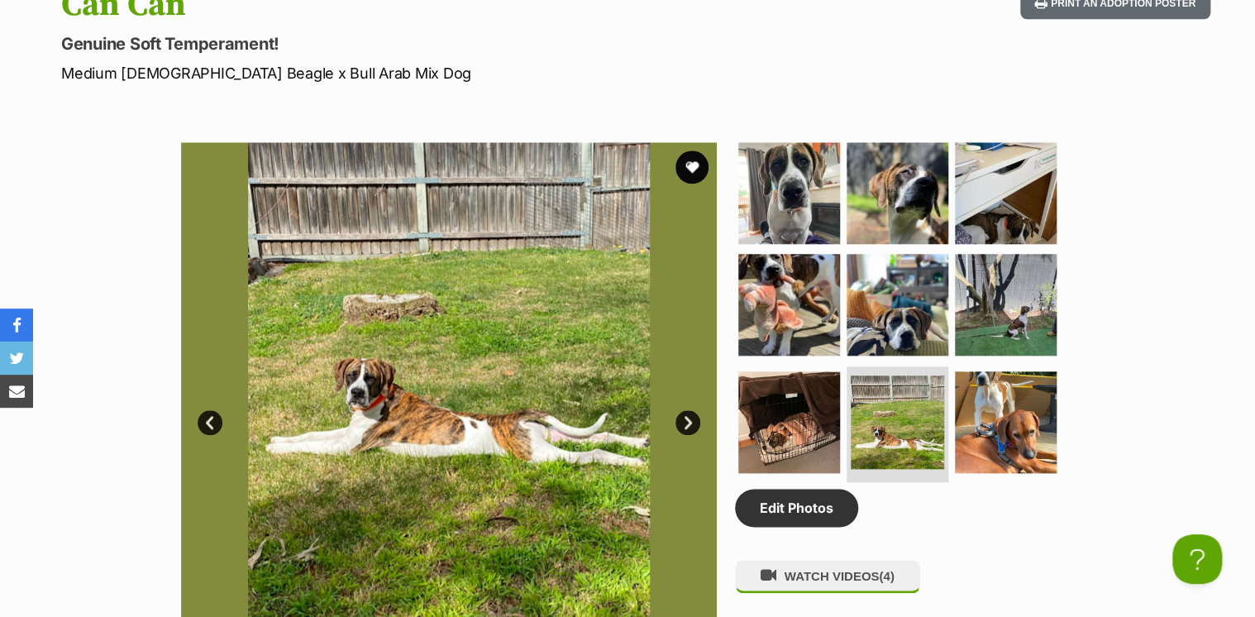
click at [675, 430] on img at bounding box center [449, 410] width 536 height 536
click at [688, 413] on link "Next" at bounding box center [687, 422] width 25 height 25
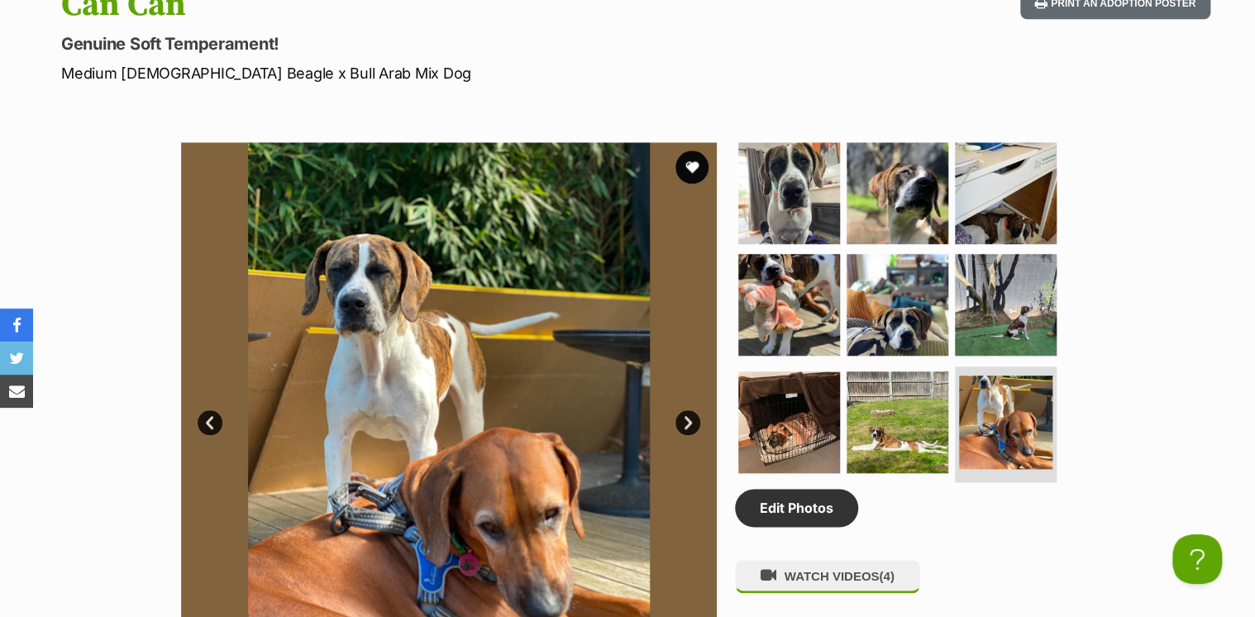
click at [688, 413] on link "Next" at bounding box center [687, 422] width 25 height 25
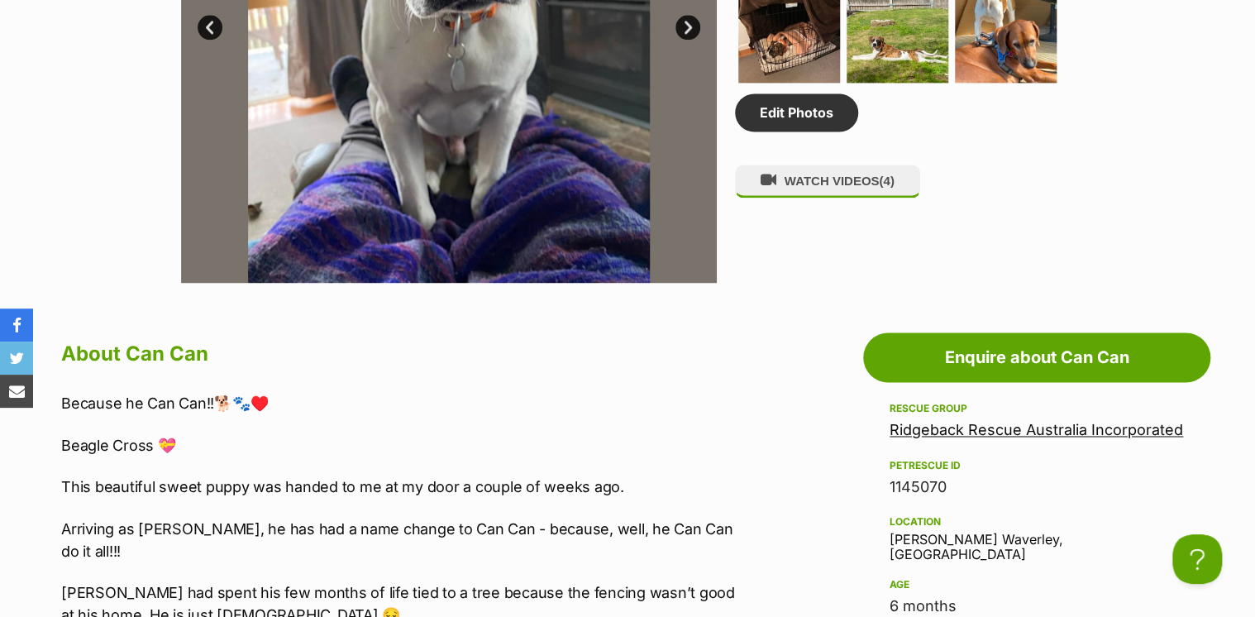
scroll to position [926, 0]
